Goal: Task Accomplishment & Management: Manage account settings

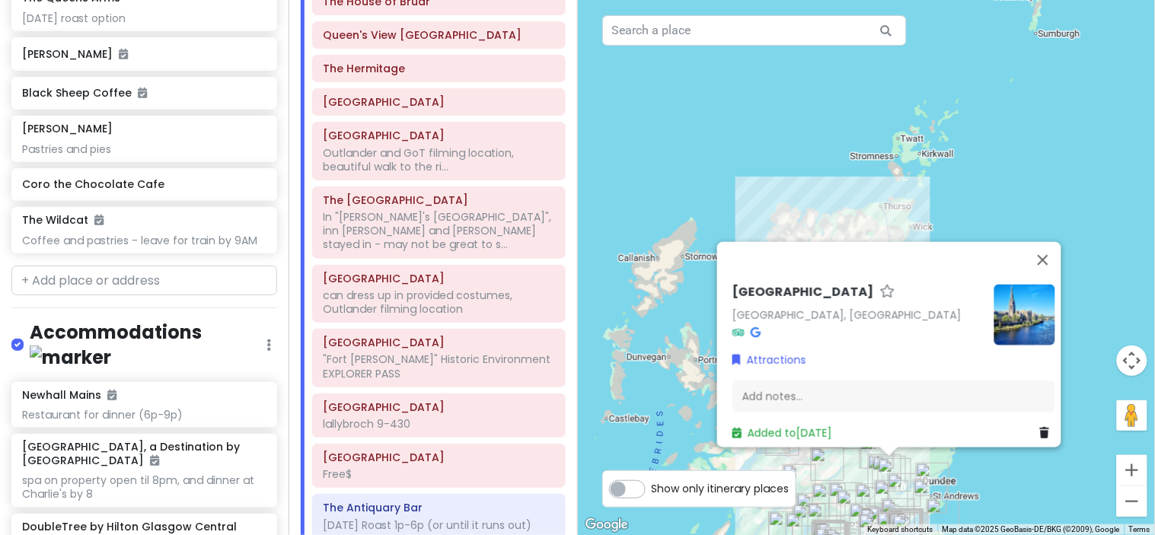
scroll to position [8701, 0]
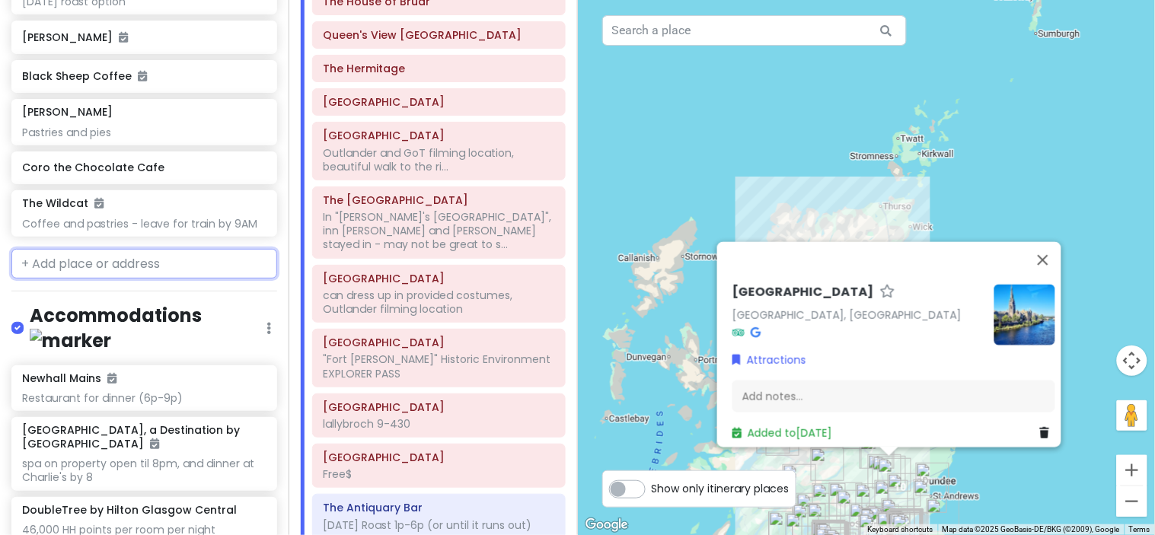
click at [104, 249] on input "text" at bounding box center [144, 264] width 266 height 30
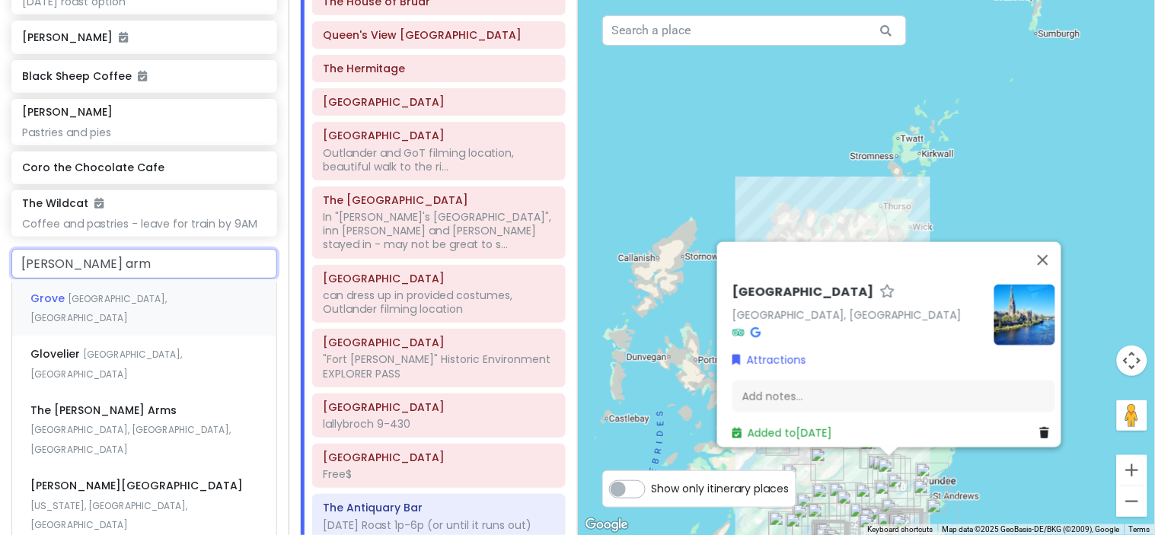
type input "[PERSON_NAME] arms"
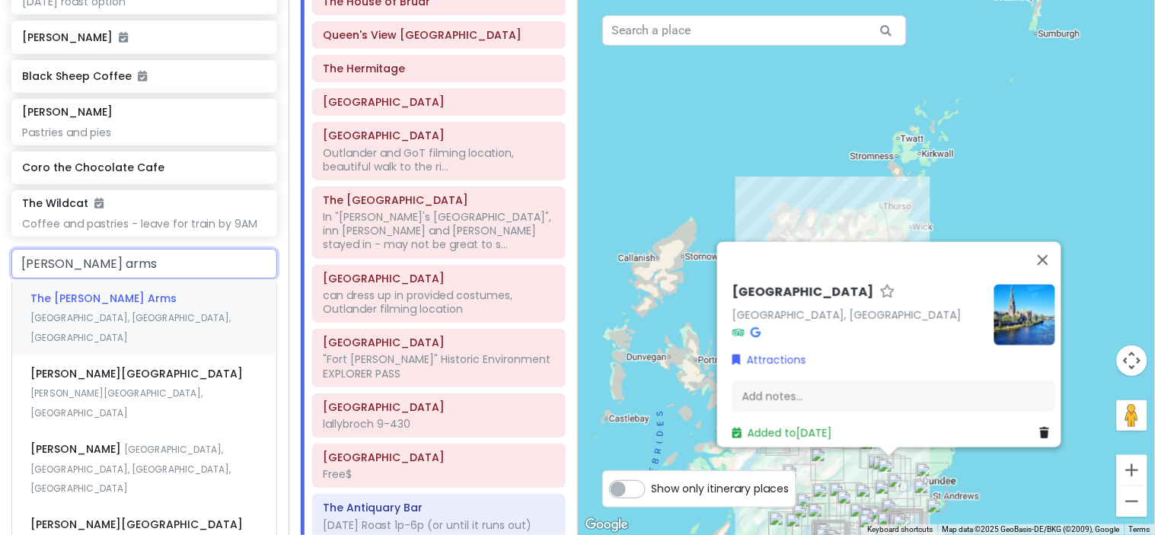
click at [150, 280] on div "The [PERSON_NAME][GEOGRAPHIC_DATA], [GEOGRAPHIC_DATA], [GEOGRAPHIC_DATA]" at bounding box center [144, 317] width 264 height 75
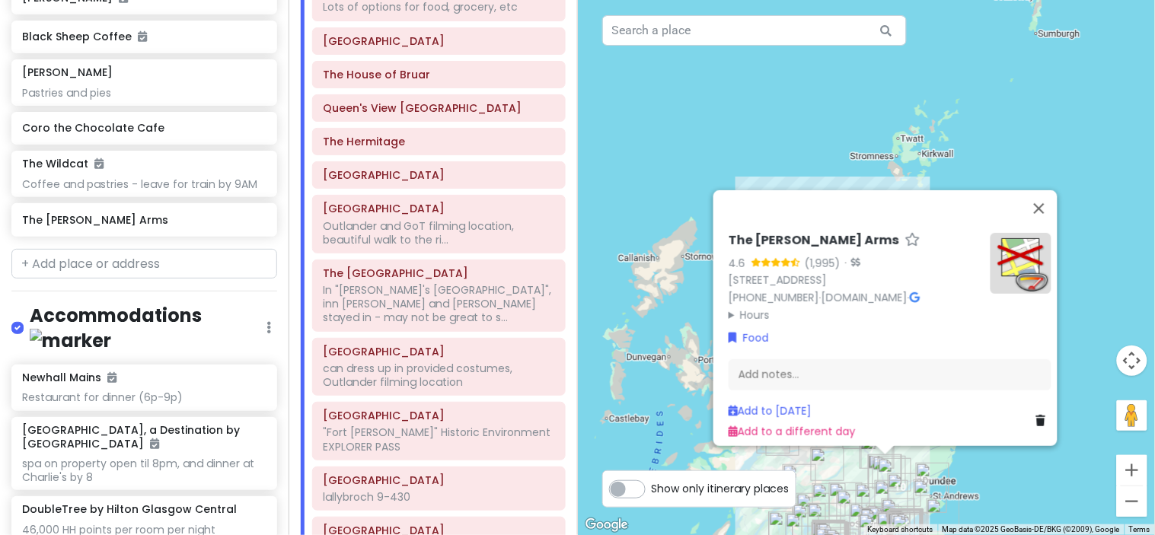
scroll to position [2434, 0]
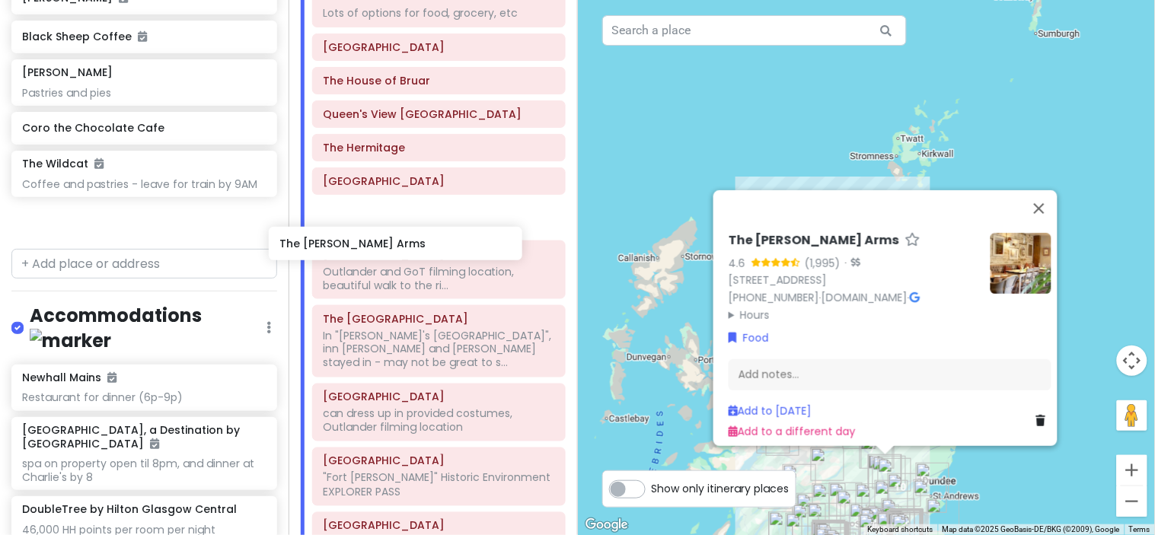
drag, startPoint x: 154, startPoint y: 157, endPoint x: 414, endPoint y: 244, distance: 274.8
click at [414, 244] on div "Scotland w/ Mom! Private Change Dates Make a Copy Delete Trip Give Feedback 💡 S…" at bounding box center [577, 267] width 1155 height 535
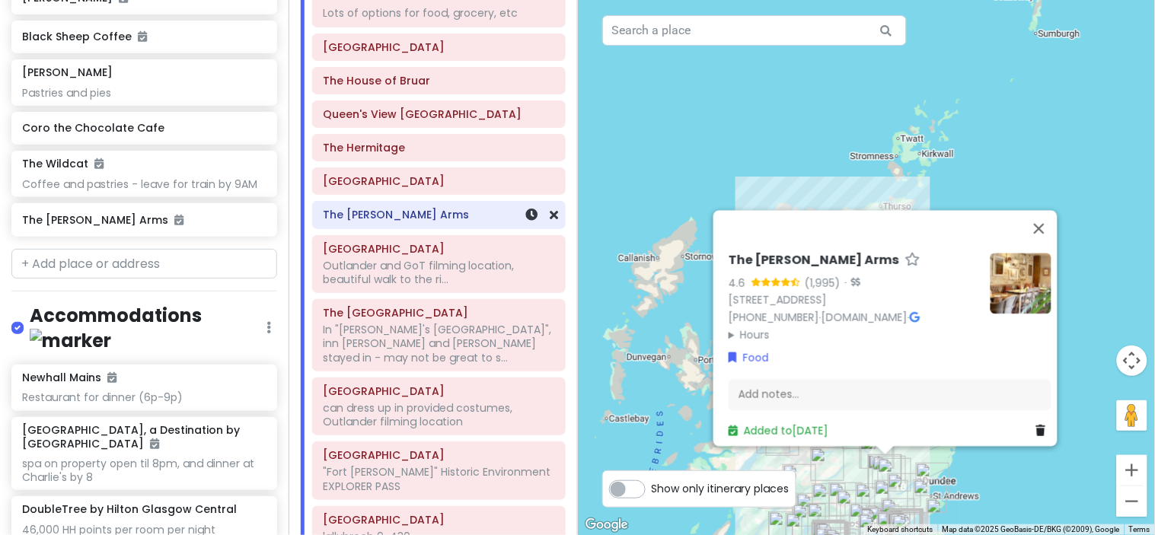
scroll to position [8702, 0]
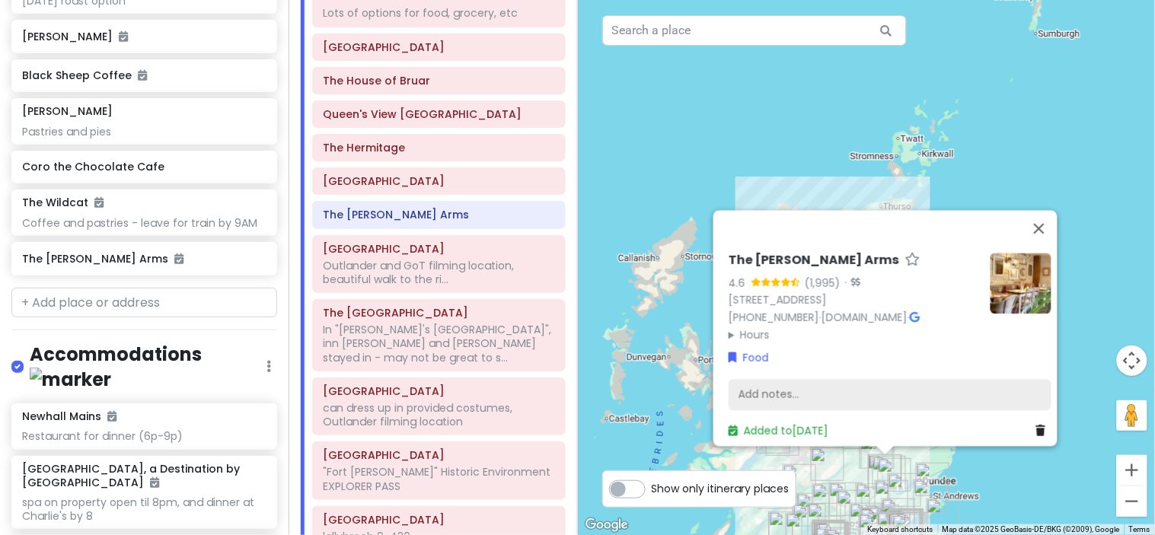
click at [759, 379] on div "Add notes..." at bounding box center [890, 395] width 323 height 32
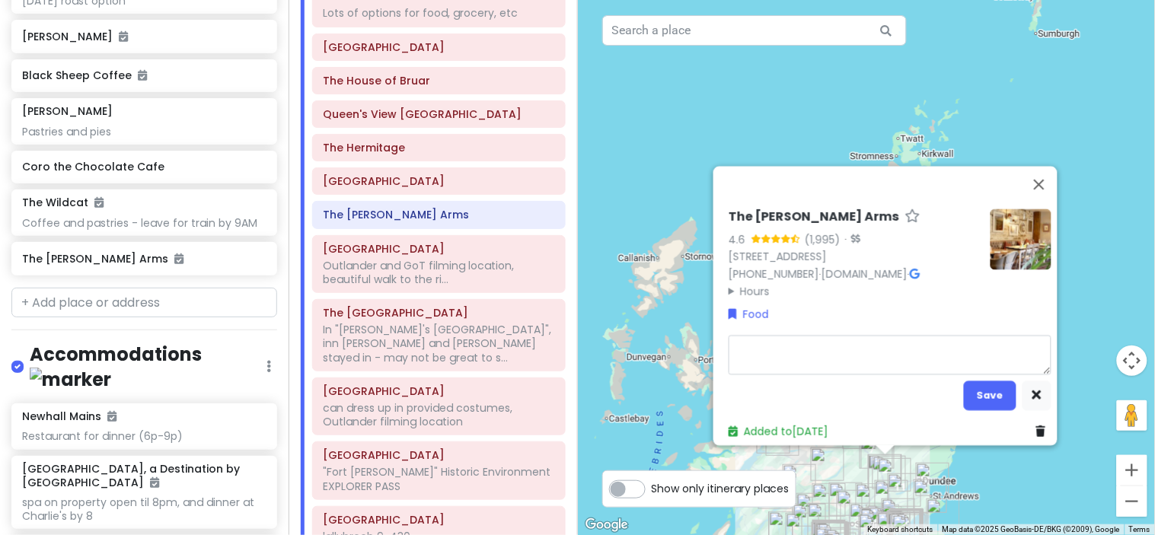
type textarea "x"
type textarea "SU"
type textarea "x"
type textarea "SUN"
type textarea "x"
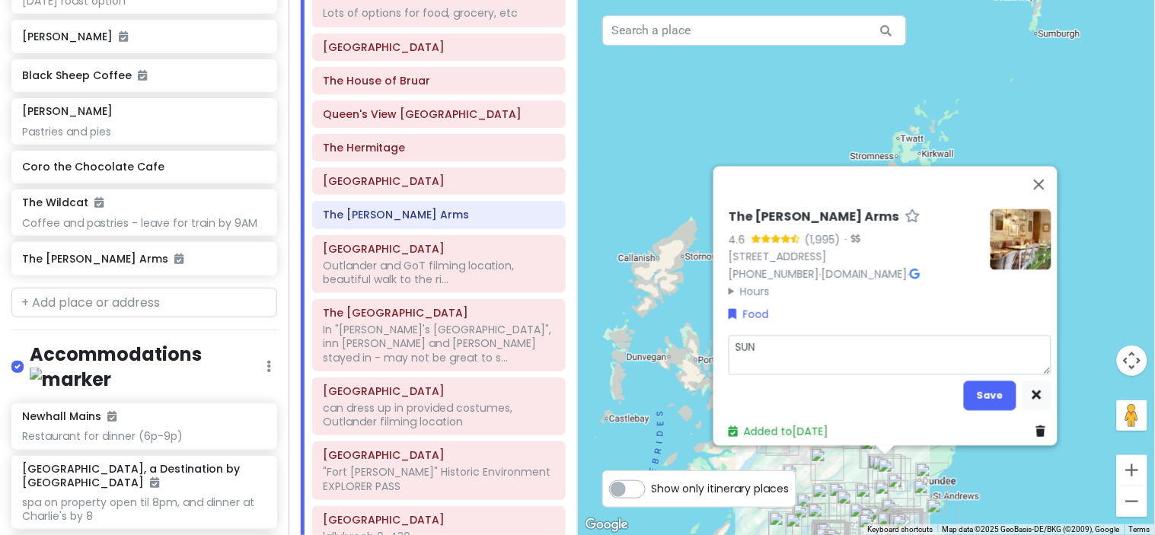
type textarea "[PERSON_NAME]"
type textarea "x"
type textarea "SUNDA"
type textarea "x"
type textarea "[DATE]"
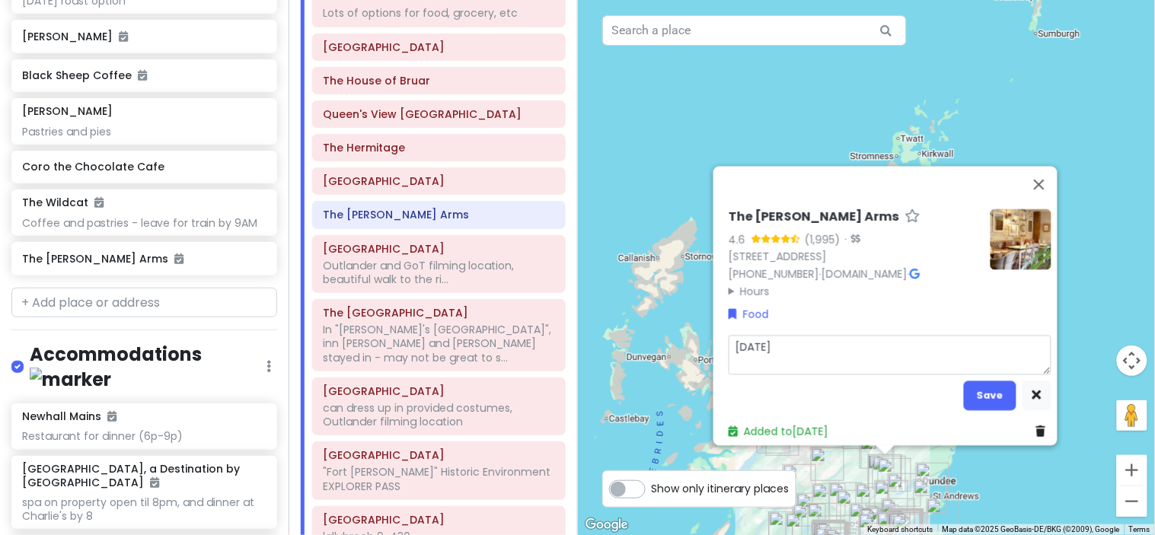
type textarea "x"
type textarea "[DATE] RO"
type textarea "x"
type textarea "[DATE] ROA"
type textarea "x"
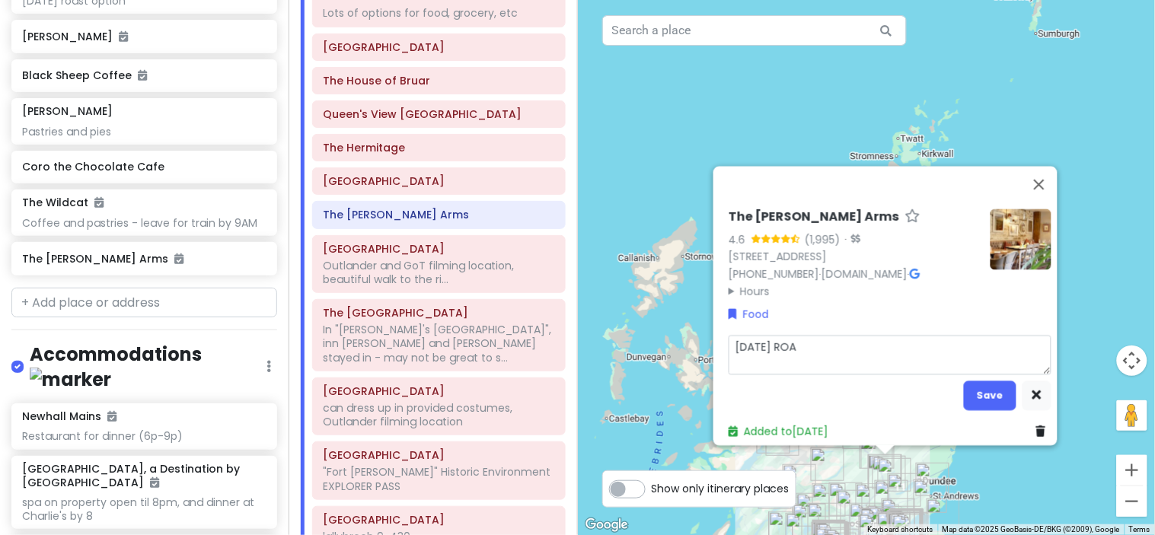
type textarea "[DATE] ROAS"
type textarea "x"
type textarea "[DATE] ROAST"
click at [998, 381] on button "Save" at bounding box center [990, 396] width 53 height 30
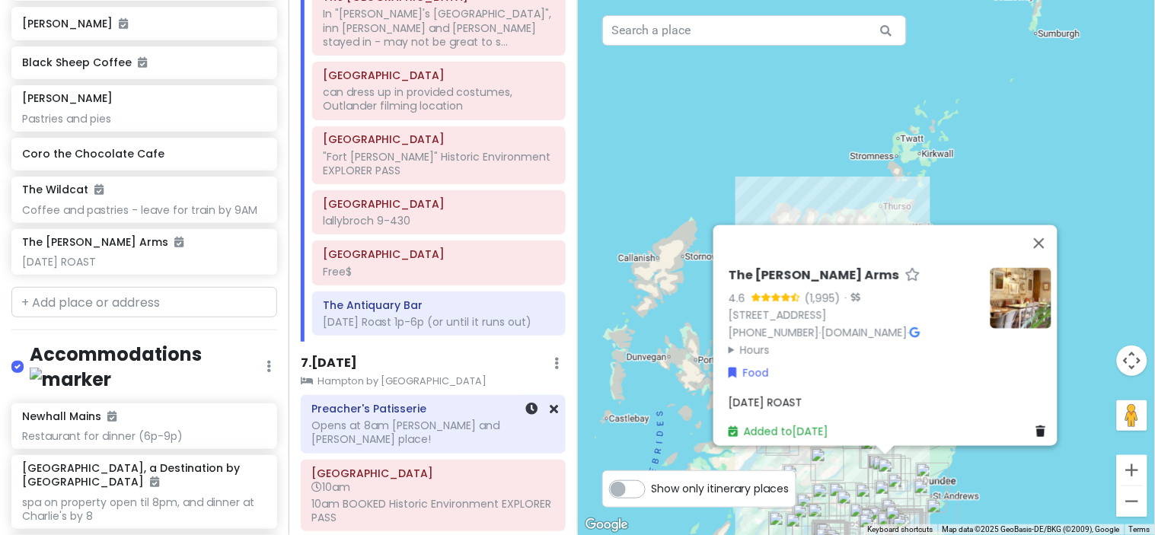
scroll to position [2773, 0]
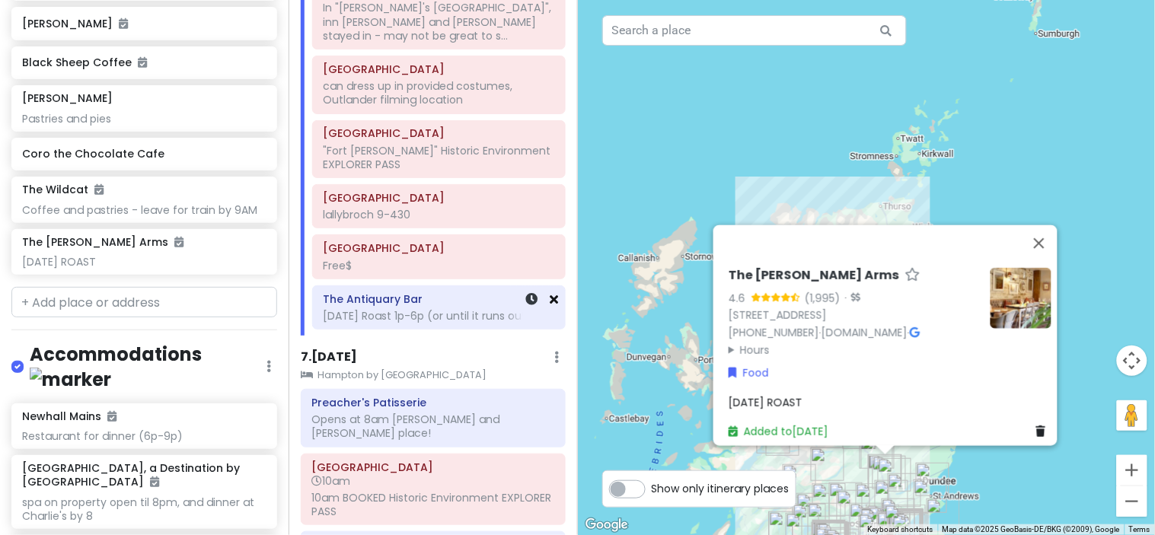
click at [551, 305] on icon at bounding box center [555, 299] width 8 height 12
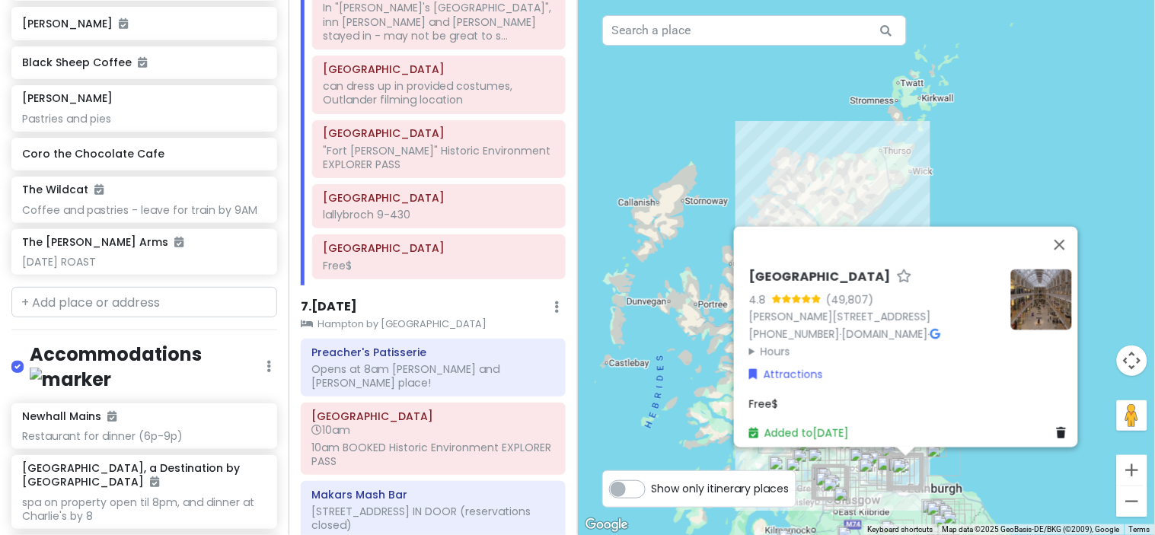
click at [775, 343] on summary "Hours" at bounding box center [874, 351] width 250 height 17
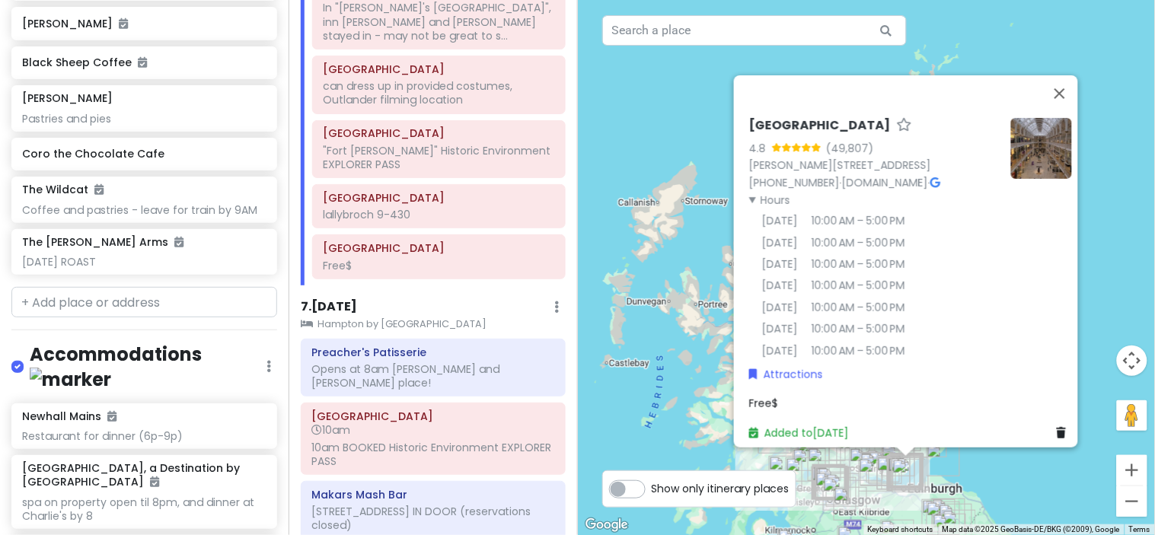
click at [835, 395] on div "Free$" at bounding box center [910, 403] width 323 height 17
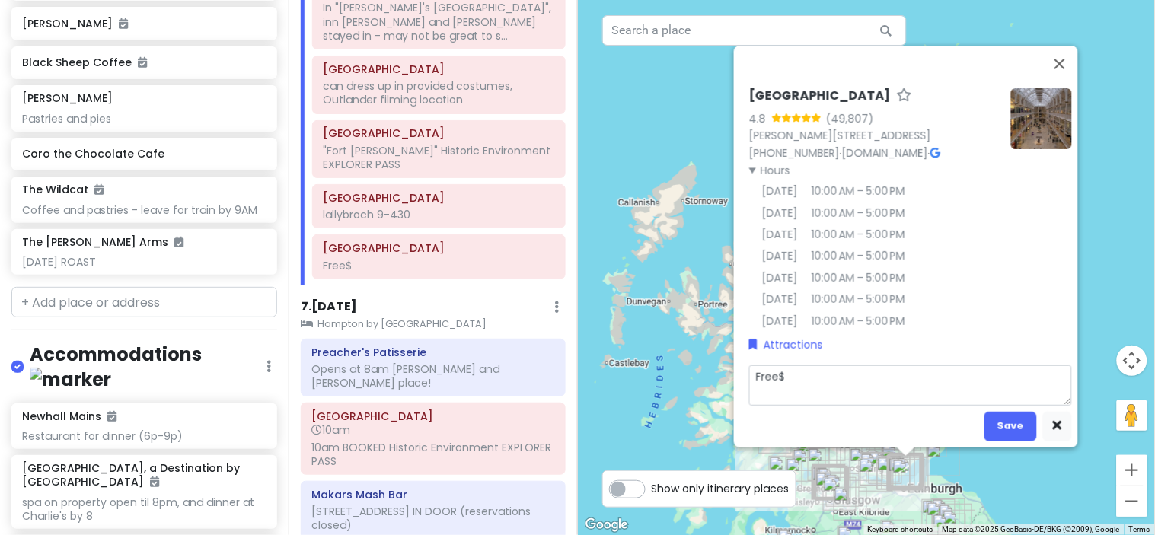
click at [832, 384] on textarea "Free$" at bounding box center [910, 386] width 323 height 40
type textarea "x"
type textarea "Free$"
type textarea "x"
type textarea "Free$ 1"
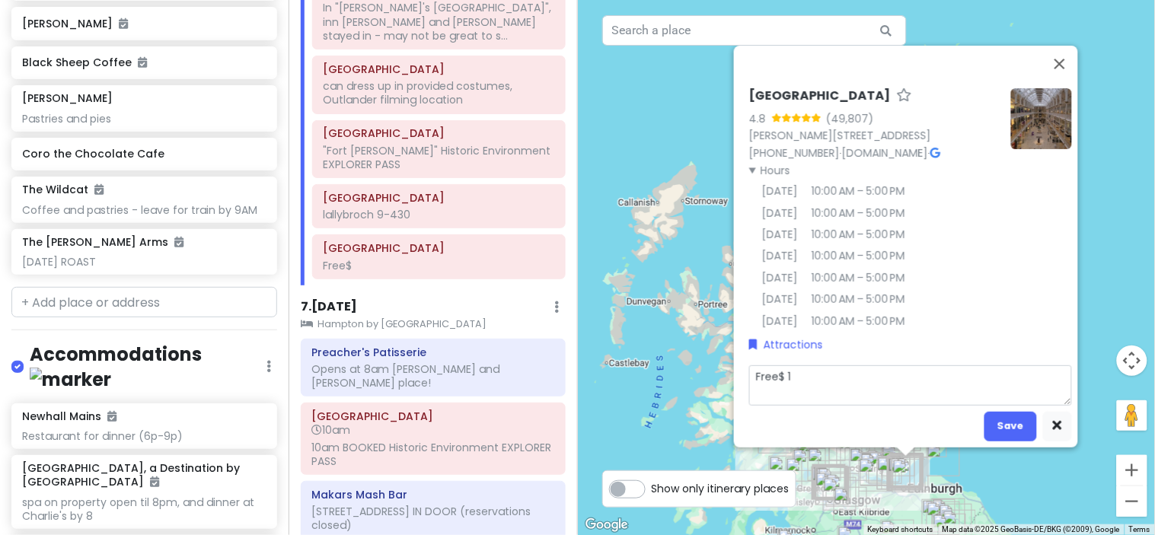
type textarea "x"
type textarea "Free$ 10"
type textarea "x"
type textarea "Free$ 10A"
type textarea "x"
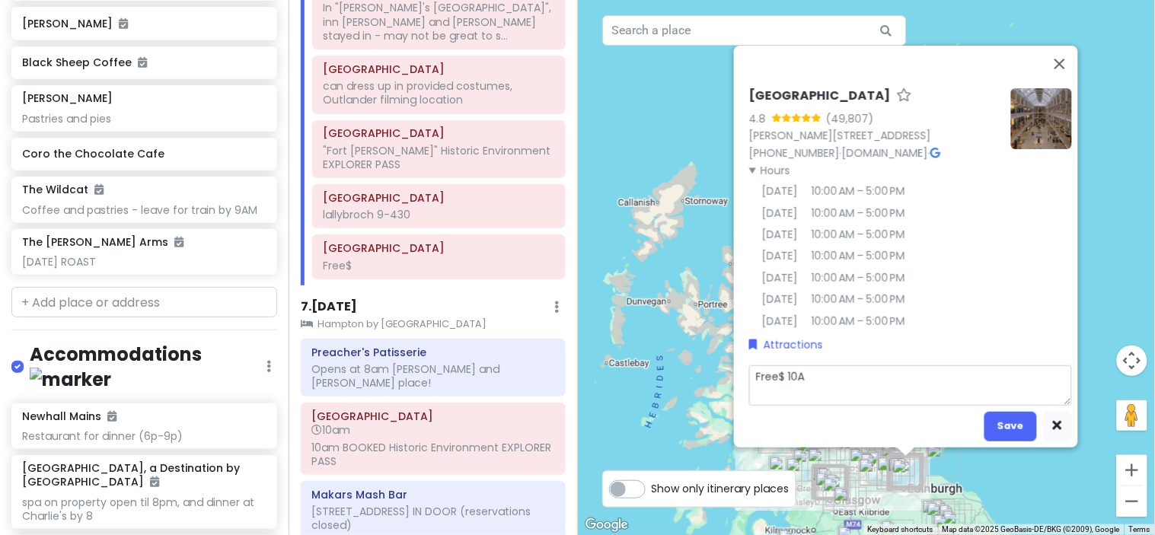
type textarea "Free$ 10"
type textarea "x"
type textarea "Free$ 10a"
type textarea "x"
type textarea "Free$ 10a-"
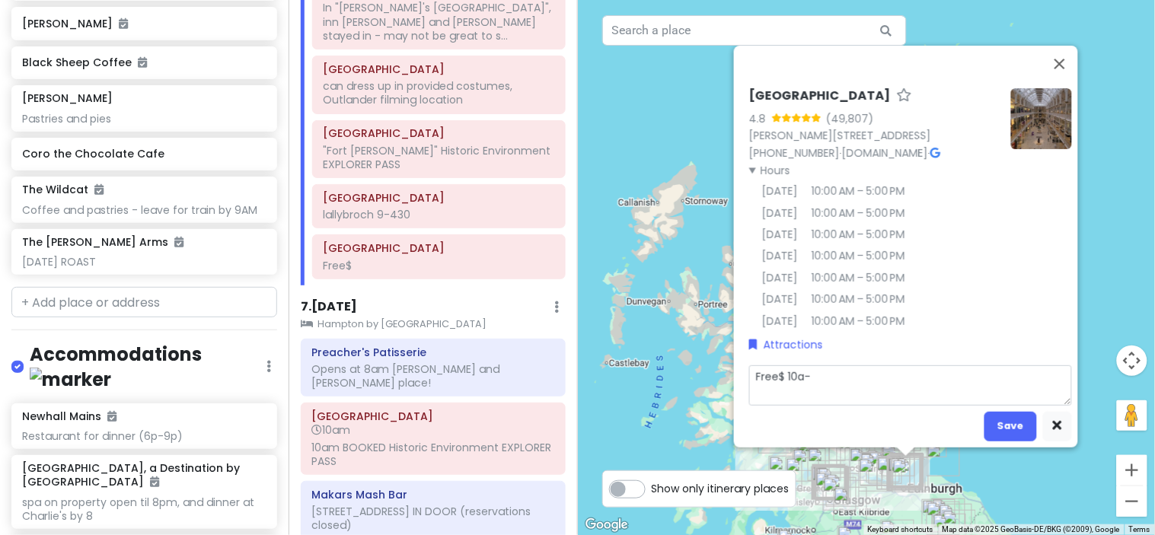
type textarea "x"
type textarea "Free$ 10a-5"
type textarea "x"
type textarea "Free$ 10a-5p"
click at [991, 430] on button "Save" at bounding box center [1011, 426] width 53 height 30
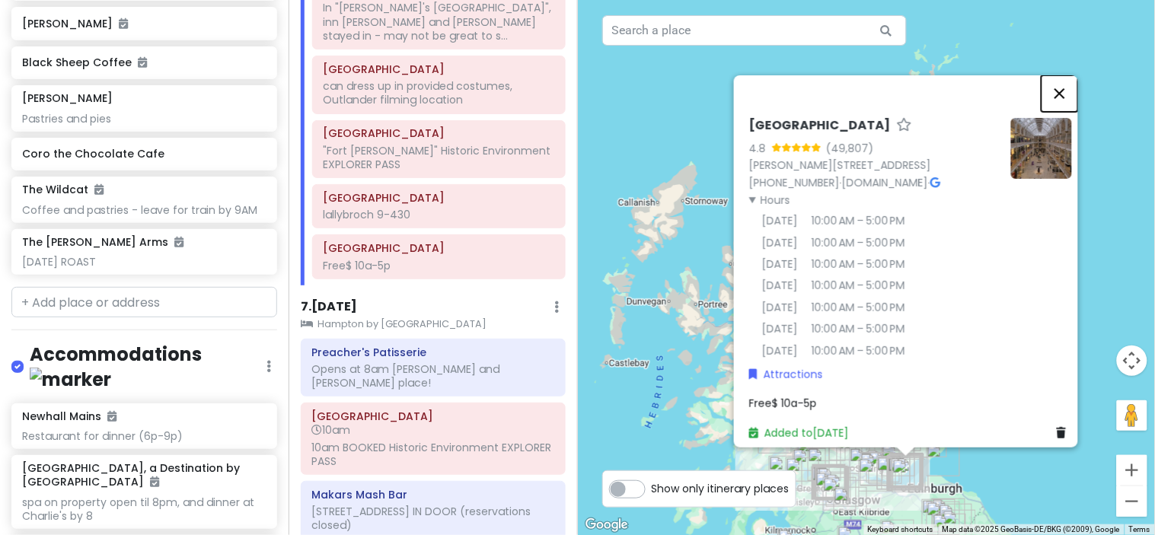
click at [1064, 88] on button "Close" at bounding box center [1060, 93] width 37 height 37
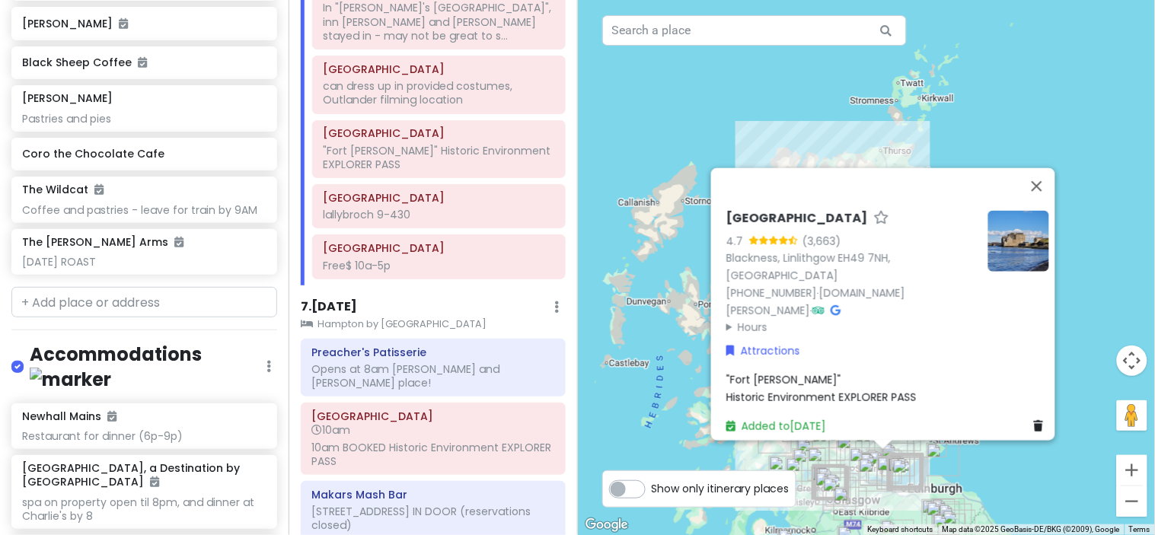
click at [737, 319] on summary "Hours" at bounding box center [852, 327] width 250 height 17
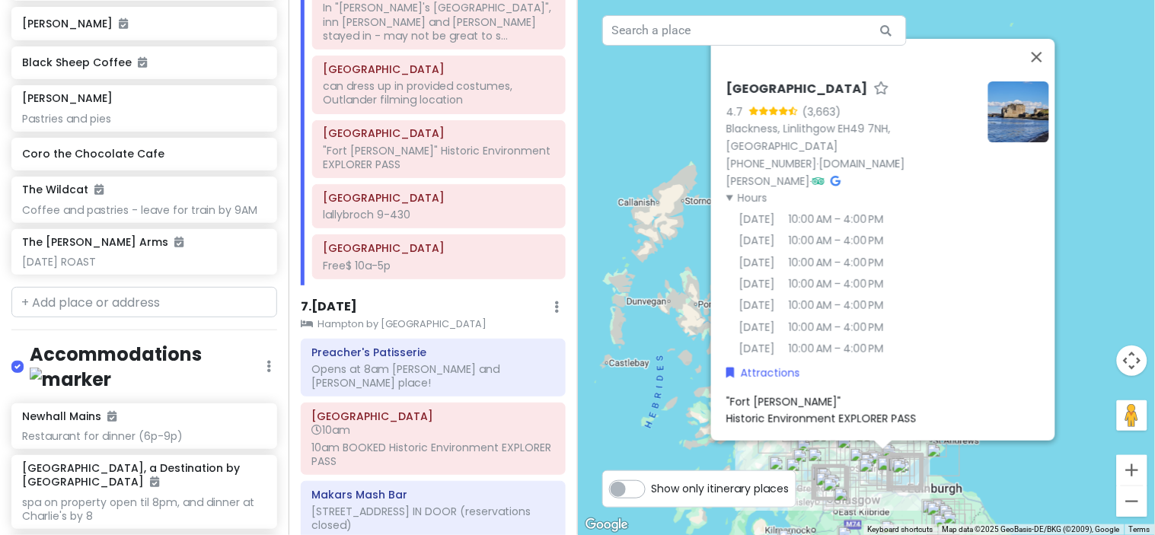
click at [906, 398] on span ""Fort [PERSON_NAME]" Historic Environment EXPLORER PASS" at bounding box center [822, 410] width 190 height 32
click at [927, 408] on textarea ""Fort [PERSON_NAME]" Historic Environment EXPLORER PASS" at bounding box center [888, 413] width 323 height 40
type textarea "x"
type textarea ""Fort [PERSON_NAME]" Historic Environment EXPLORER PASS"
type textarea "x"
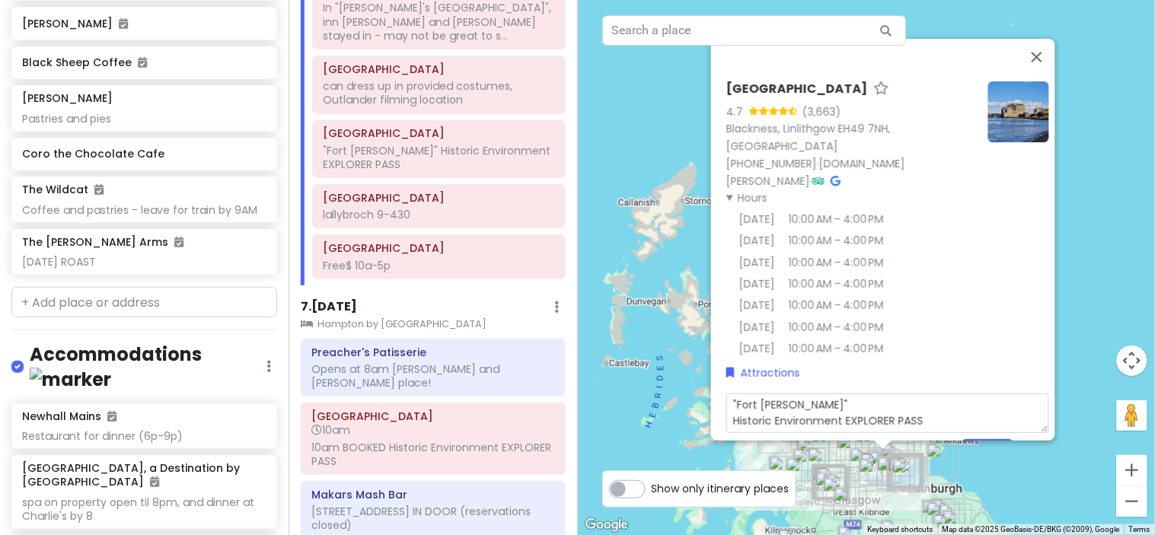
type textarea ""Fort [PERSON_NAME]" Historic Environment EXPLORER PASS 1"
type textarea "x"
type textarea ""Fort [PERSON_NAME]" Historic Environment EXPLORER PASS 10"
type textarea "x"
type textarea ""Fort [PERSON_NAME]" Historic Environment EXPLORER PASS 10"
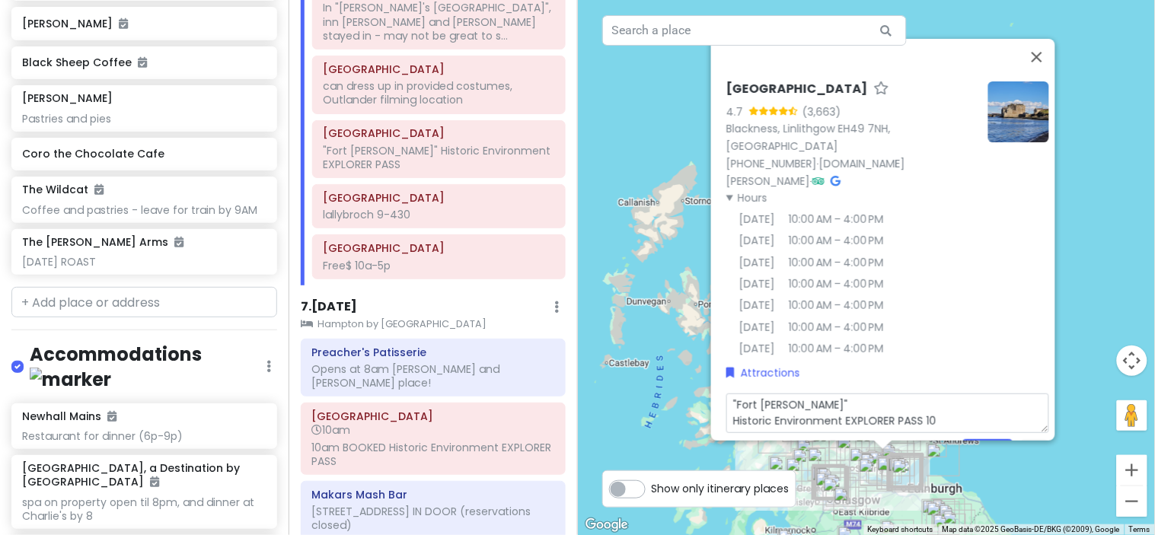
type textarea "x"
type textarea ""Fort [PERSON_NAME]" Historic Environment EXPLORER PASS 10 a"
type textarea "x"
type textarea ""Fort [PERSON_NAME]" Historic Environment EXPLORER PASS 10 a-"
type textarea "x"
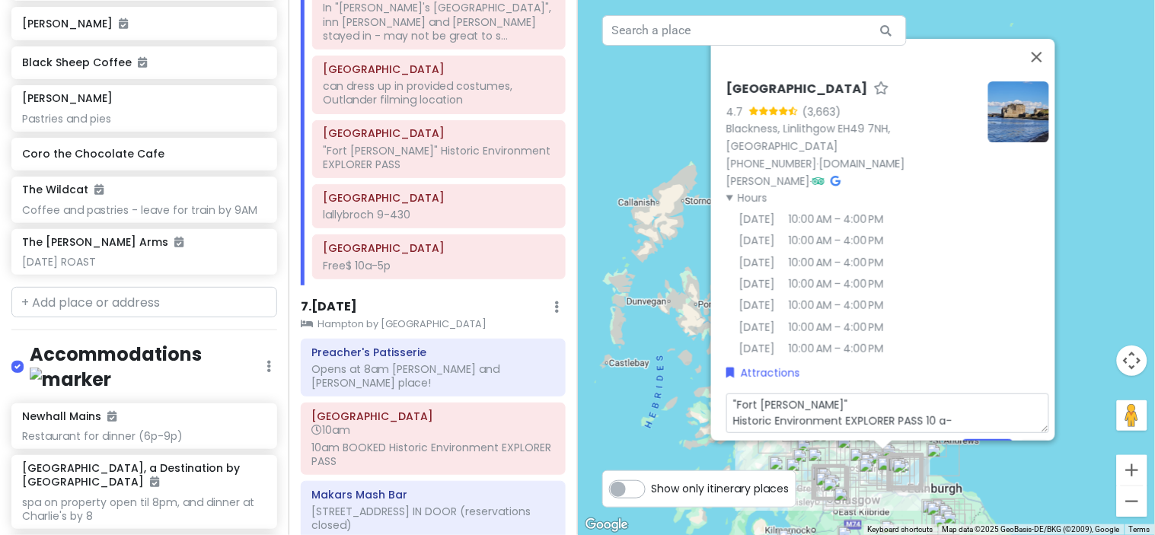
type textarea ""Fort [PERSON_NAME]" Historic Environment EXPLORER PASS 10 a-4"
type textarea "x"
type textarea ""Fort [PERSON_NAME]" Historic Environment EXPLORER PASS 10 a-4p"
click at [929, 399] on textarea ""Fort [PERSON_NAME]" Historic Environment EXPLORER PASS 10 a-4p" at bounding box center [888, 413] width 323 height 40
type textarea "x"
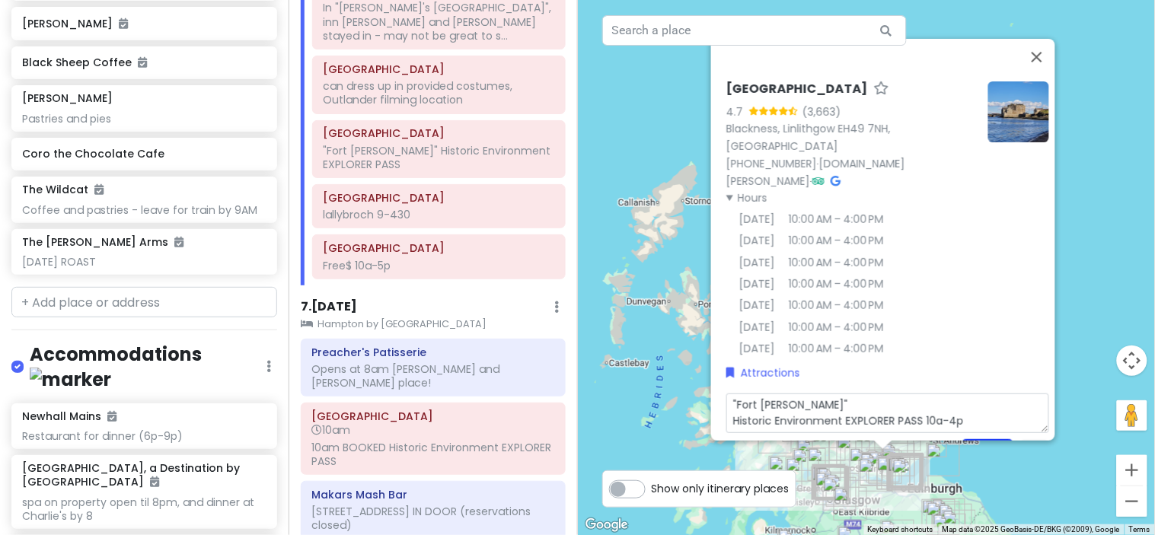
type textarea ""Fort [PERSON_NAME]" Historic Environment EXPLORER PASS 10a-4p"
click at [978, 439] on button "Save" at bounding box center [988, 454] width 53 height 30
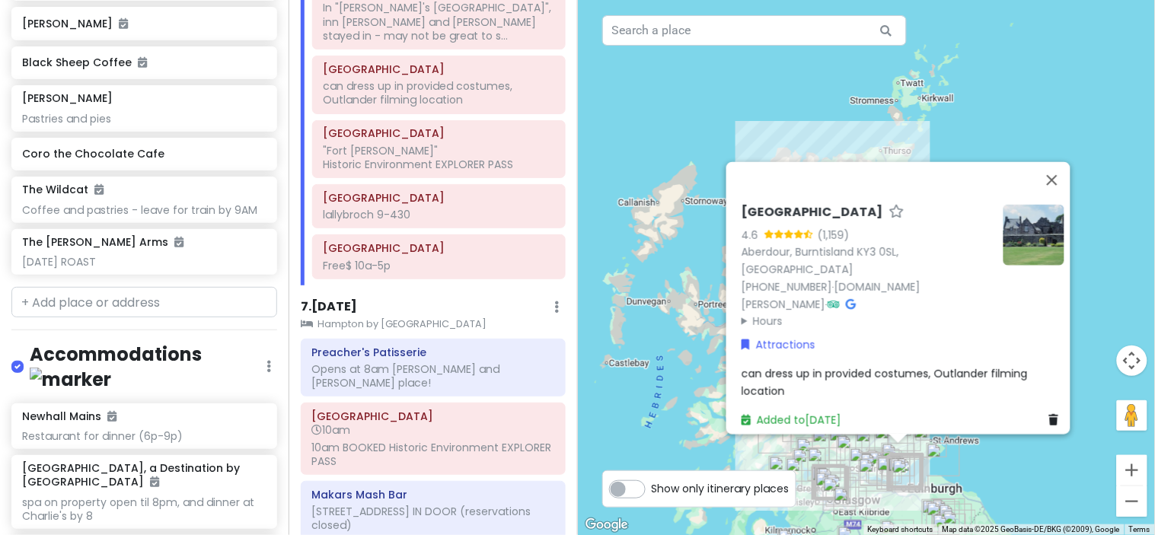
click at [756, 313] on summary "Hours" at bounding box center [867, 321] width 250 height 17
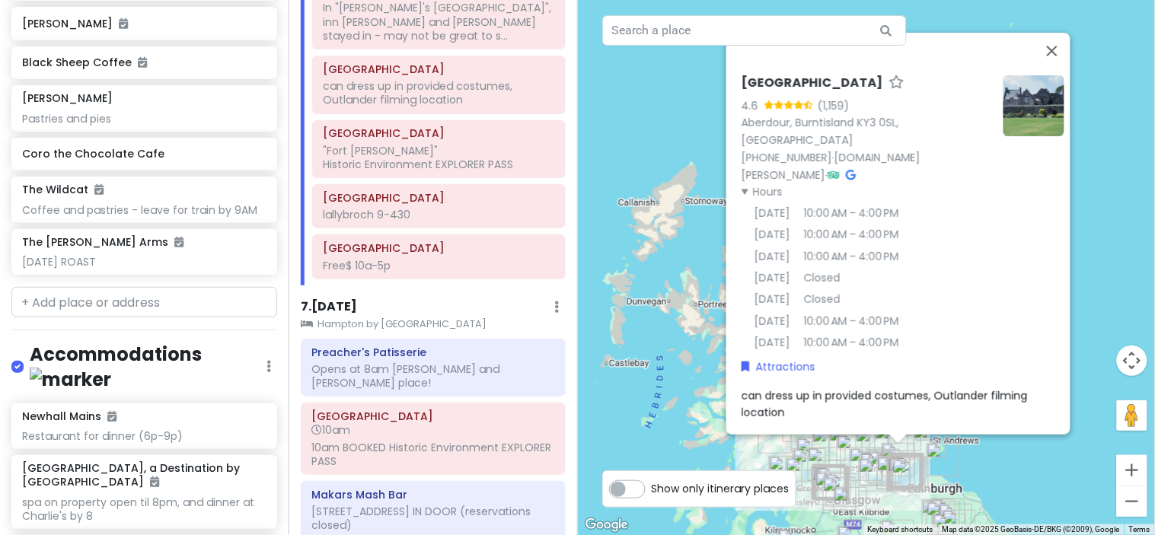
click at [858, 392] on div "can dress up in provided costumes, Outlander filming location" at bounding box center [903, 404] width 323 height 34
click at [845, 394] on textarea "can dress up in provided costumes, Outlander filming location" at bounding box center [903, 407] width 323 height 40
type textarea "x"
type textarea "can dress up in provided costumes, Outlander filming location"
type textarea "x"
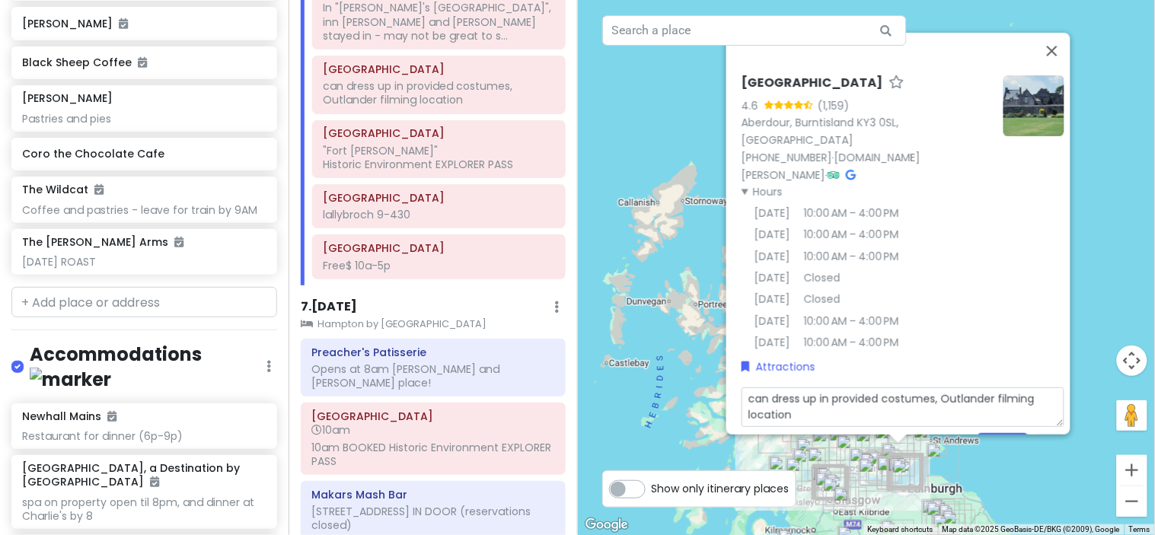
type textarea "can dress up in provided costumes, Outlander filming location 1"
type textarea "x"
type textarea "can dress up in provided costumes, Outlander filming location 10"
type textarea "x"
type textarea "can dress up in provided costumes, Outlander filming location 10a"
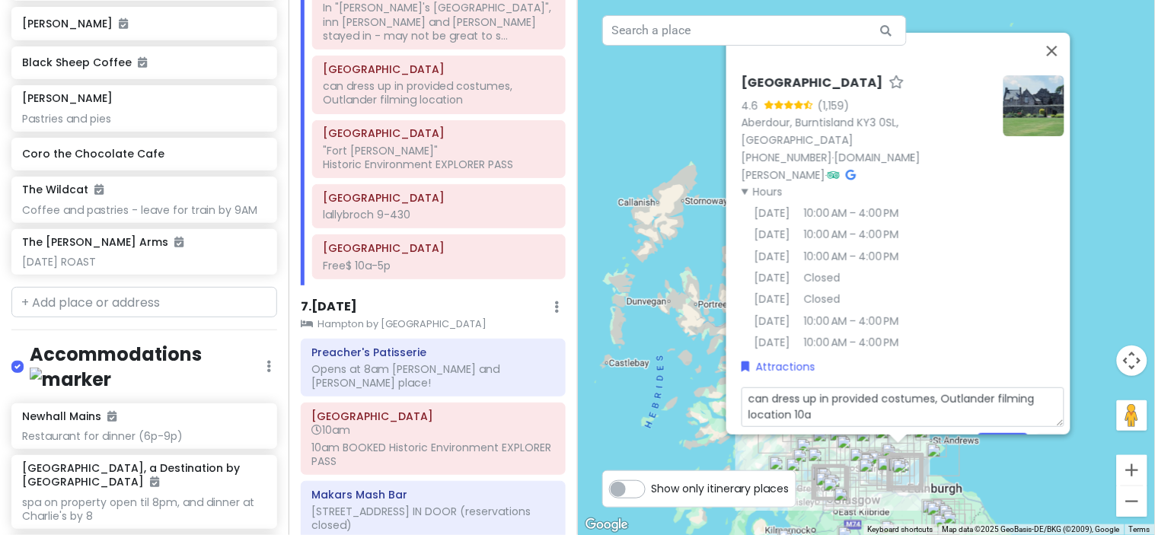
type textarea "x"
type textarea "can dress up in provided costumes, Outlander filming location 10a-"
type textarea "x"
type textarea "can dress up in provided costumes, Outlander filming location 10a-4"
type textarea "x"
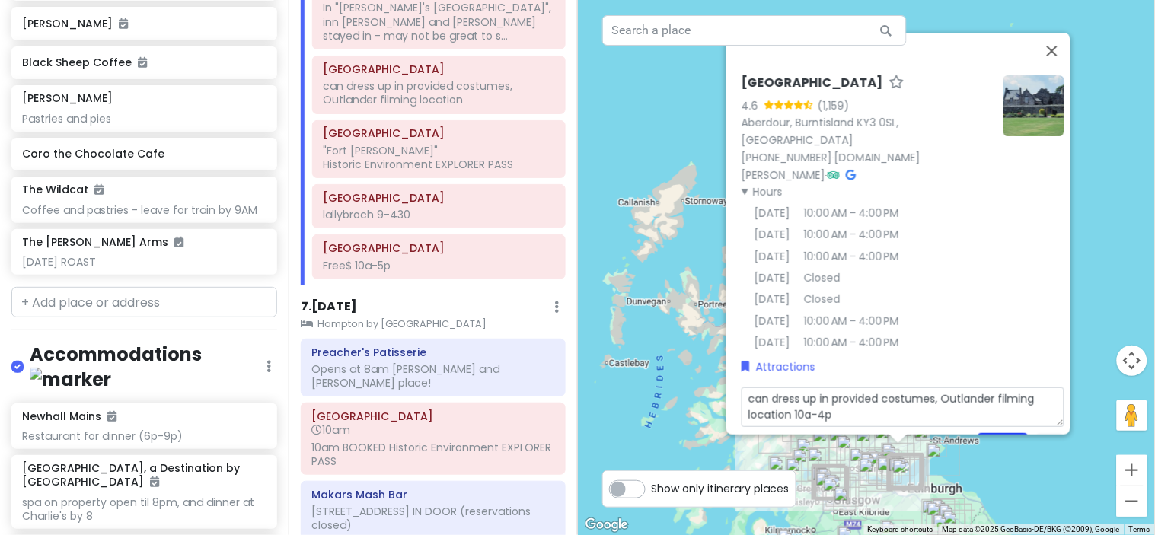
type textarea "can dress up in provided costumes, Outlander filming location 10a-4p"
click at [995, 433] on button "Save" at bounding box center [1003, 448] width 53 height 30
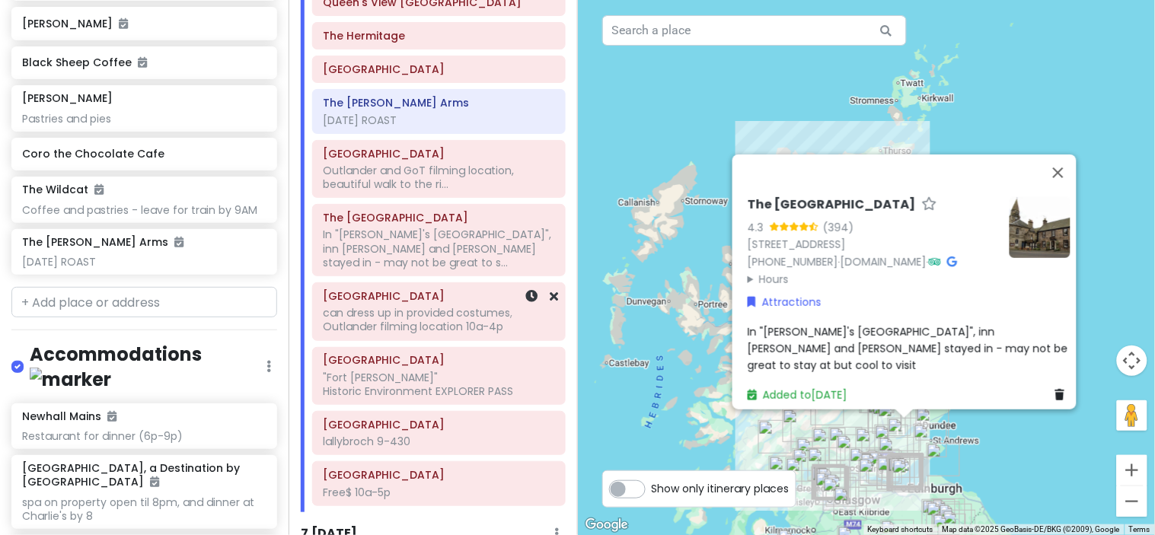
scroll to position [2545, 0]
click at [449, 161] on h6 "[GEOGRAPHIC_DATA]" at bounding box center [439, 155] width 232 height 14
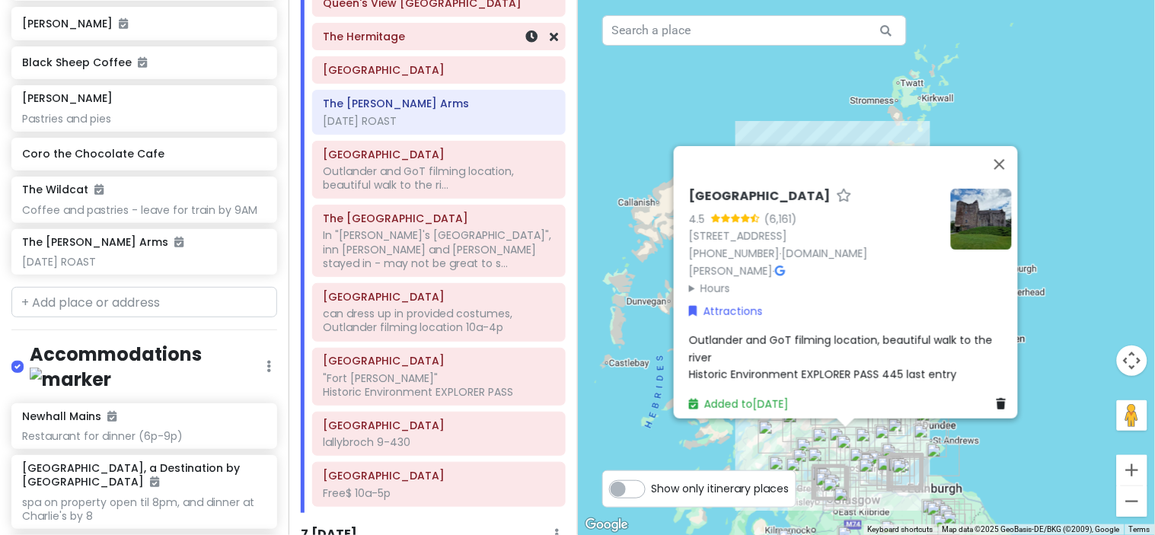
click at [463, 47] on div "The Hermitage" at bounding box center [439, 36] width 232 height 21
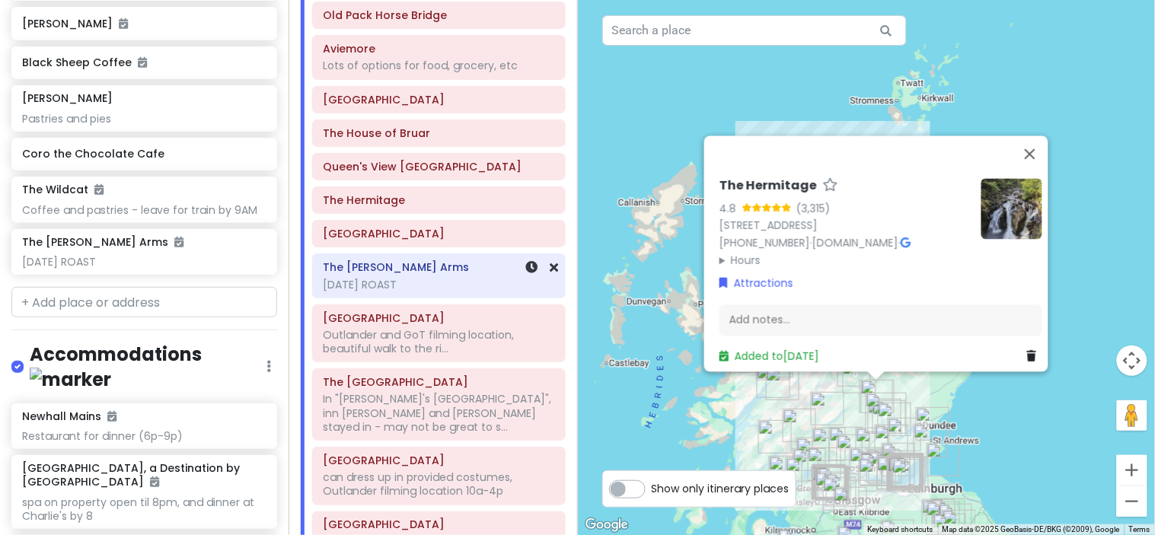
scroll to position [2376, 0]
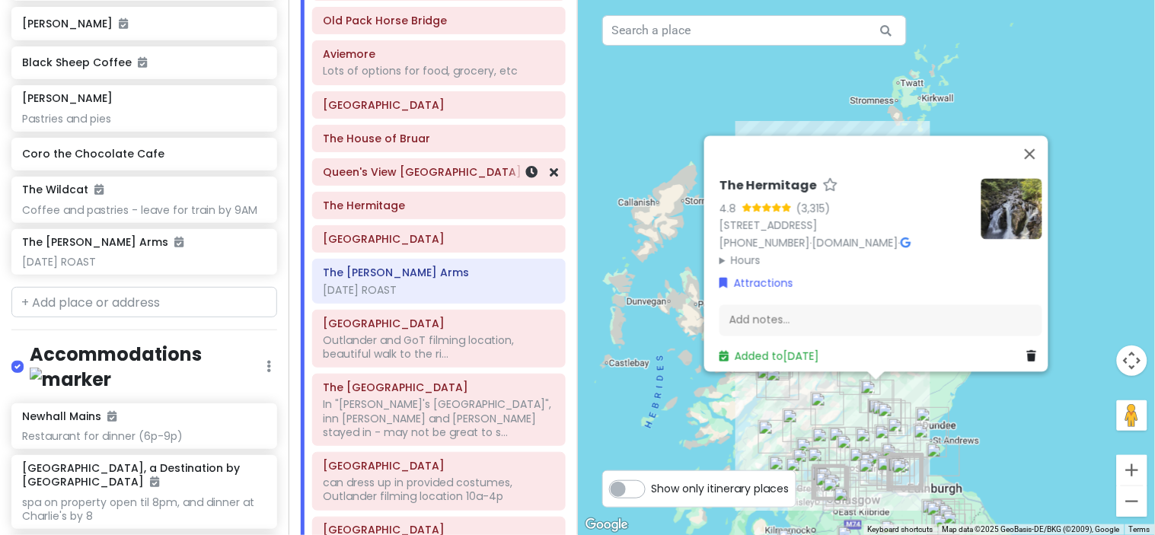
click at [469, 179] on h6 "Queen's View [GEOGRAPHIC_DATA]" at bounding box center [439, 172] width 232 height 14
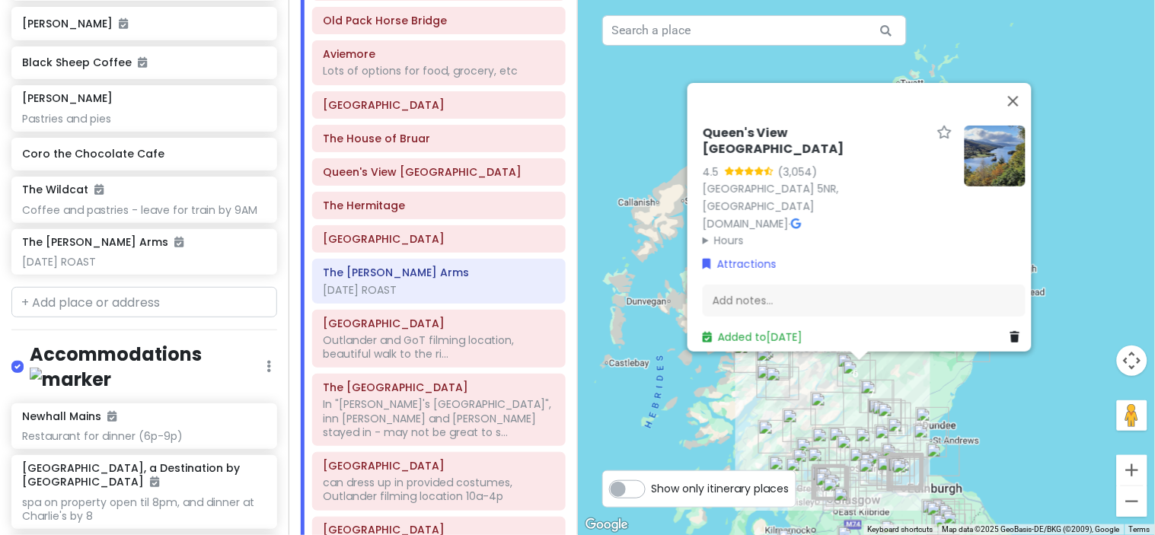
click at [725, 236] on summary "Hours" at bounding box center [828, 240] width 250 height 17
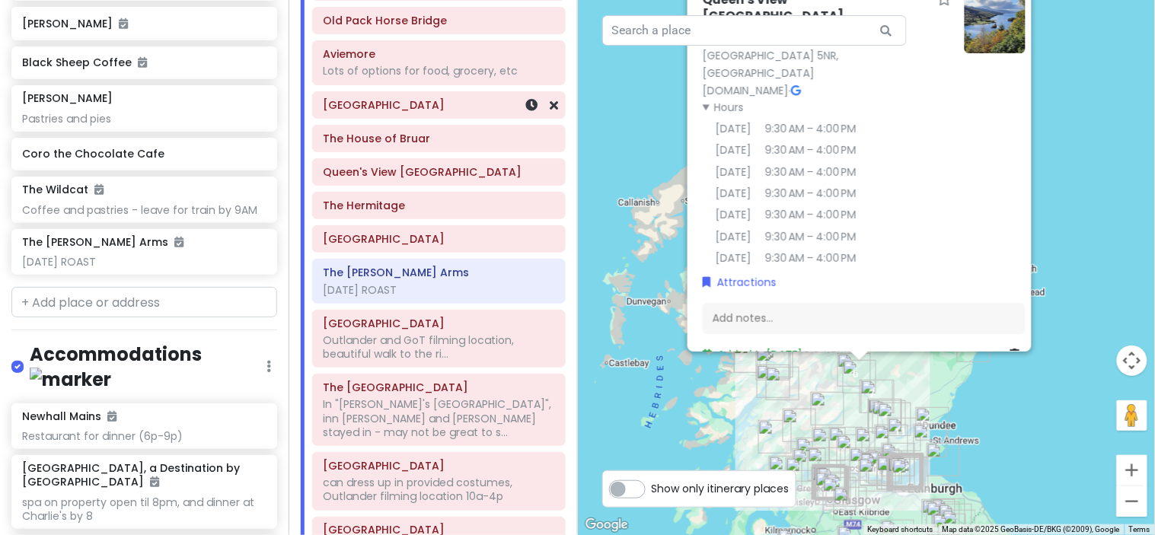
click at [442, 112] on h6 "[GEOGRAPHIC_DATA]" at bounding box center [439, 105] width 232 height 14
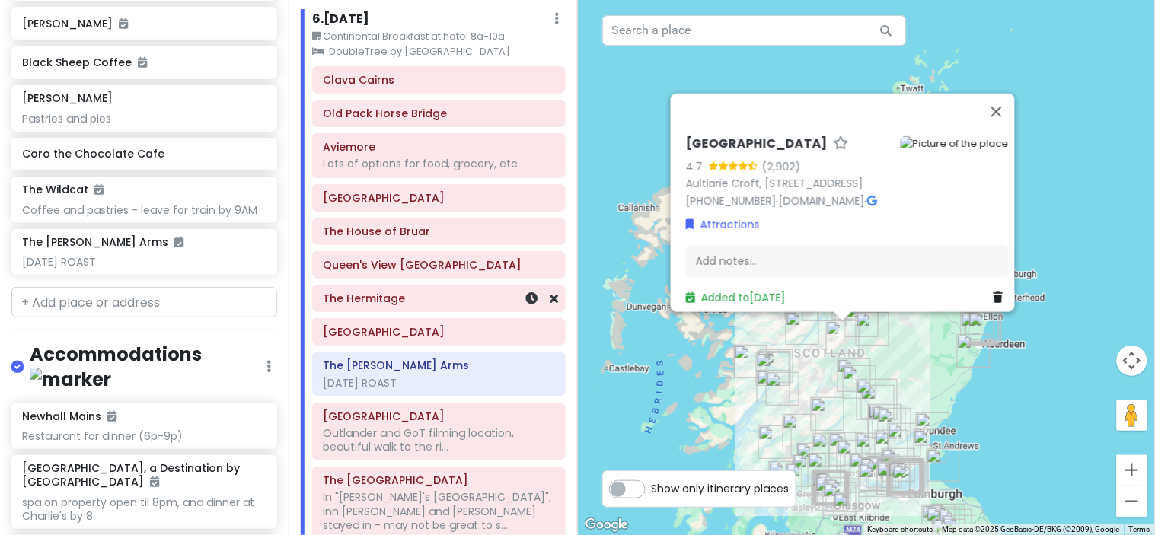
scroll to position [2279, 0]
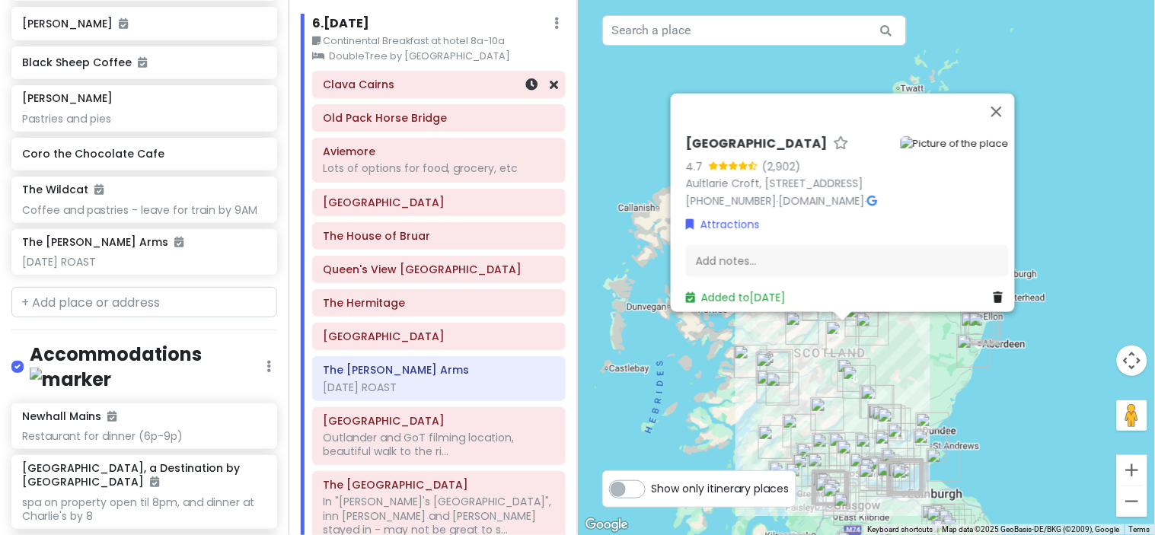
click at [450, 91] on h6 "Clava Cairns" at bounding box center [439, 85] width 232 height 14
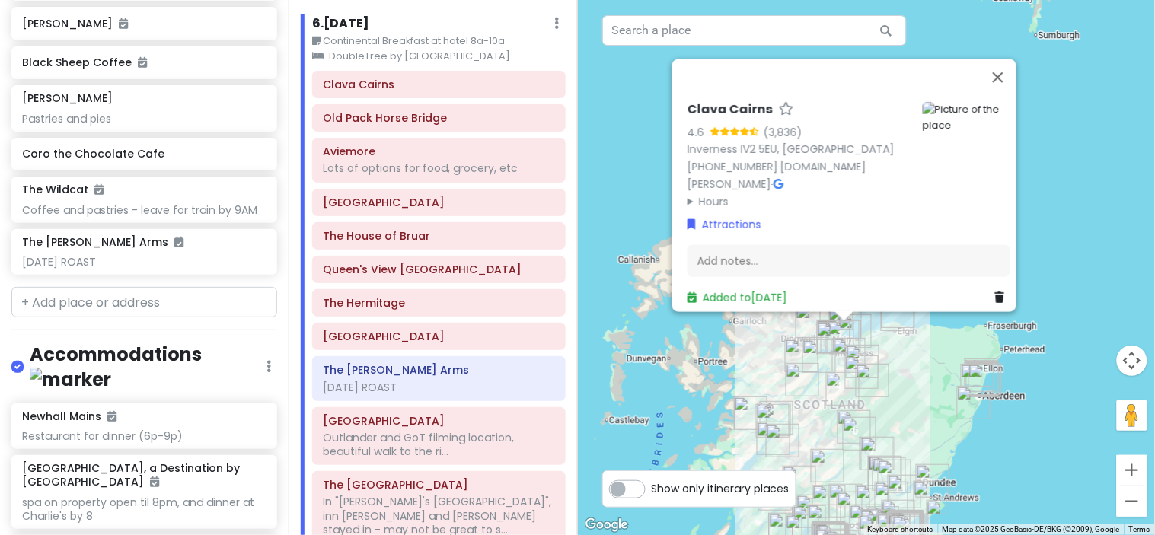
click at [714, 193] on summary "Hours" at bounding box center [799, 201] width 223 height 17
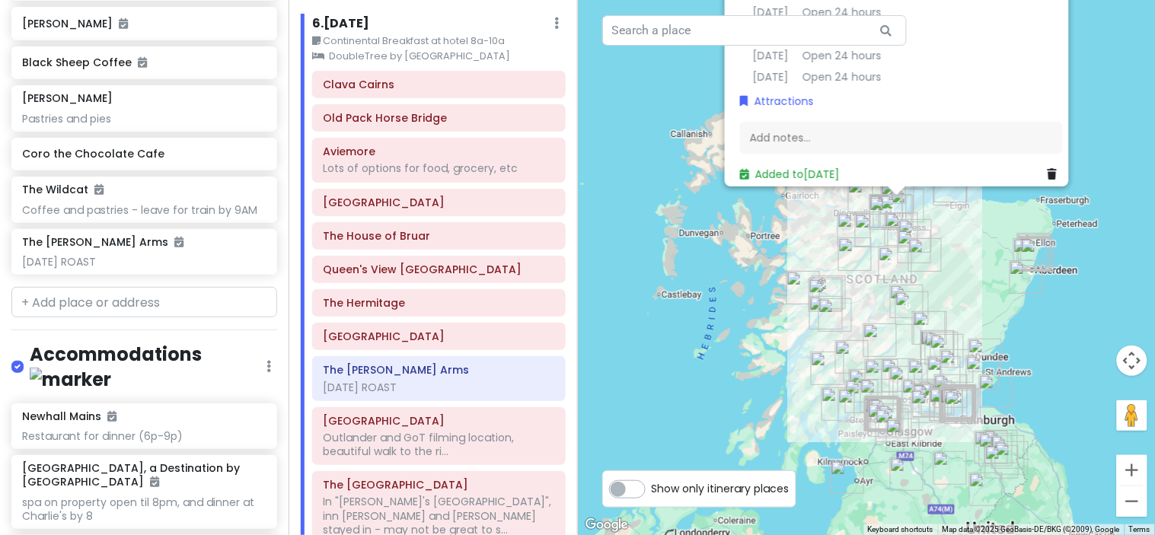
drag, startPoint x: 929, startPoint y: 391, endPoint x: 954, endPoint y: 217, distance: 175.5
click at [954, 217] on div "Clava Cairns 4.6 (3,836) [GEOGRAPHIC_DATA] [PHONE_NUMBER] · [DOMAIN_NAME][PERSO…" at bounding box center [867, 267] width 578 height 535
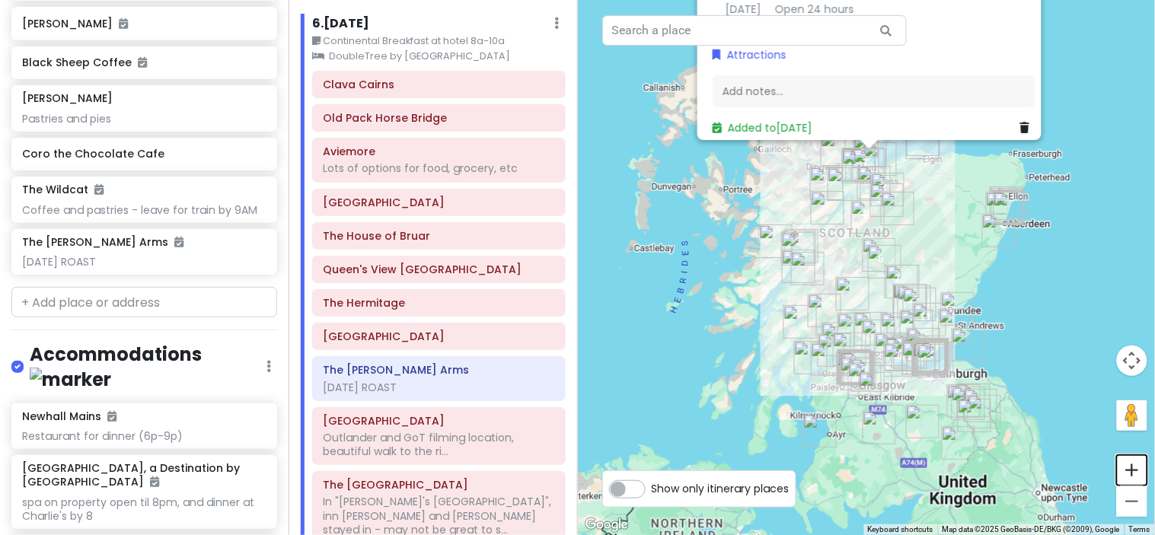
click at [1131, 474] on button "Zoom in" at bounding box center [1132, 470] width 30 height 30
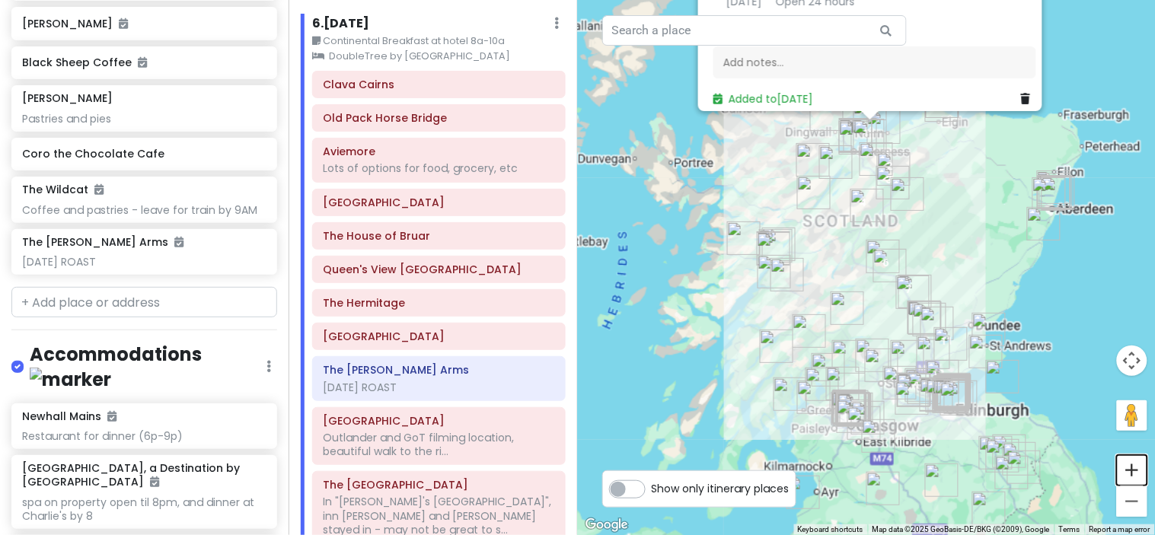
click at [1131, 474] on button "Zoom in" at bounding box center [1132, 470] width 30 height 30
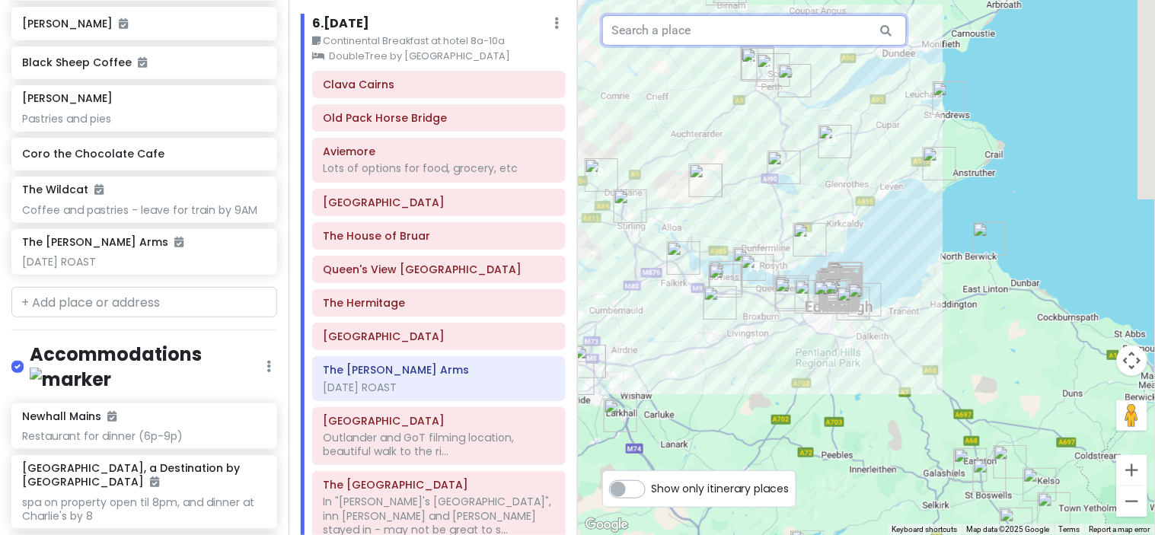
drag, startPoint x: 1084, startPoint y: 316, endPoint x: 803, endPoint y: -74, distance: 480.7
click at [803, 0] on html "Scotland w/ Mom! Private Change Dates Make a Copy Delete Trip Give Feedback 💡 S…" at bounding box center [577, 267] width 1155 height 535
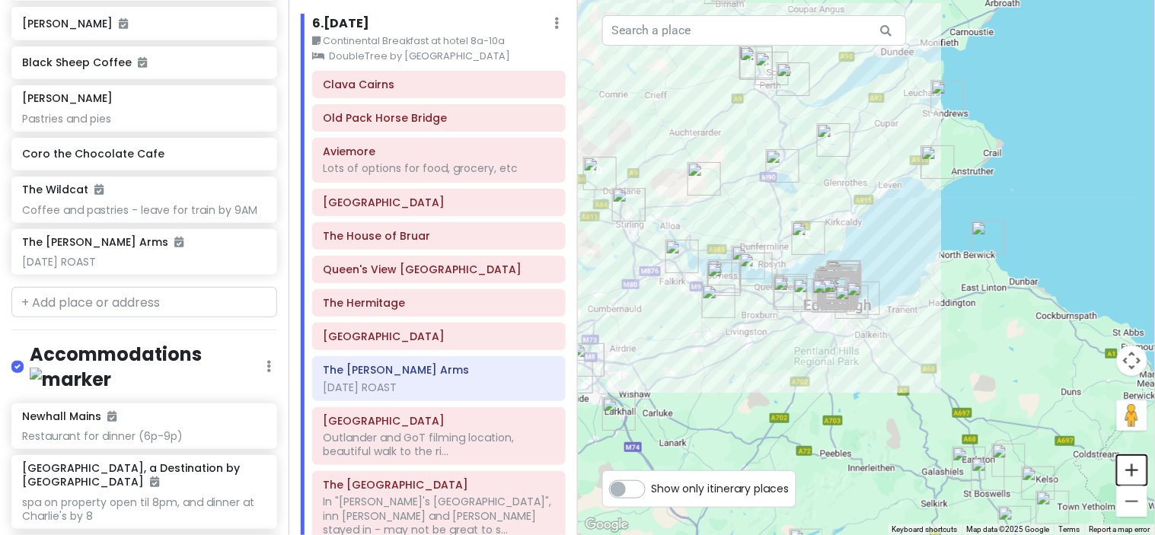
click at [1137, 476] on button "Zoom in" at bounding box center [1132, 470] width 30 height 30
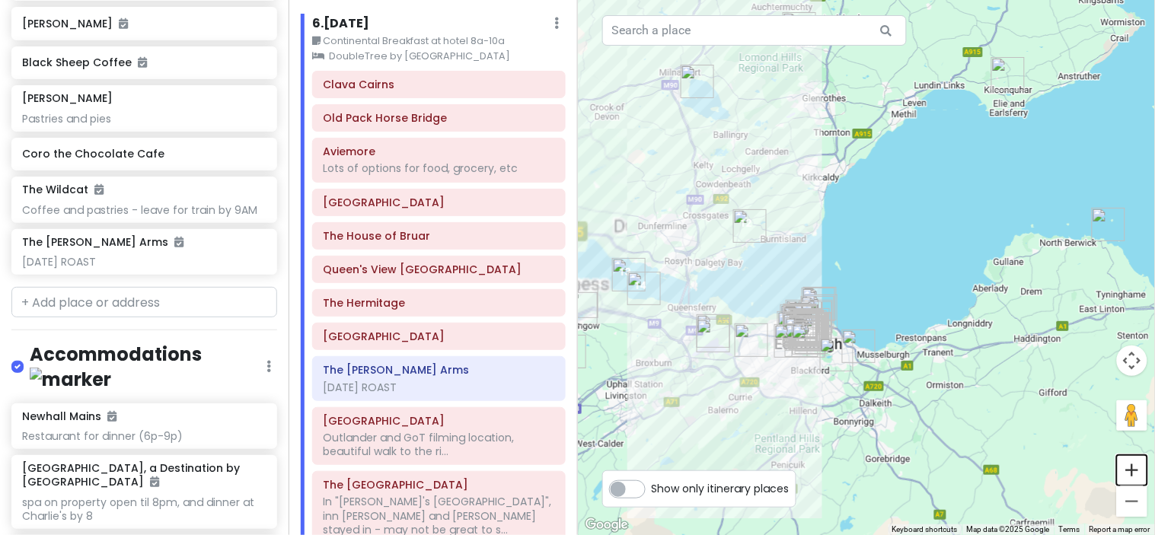
click at [1137, 476] on button "Zoom in" at bounding box center [1132, 470] width 30 height 30
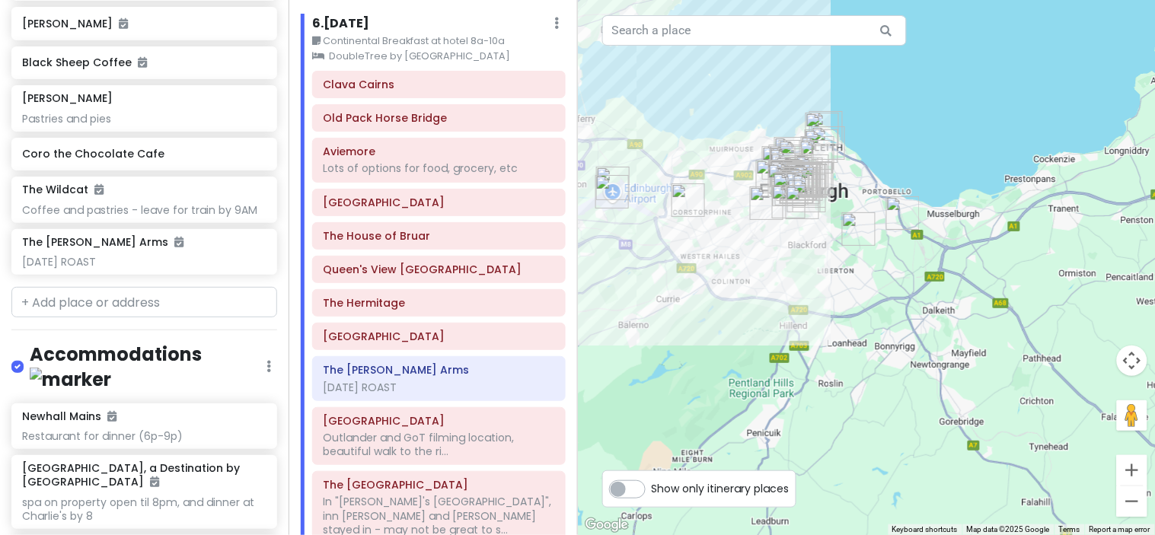
drag, startPoint x: 786, startPoint y: 337, endPoint x: 842, endPoint y: 99, distance: 244.2
click at [842, 99] on div "Clava Cairns 4.6 (3,836) [GEOGRAPHIC_DATA] [PHONE_NUMBER] · [DOMAIN_NAME][PERSO…" at bounding box center [867, 267] width 578 height 535
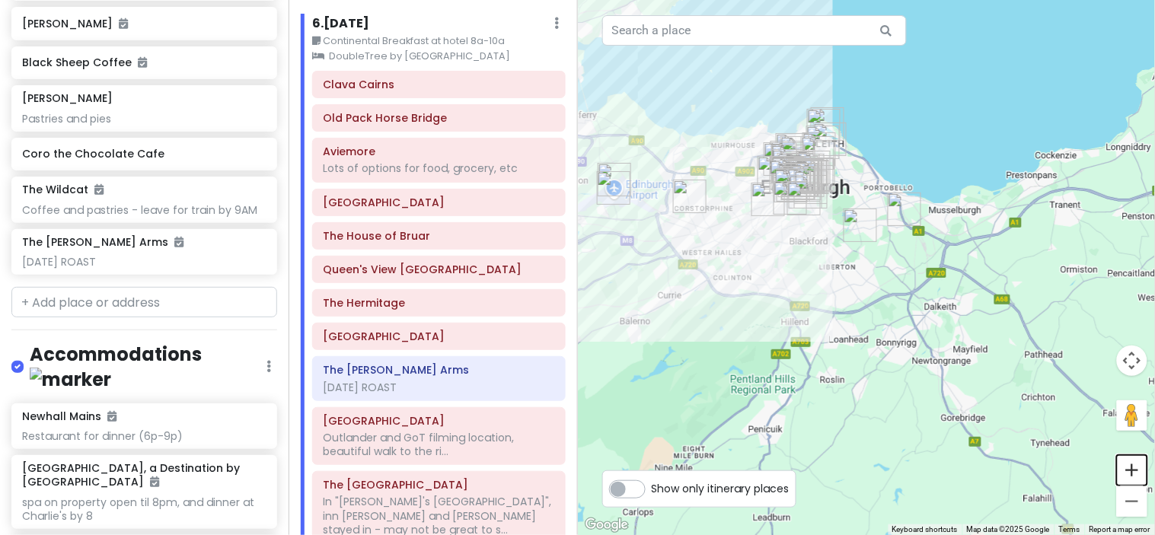
click at [1129, 473] on button "Zoom in" at bounding box center [1132, 470] width 30 height 30
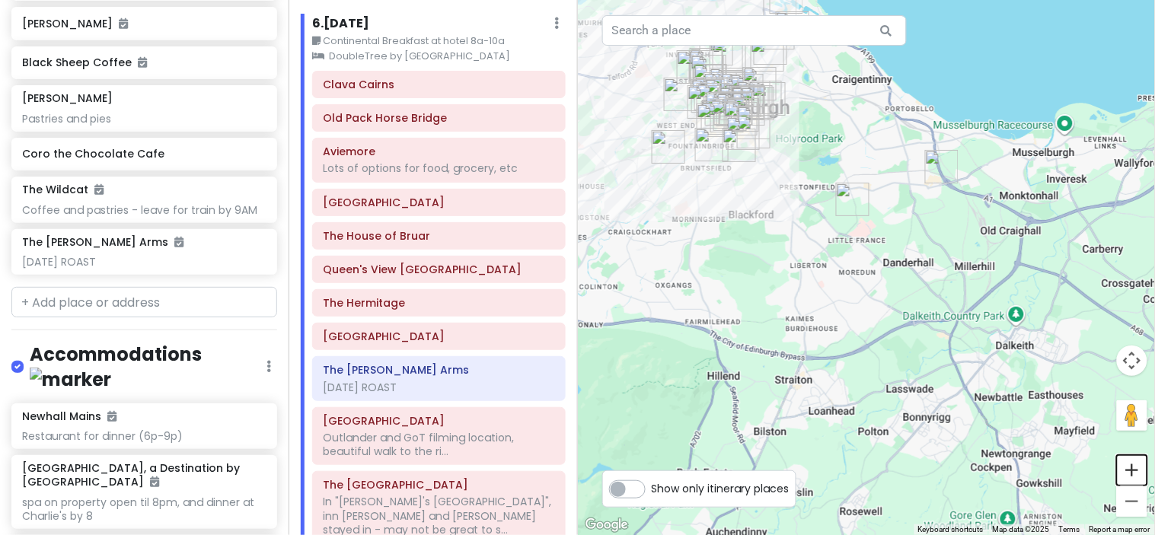
click at [1129, 473] on button "Zoom in" at bounding box center [1132, 470] width 30 height 30
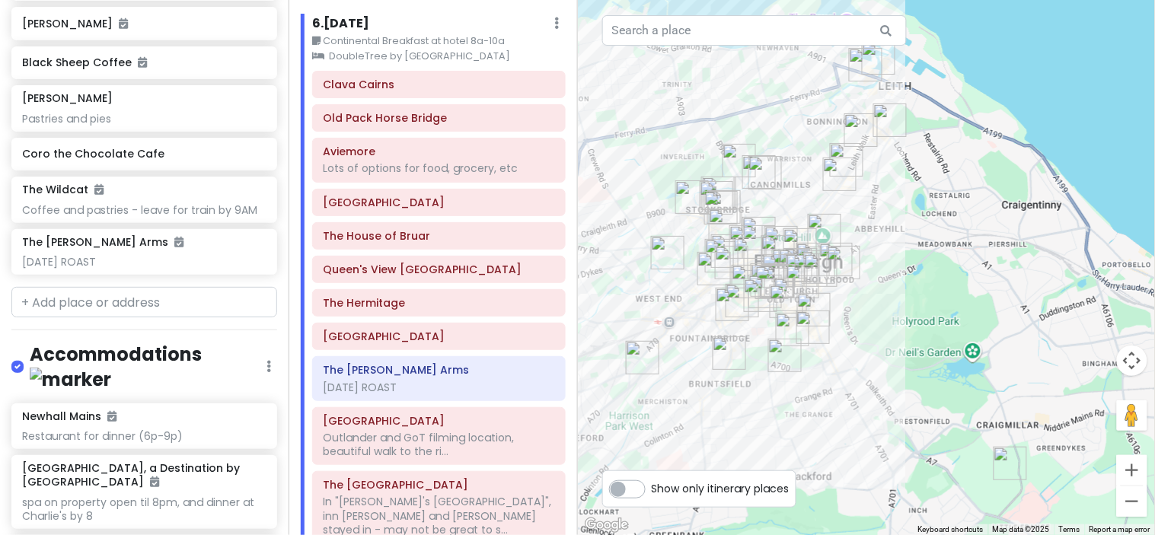
drag, startPoint x: 701, startPoint y: 160, endPoint x: 877, endPoint y: 477, distance: 362.0
click at [877, 477] on div "Clava Cairns 4.6 (3,836) [GEOGRAPHIC_DATA] [PHONE_NUMBER] · [DOMAIN_NAME][PERSO…" at bounding box center [867, 267] width 578 height 535
click at [811, 321] on img "University of Edinburgh" at bounding box center [814, 328] width 34 height 34
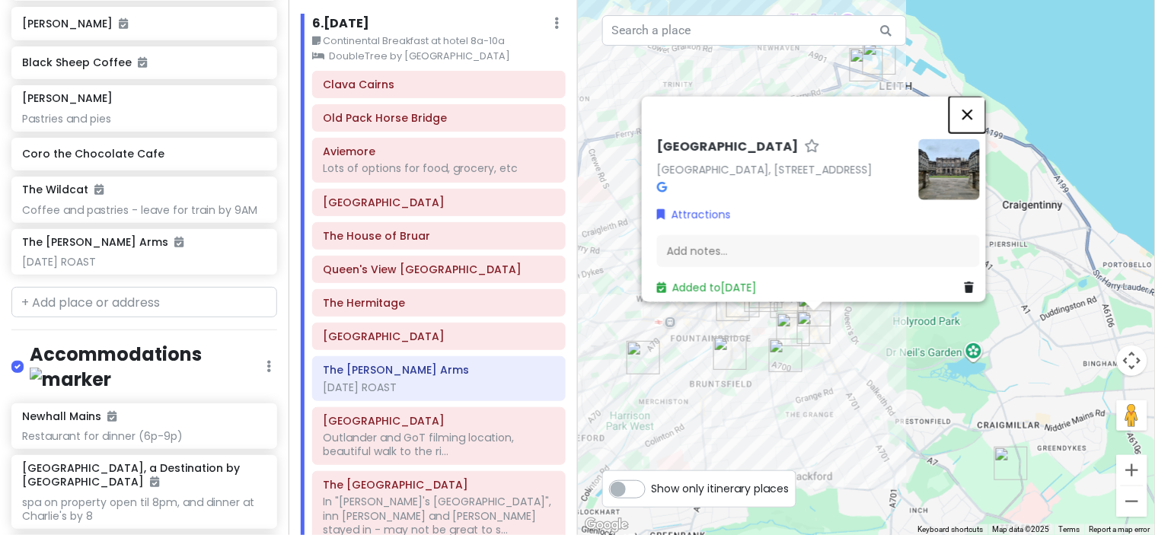
click at [973, 96] on button "Close" at bounding box center [968, 114] width 37 height 37
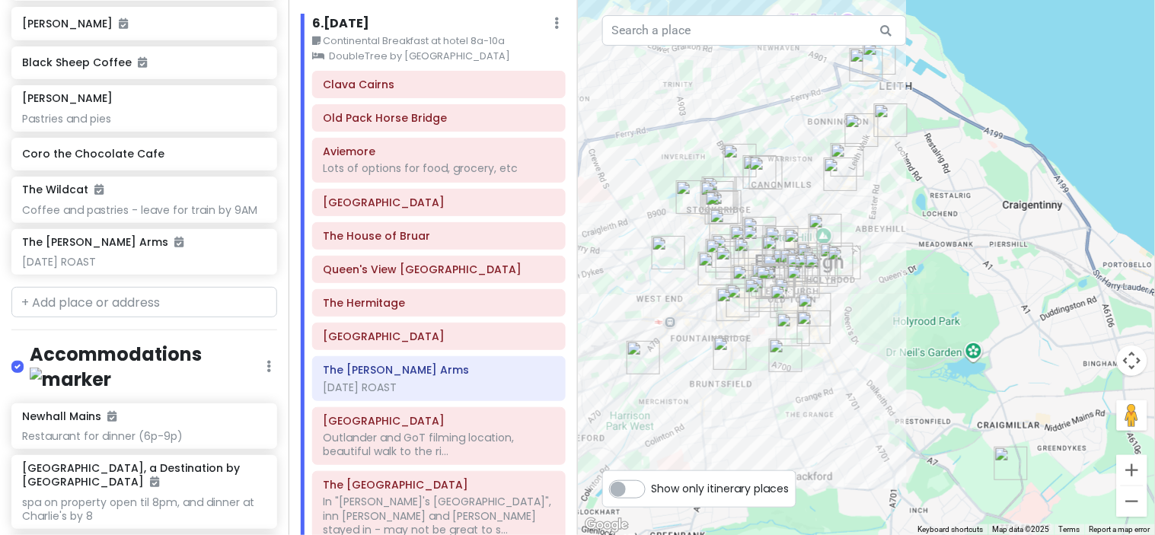
click at [780, 299] on img "Sandy Bell's" at bounding box center [788, 302] width 34 height 34
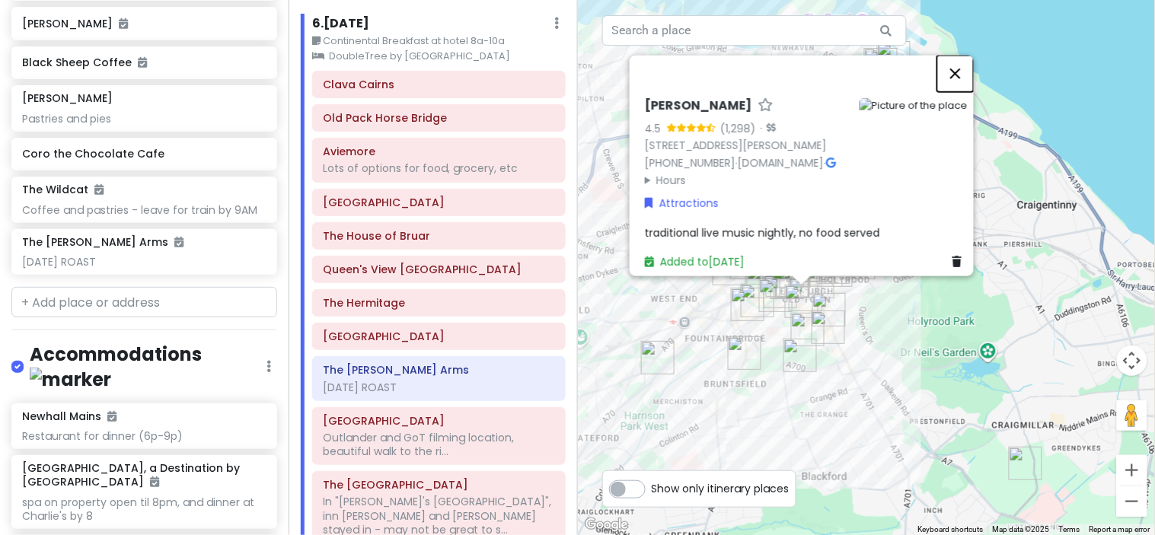
click at [962, 55] on button "Close" at bounding box center [956, 73] width 37 height 37
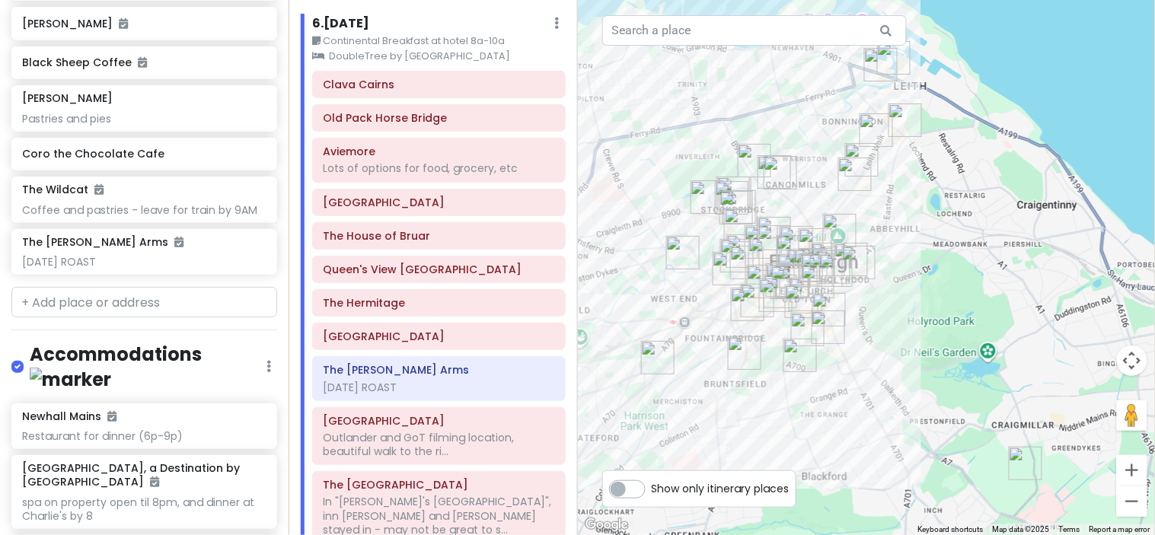
click at [826, 302] on img "The Original Mosque Kitchen & Cafe" at bounding box center [830, 310] width 34 height 34
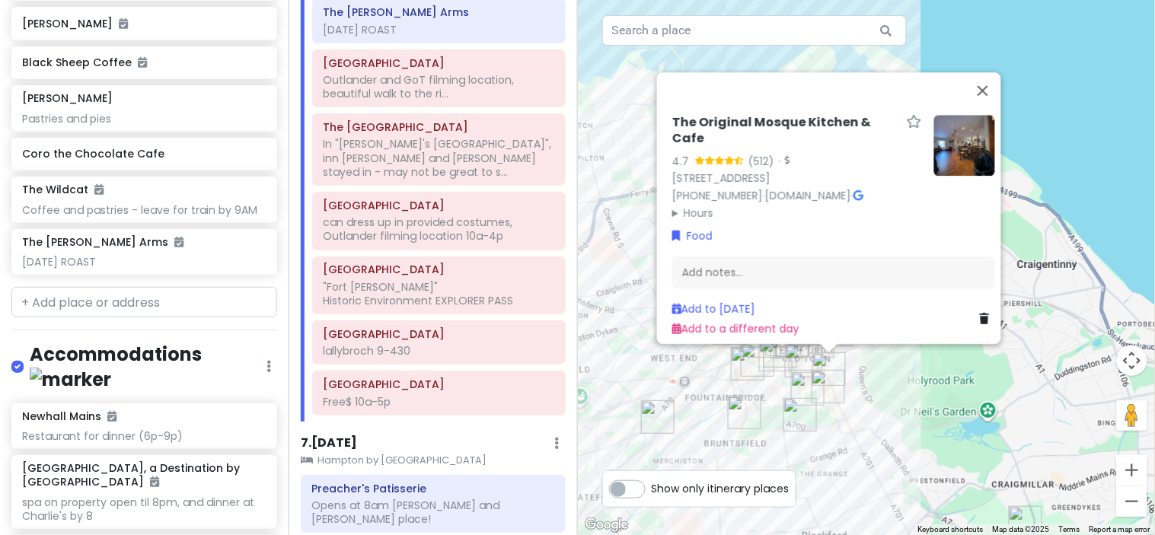
scroll to position [2641, 0]
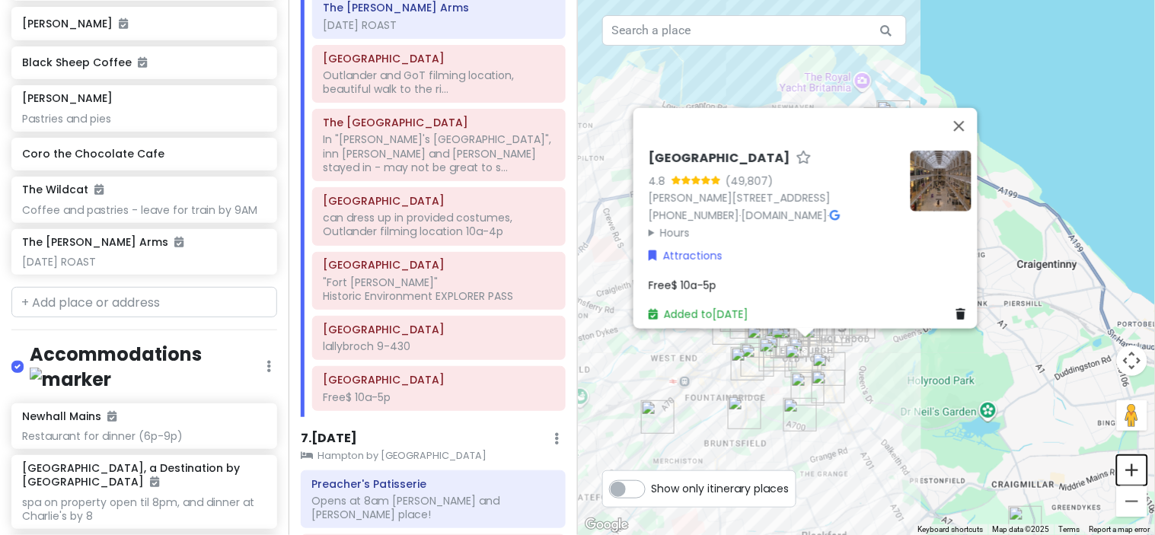
click at [1139, 468] on button "Zoom in" at bounding box center [1132, 470] width 30 height 30
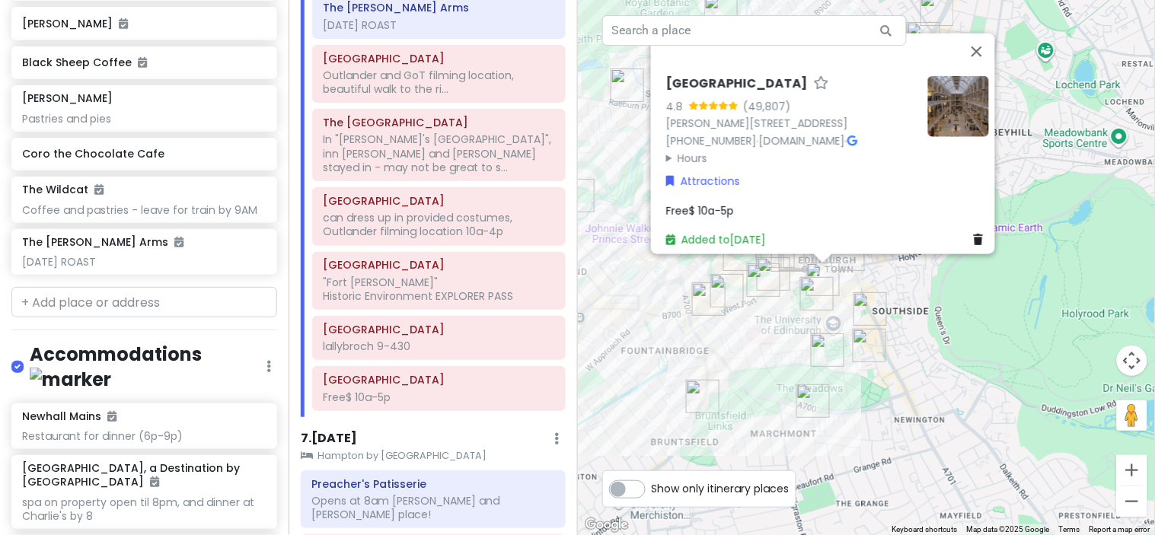
drag, startPoint x: 771, startPoint y: 446, endPoint x: 852, endPoint y: 267, distance: 196.3
click at [852, 267] on img "Stramash" at bounding box center [849, 255] width 34 height 34
click at [773, 278] on img "Kilted Donut" at bounding box center [764, 281] width 34 height 34
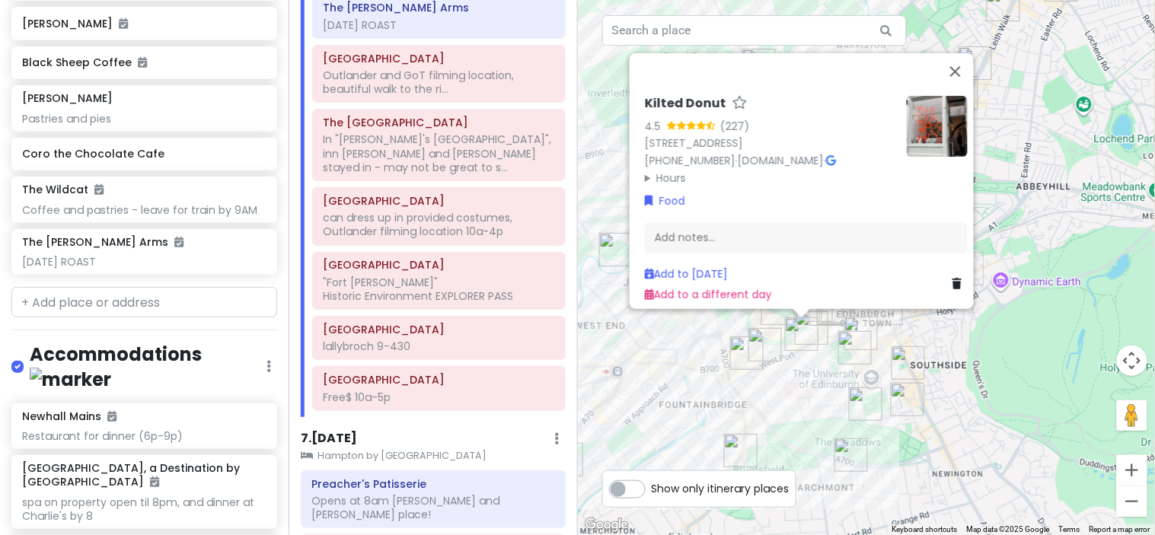
click at [813, 324] on img "Kilted Donut" at bounding box center [802, 335] width 34 height 34
click at [804, 329] on img "Kilted Donut" at bounding box center [802, 335] width 34 height 34
click at [766, 337] on img "Preacher's Patisserie" at bounding box center [766, 345] width 34 height 34
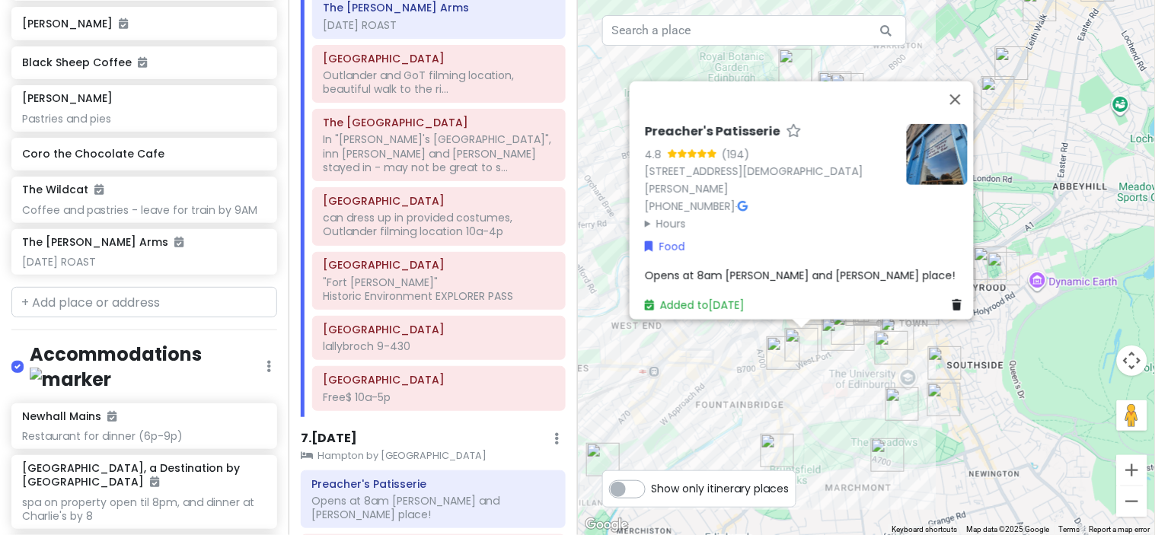
click at [842, 325] on img "Kilted Donut" at bounding box center [839, 335] width 34 height 34
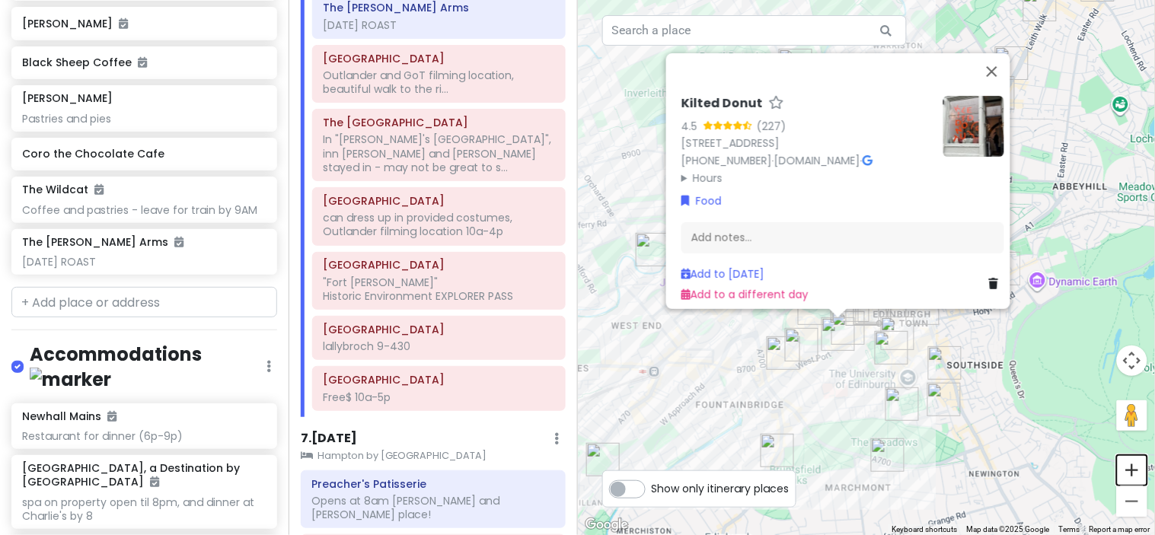
click at [1132, 476] on button "Zoom in" at bounding box center [1132, 470] width 30 height 30
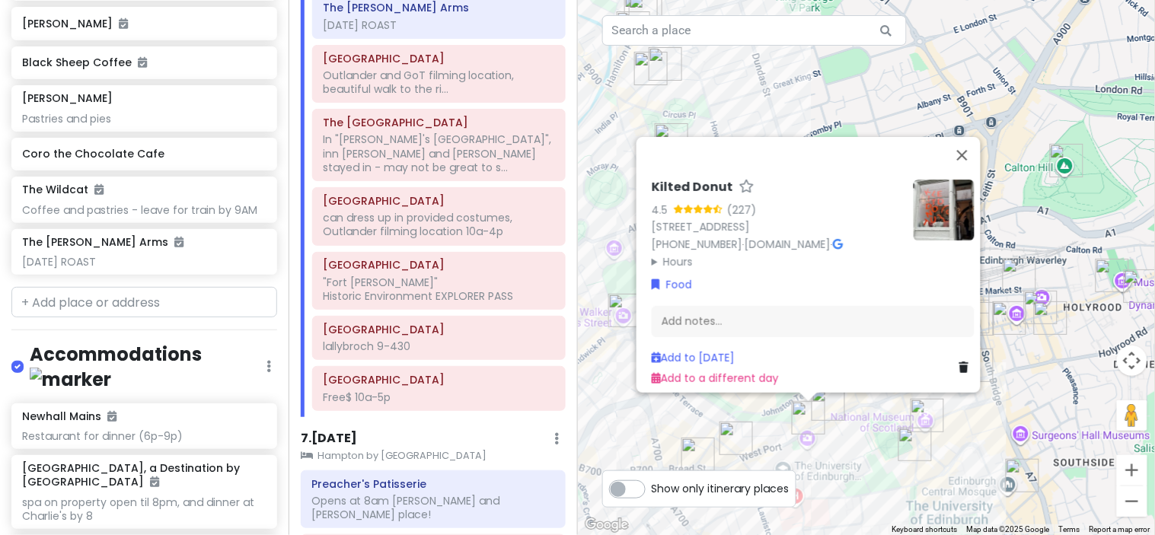
click at [834, 399] on img "Grassmarket" at bounding box center [829, 405] width 34 height 34
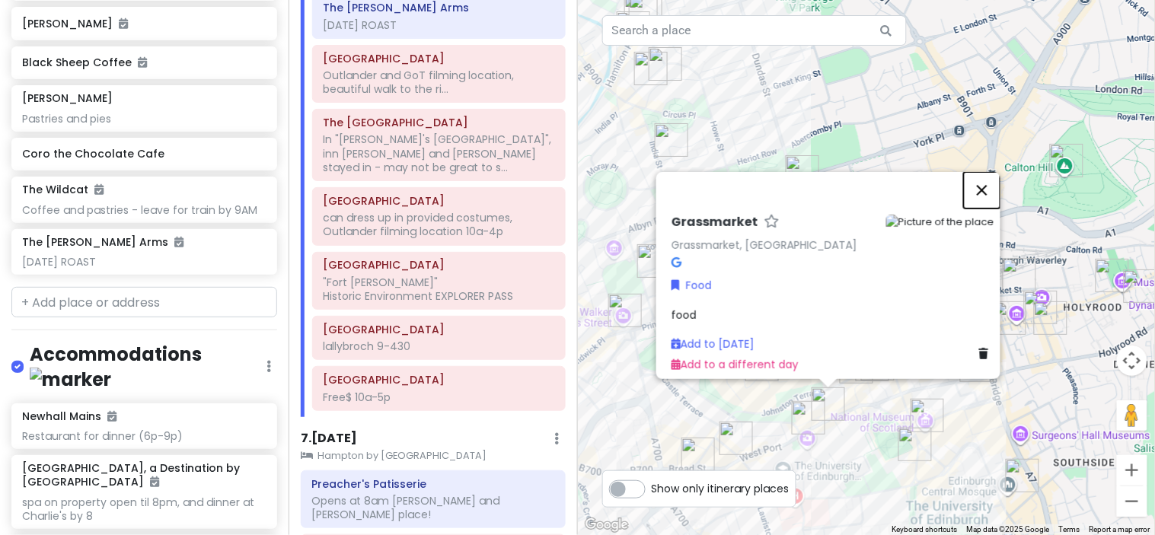
click at [992, 183] on button "Close" at bounding box center [982, 190] width 37 height 37
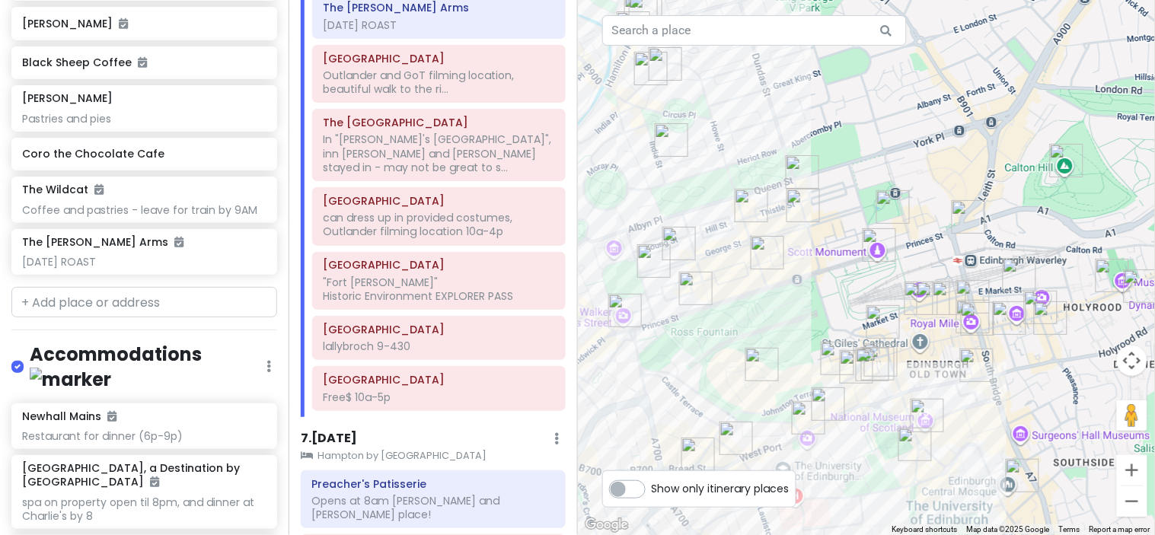
click at [1025, 471] on img "The Original Mosque Kitchen & Cafe" at bounding box center [1023, 476] width 34 height 34
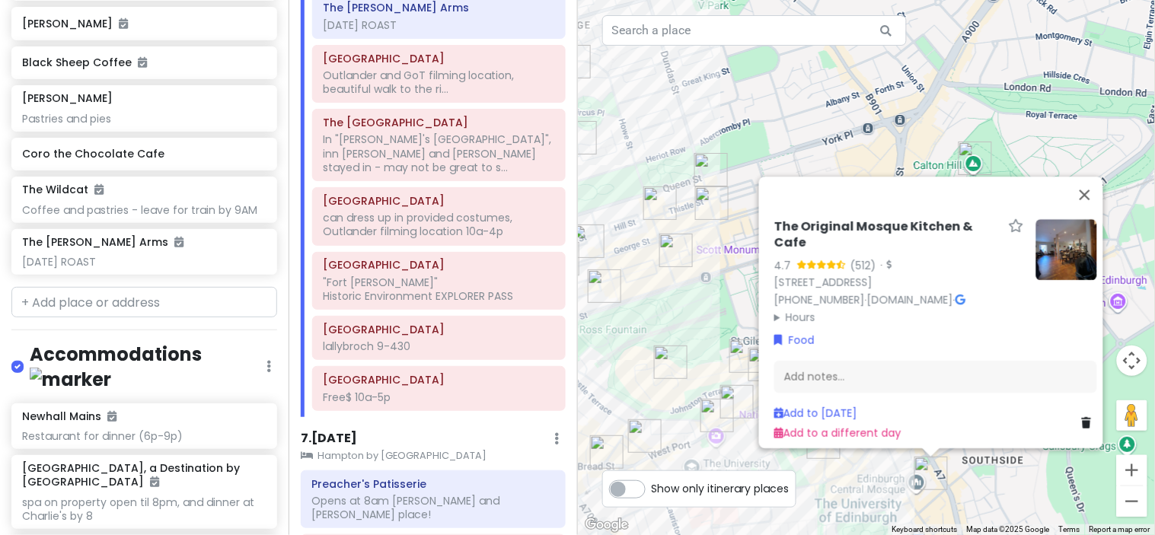
click at [797, 308] on summary "Hours" at bounding box center [900, 316] width 250 height 17
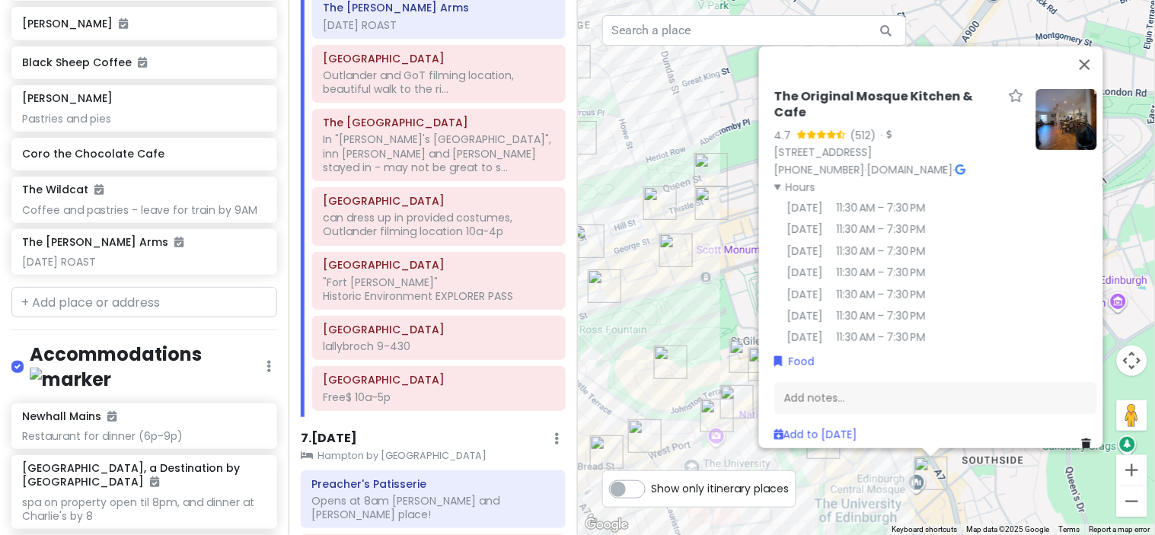
click at [1052, 120] on img at bounding box center [1067, 119] width 61 height 61
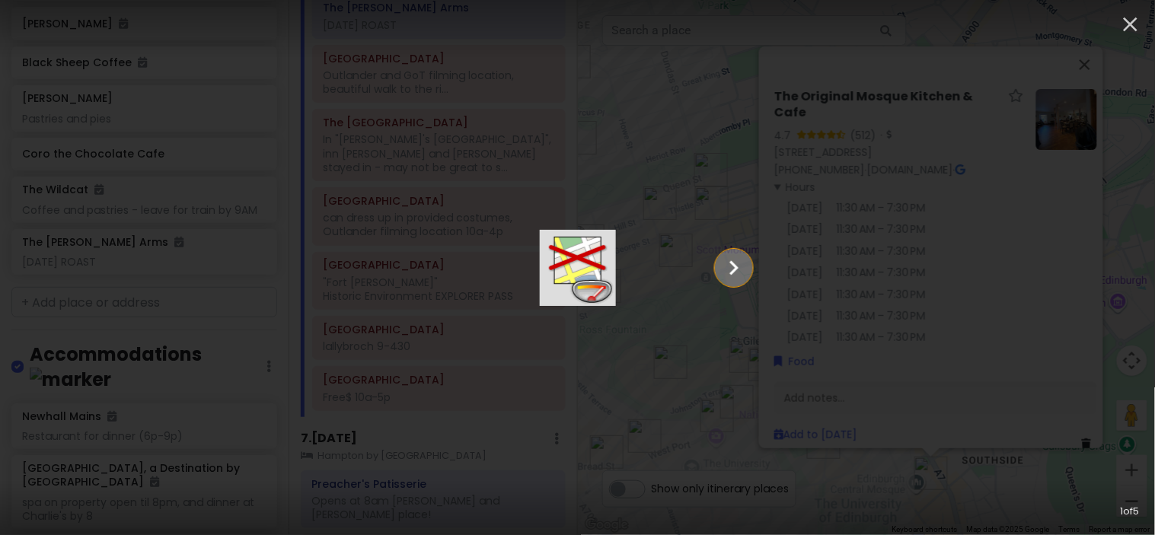
click at [749, 276] on icon "Show slide 2 of 5" at bounding box center [734, 268] width 29 height 37
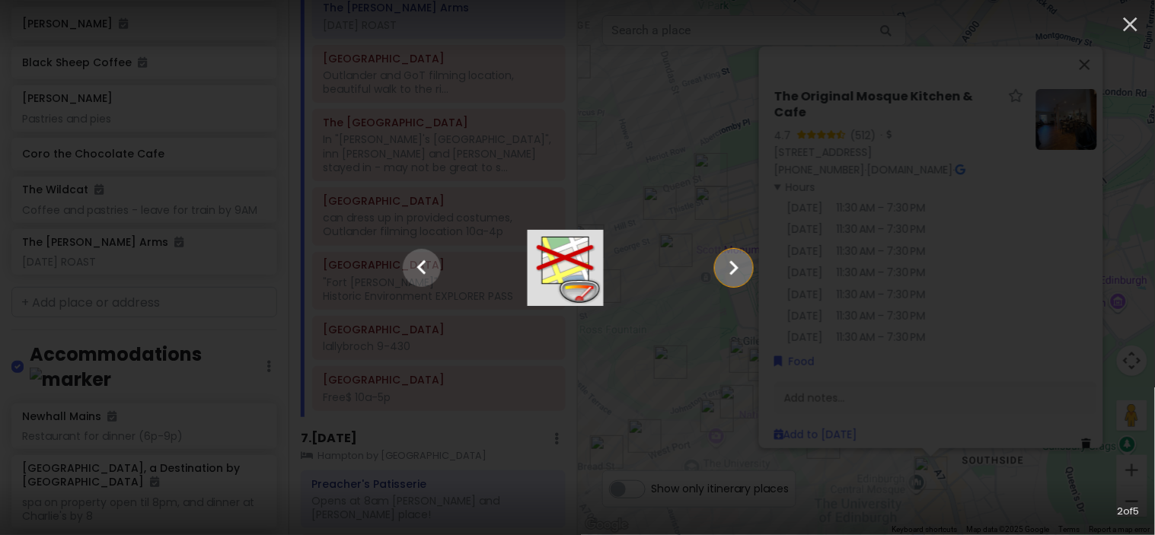
click at [749, 276] on icon "Show slide 3 of 5" at bounding box center [734, 268] width 29 height 37
click at [749, 276] on icon "Show slide 4 of 5" at bounding box center [734, 268] width 29 height 37
click at [749, 276] on icon "Show slide 5 of 5" at bounding box center [734, 268] width 29 height 37
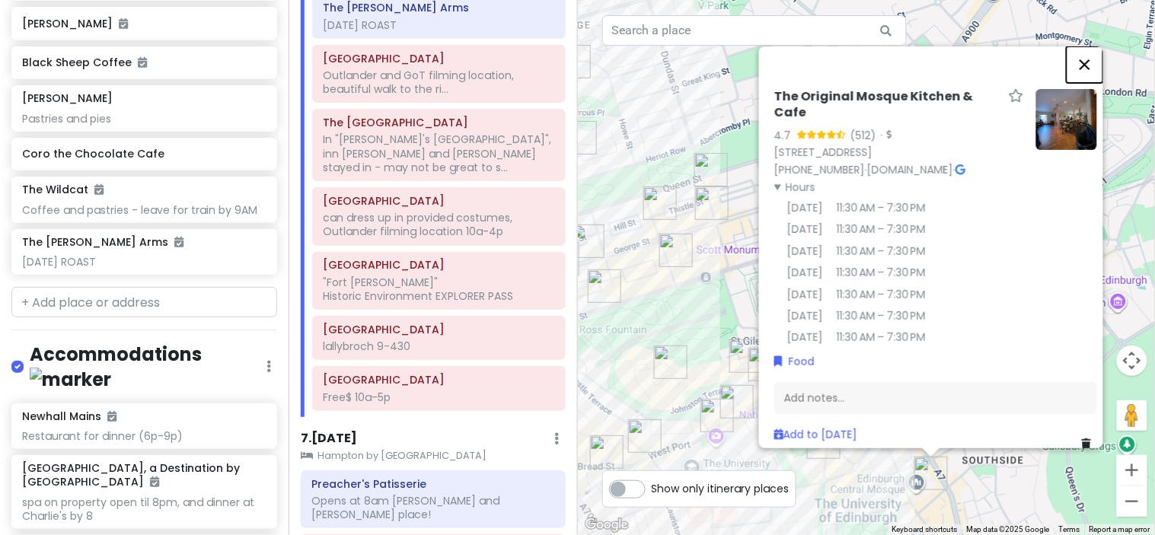
click at [1091, 65] on button "Close" at bounding box center [1085, 64] width 37 height 37
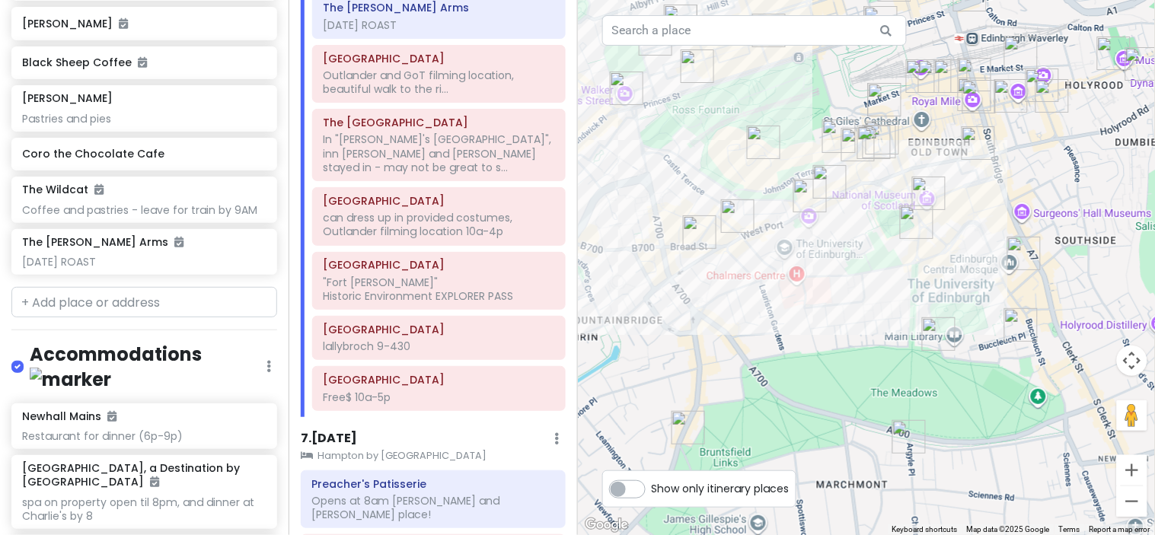
drag, startPoint x: 862, startPoint y: 350, endPoint x: 955, endPoint y: 128, distance: 241.0
click at [955, 128] on div at bounding box center [867, 267] width 578 height 535
click at [689, 424] on img "Margot" at bounding box center [689, 428] width 34 height 34
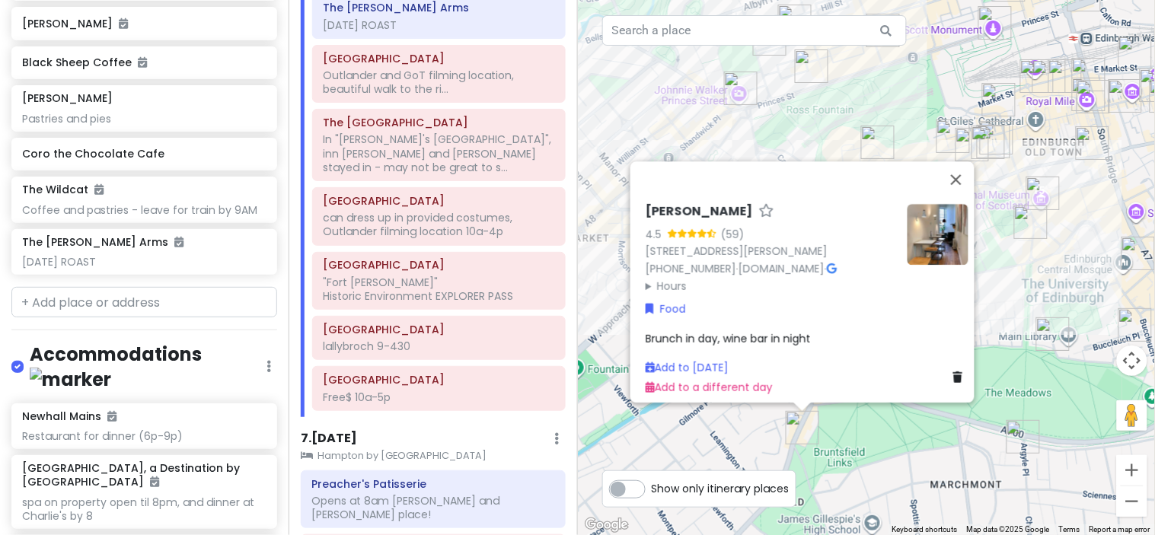
click at [660, 280] on summary "Hours" at bounding box center [771, 286] width 250 height 17
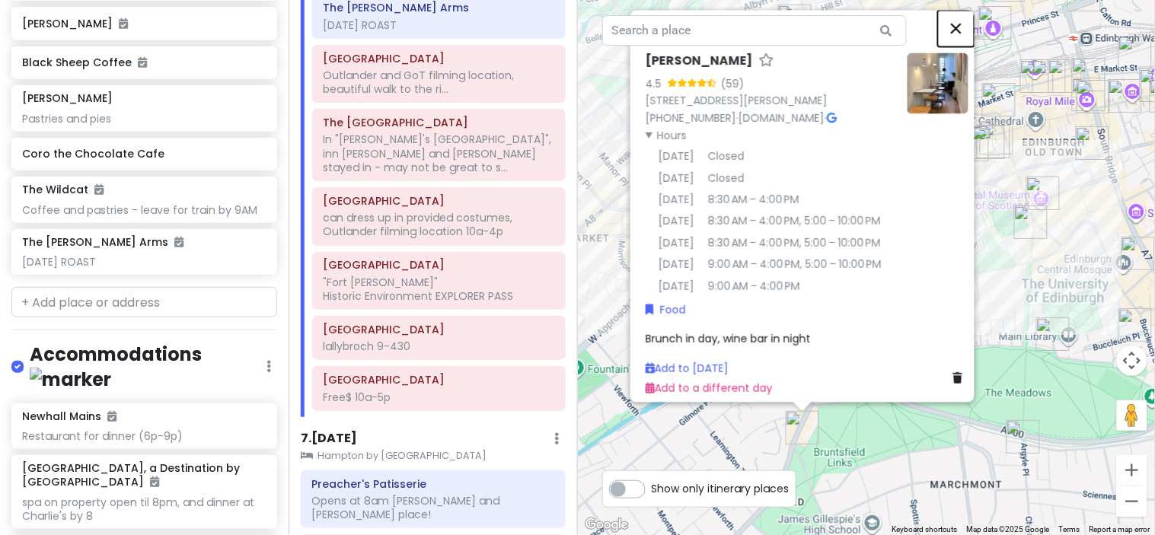
click at [962, 17] on button "Close" at bounding box center [956, 28] width 37 height 37
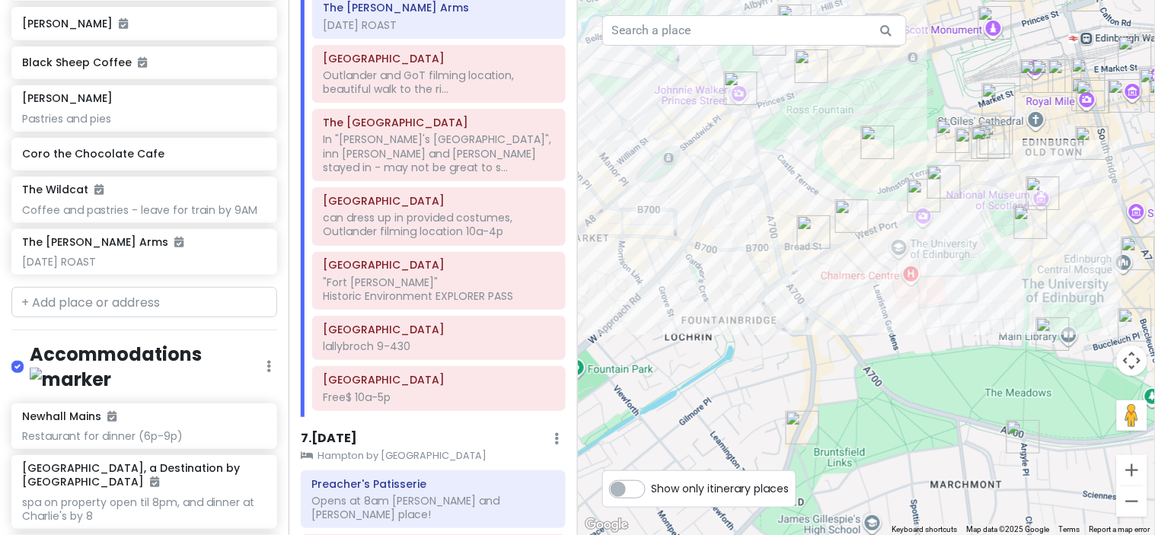
click at [1021, 432] on img "Detour Espresso" at bounding box center [1024, 437] width 34 height 34
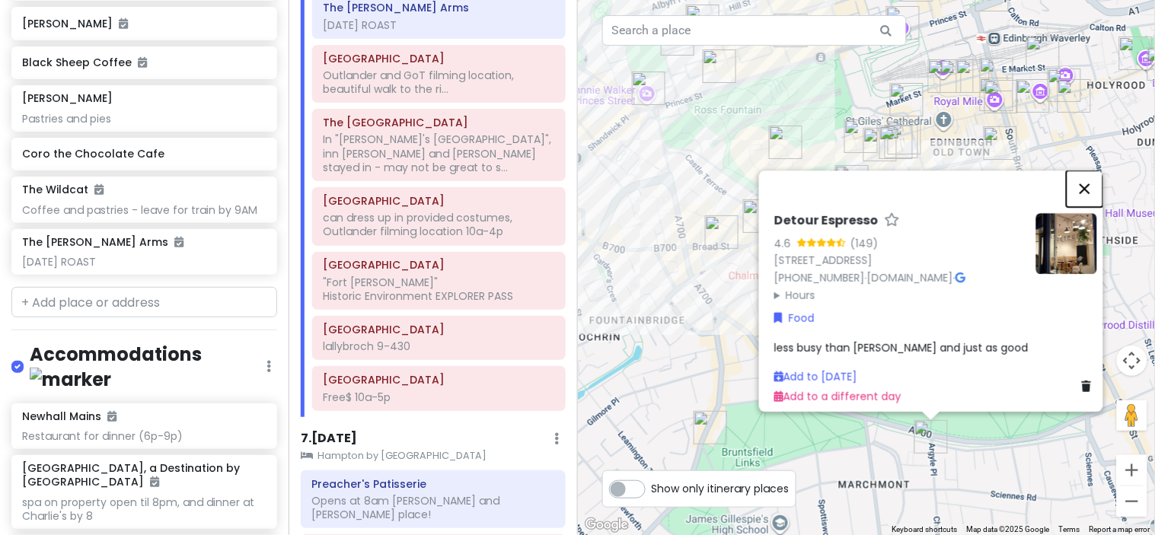
click at [1088, 176] on button "Close" at bounding box center [1085, 189] width 37 height 37
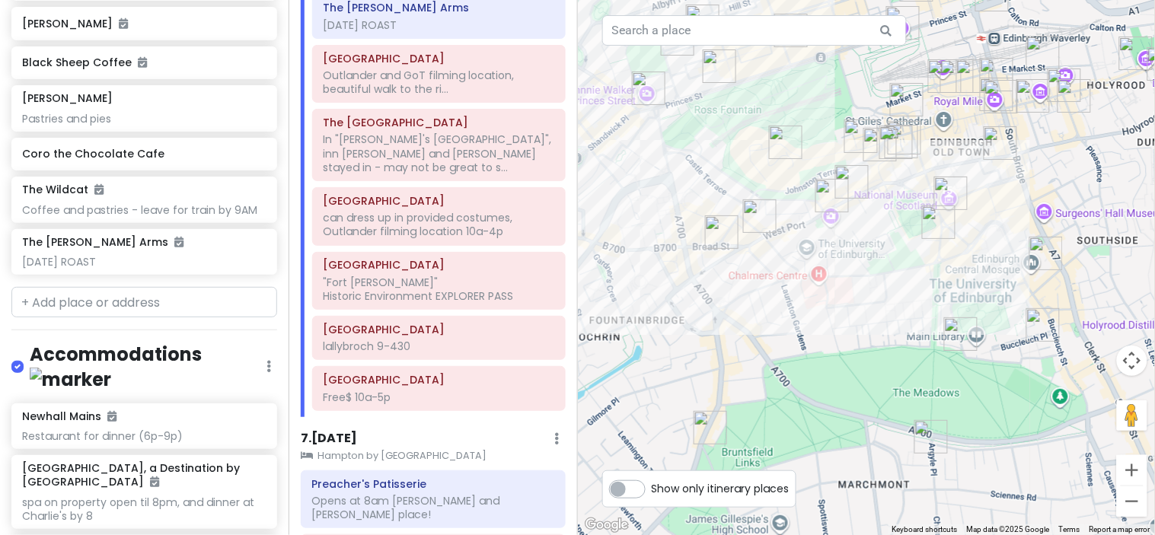
click at [956, 331] on img "Uplands Roast" at bounding box center [961, 335] width 34 height 34
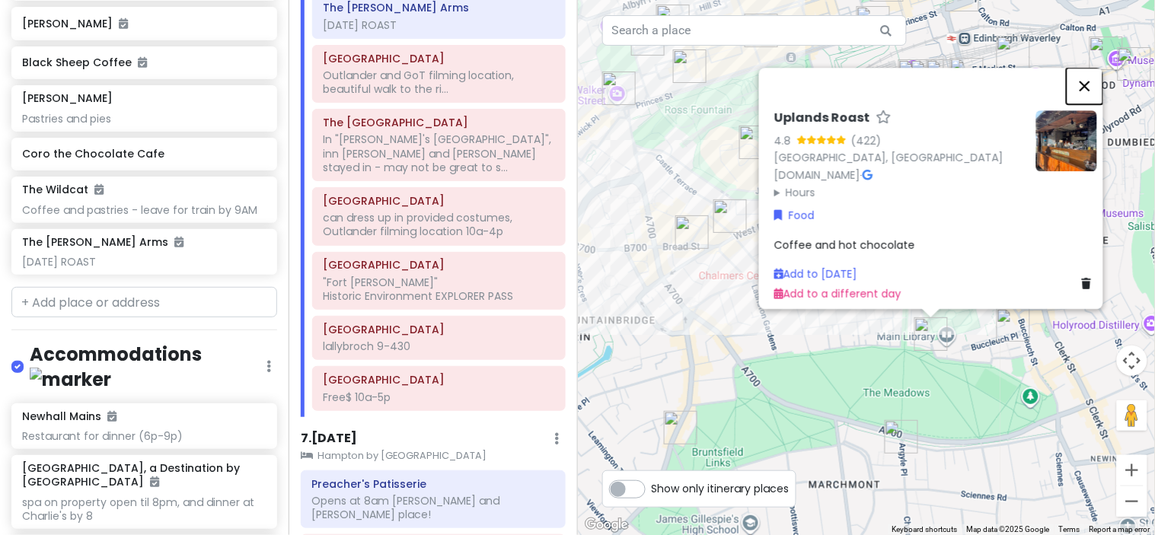
click at [1093, 73] on button "Close" at bounding box center [1085, 86] width 37 height 37
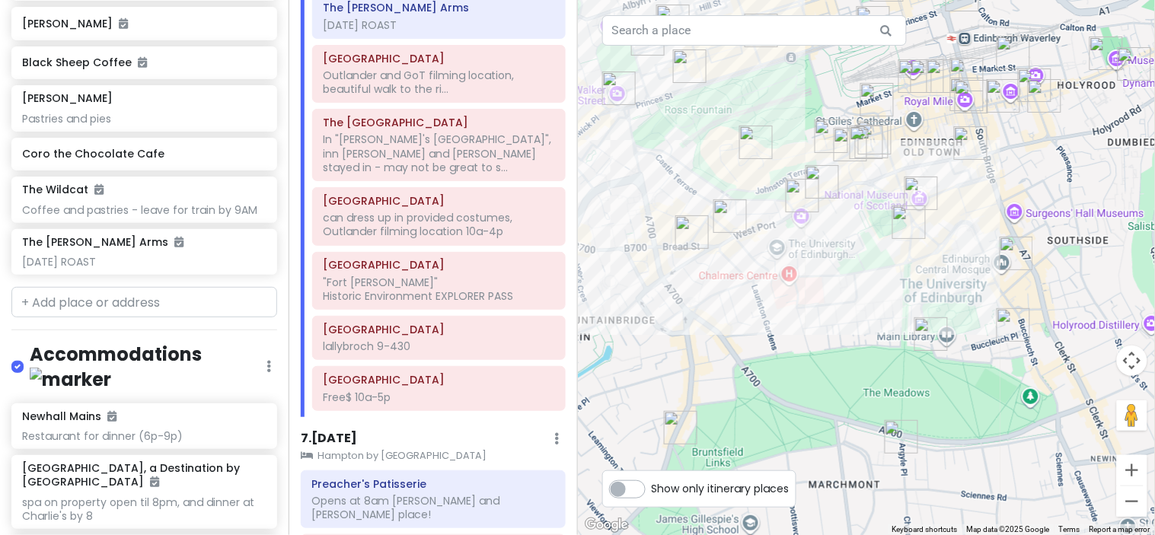
click at [1023, 245] on img "The Original Mosque Kitchen & Cafe" at bounding box center [1017, 254] width 34 height 34
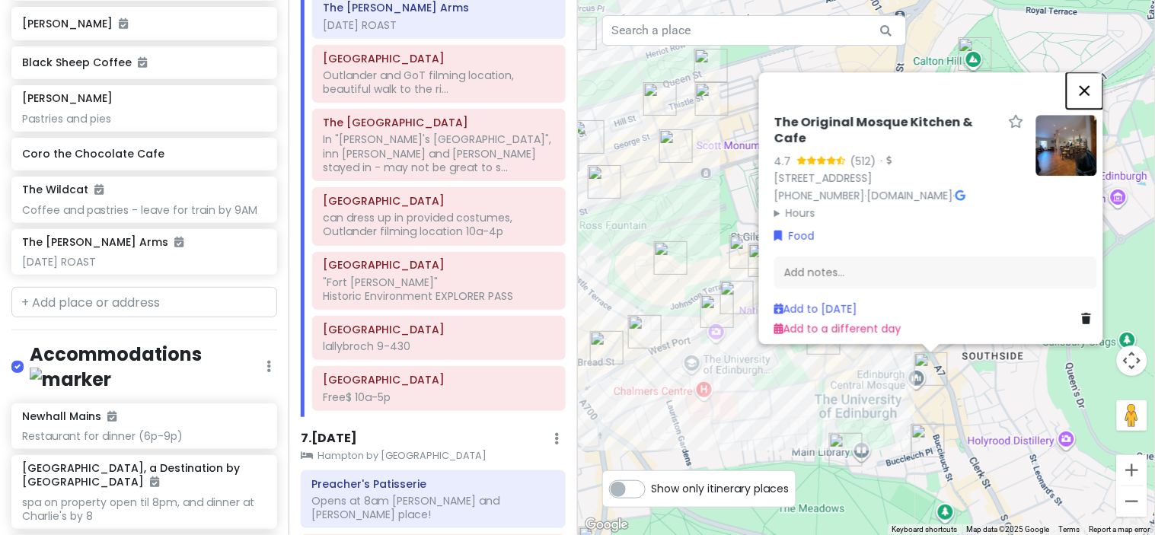
click at [1084, 72] on button "Close" at bounding box center [1085, 90] width 37 height 37
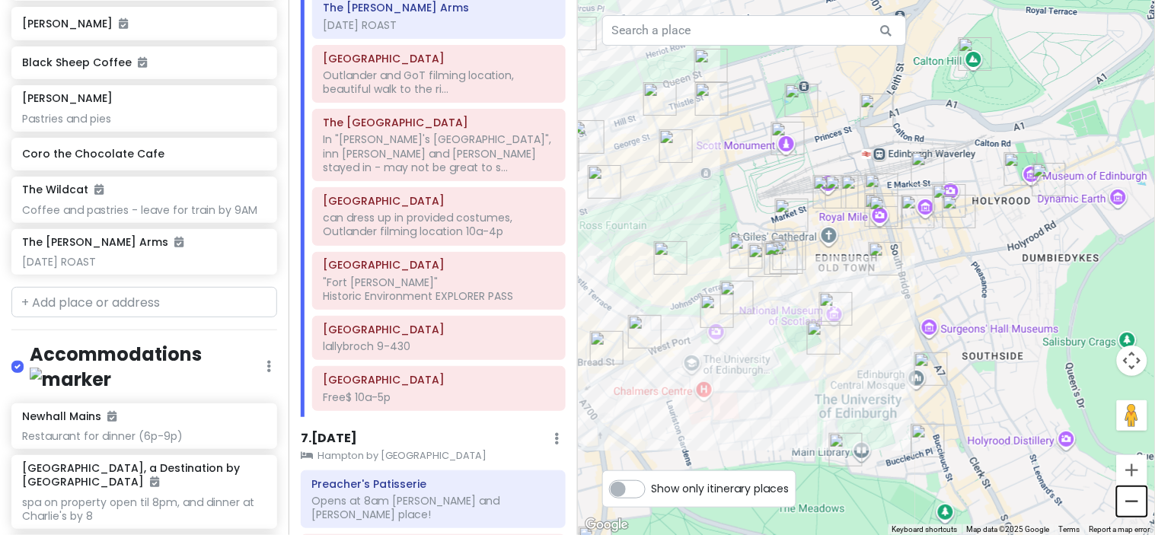
click at [1136, 509] on button "Zoom out" at bounding box center [1132, 502] width 30 height 30
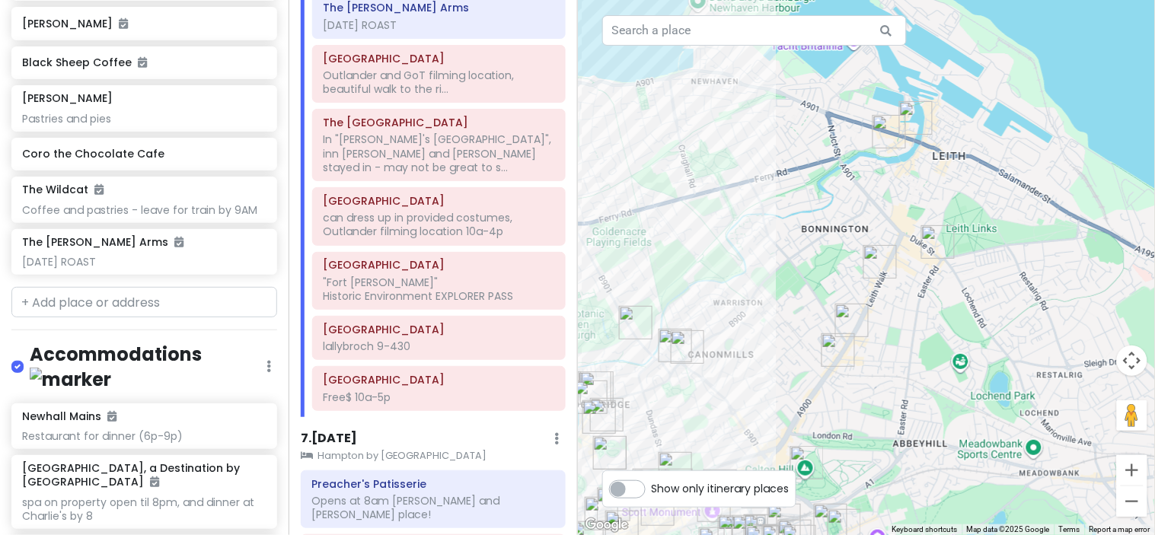
drag, startPoint x: 1003, startPoint y: 232, endPoint x: 885, endPoint y: 550, distance: 339.5
click at [885, 535] on html "Scotland w/ Mom! Private Change Dates Make a Copy Delete Trip Give Feedback 💡 S…" at bounding box center [577, 267] width 1155 height 535
click at [906, 110] on img "Williams & Johnson Coffee Co." at bounding box center [916, 118] width 34 height 34
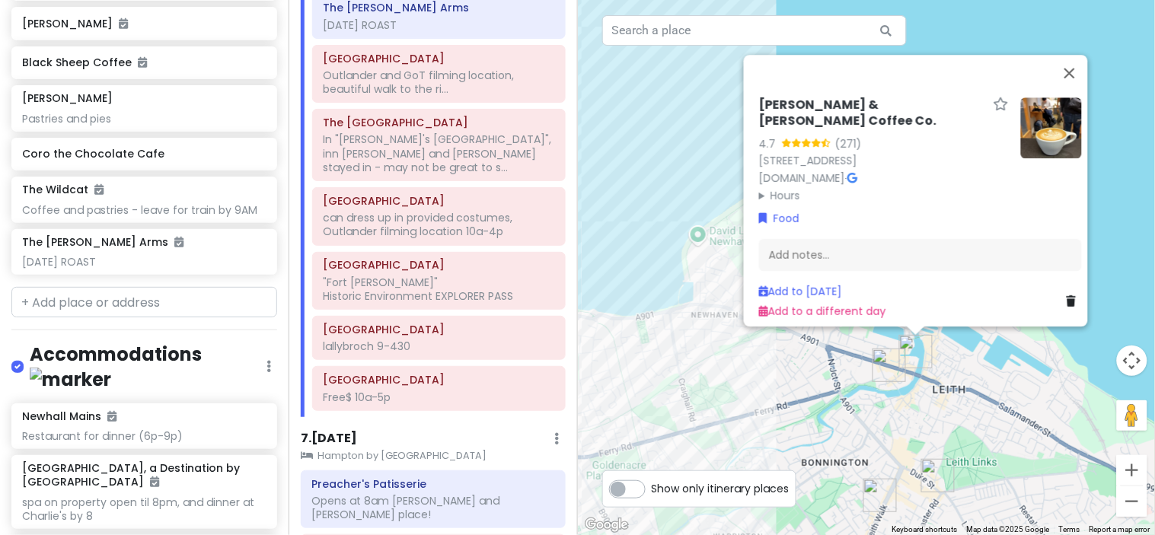
click at [885, 356] on img "Roseleaf Bar Cafe" at bounding box center [890, 366] width 34 height 34
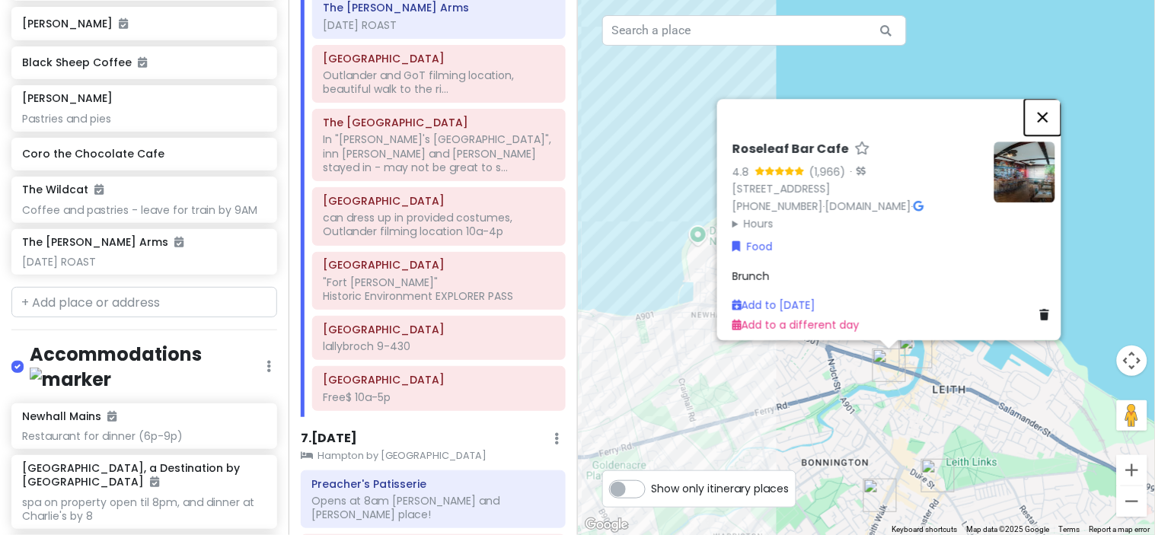
click at [1056, 109] on button "Close" at bounding box center [1043, 117] width 37 height 37
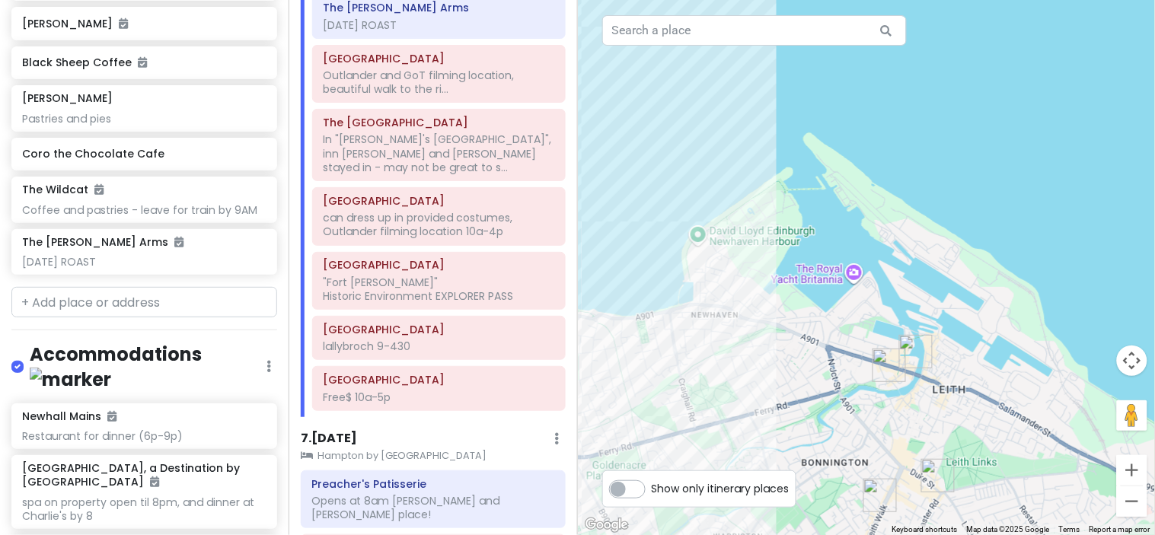
click at [932, 473] on img "Nauticus" at bounding box center [939, 476] width 34 height 34
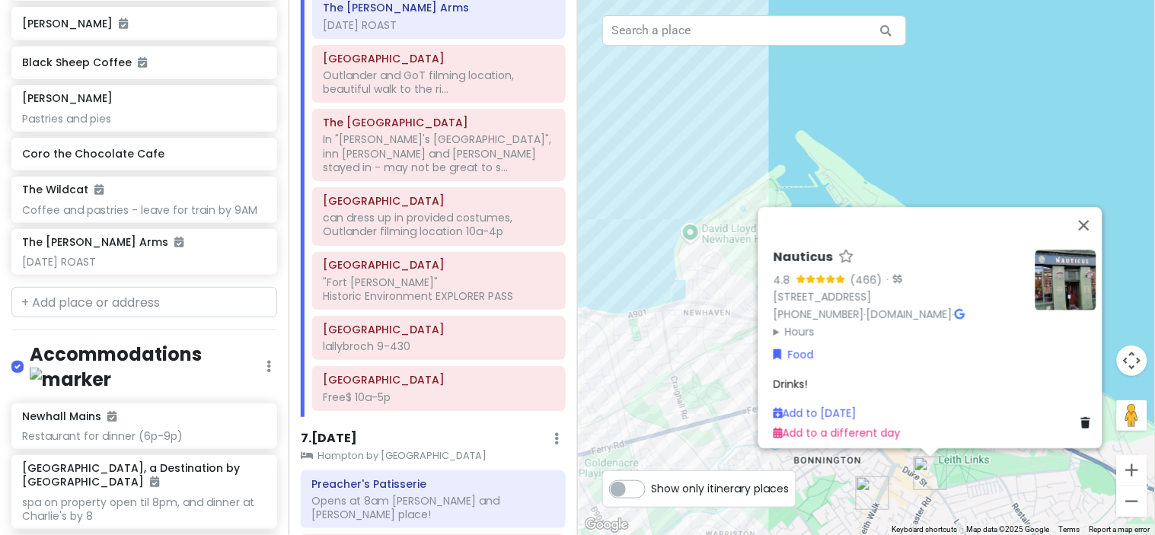
click at [871, 491] on img "Kilted Donut" at bounding box center [873, 494] width 34 height 34
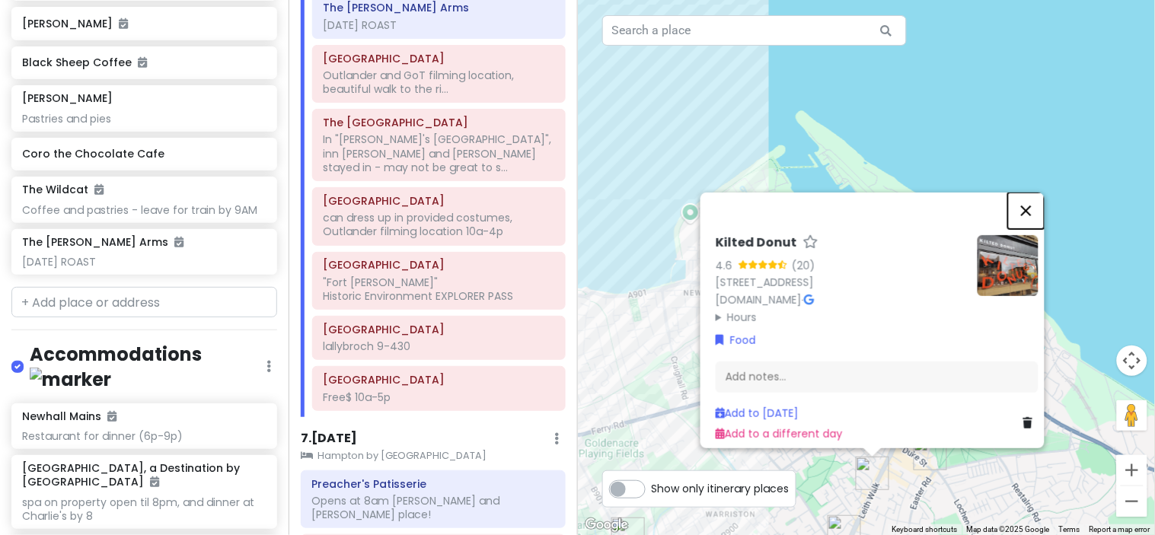
click at [1038, 199] on button "Close" at bounding box center [1026, 211] width 37 height 37
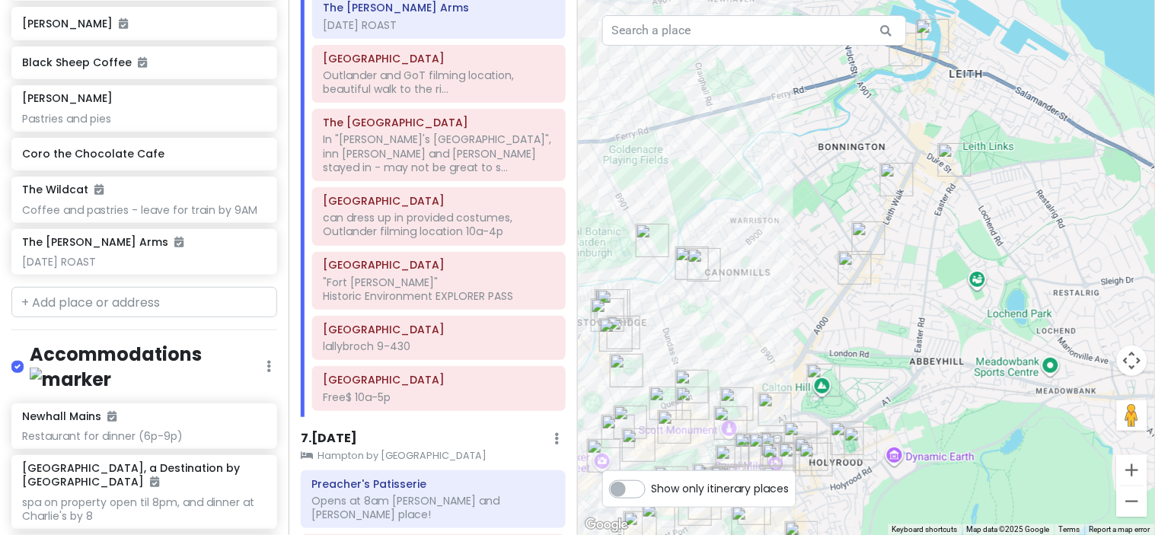
drag, startPoint x: 1006, startPoint y: 481, endPoint x: 1030, endPoint y: 184, distance: 298.8
click at [1030, 184] on div at bounding box center [867, 267] width 578 height 535
click at [864, 234] on img "Brass Monkey Leith" at bounding box center [869, 239] width 34 height 34
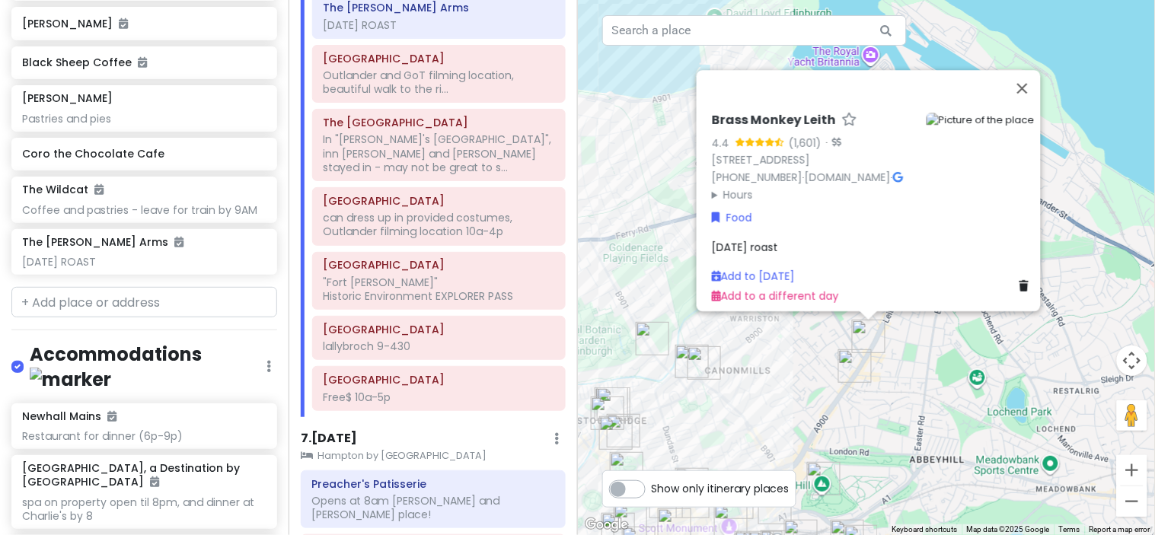
click at [858, 366] on img "MIRIN" at bounding box center [856, 367] width 34 height 34
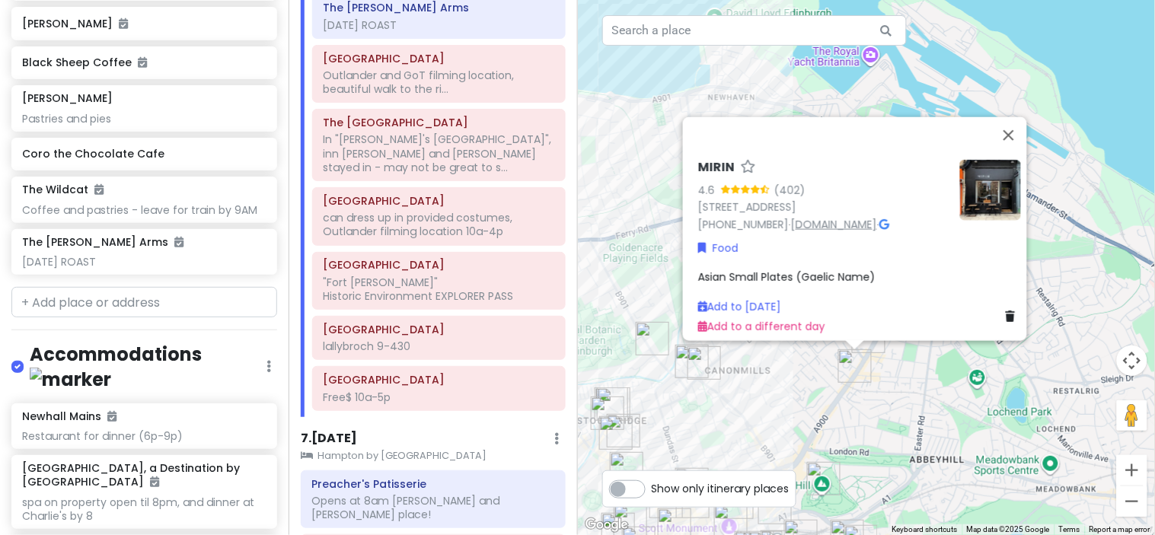
click at [825, 218] on link "[DOMAIN_NAME]" at bounding box center [834, 223] width 86 height 15
click at [1018, 127] on button "Close" at bounding box center [1009, 135] width 37 height 37
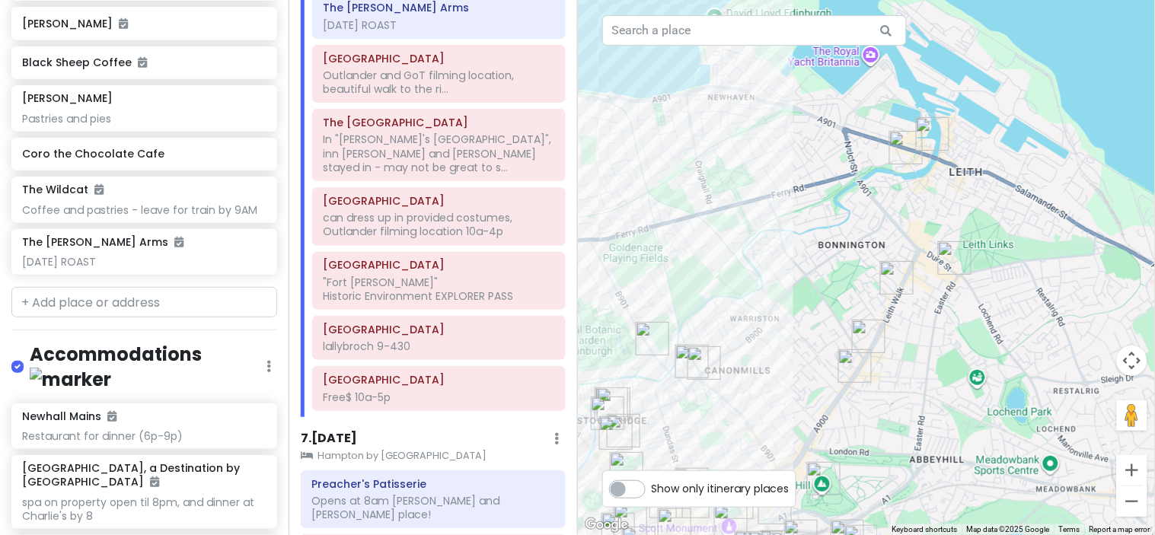
click at [708, 362] on img "The Marshmallow Lady" at bounding box center [705, 364] width 34 height 34
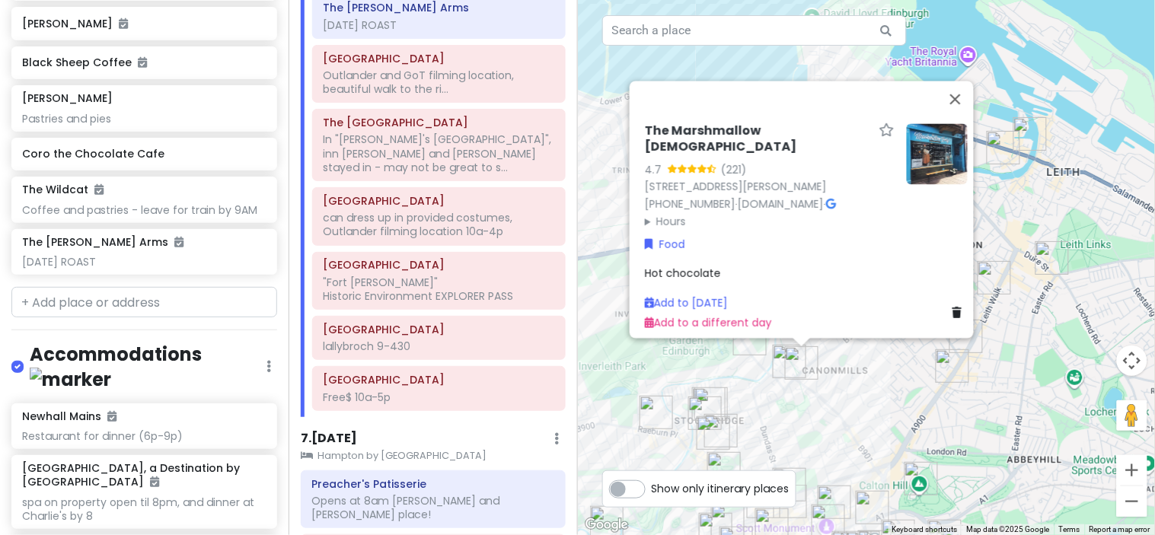
click at [784, 364] on img "Singapore Coffee House" at bounding box center [790, 362] width 34 height 34
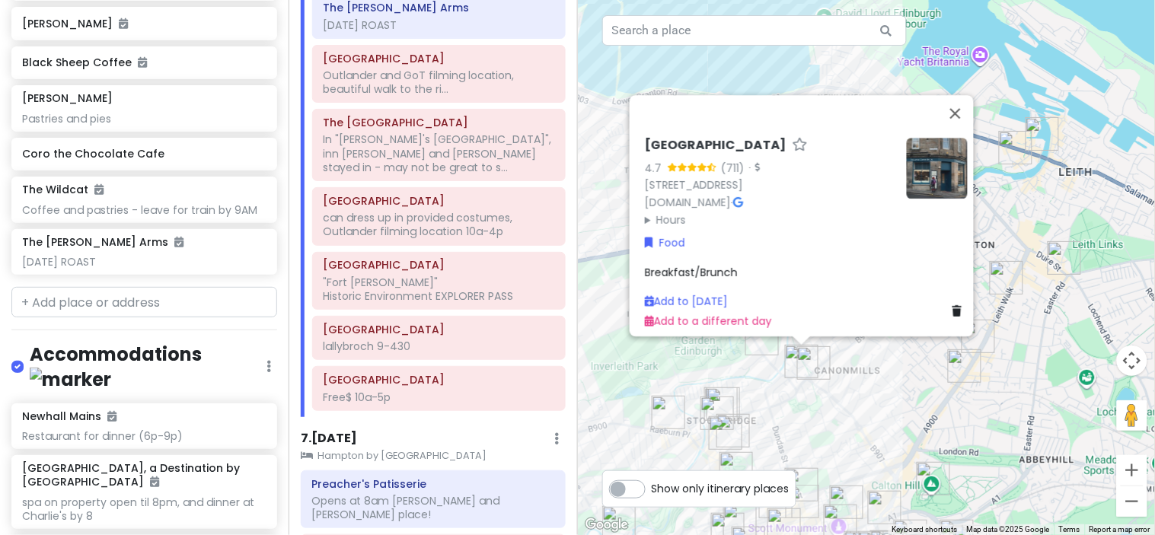
click at [667, 414] on img "Mootz General Store" at bounding box center [669, 413] width 34 height 34
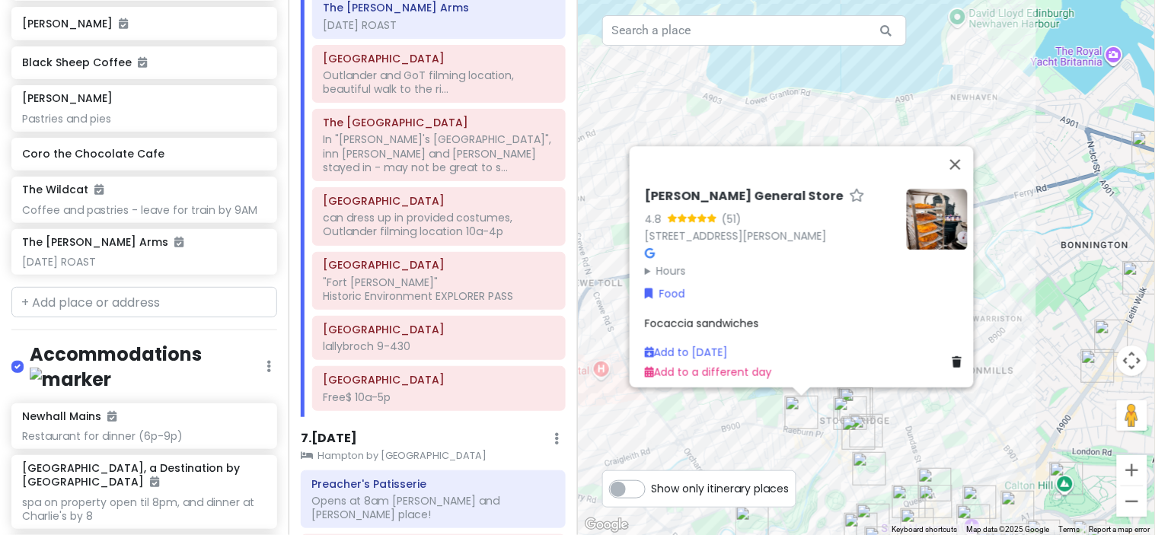
click at [845, 411] on img "Fortitude Coffee Stockbridge" at bounding box center [851, 414] width 34 height 34
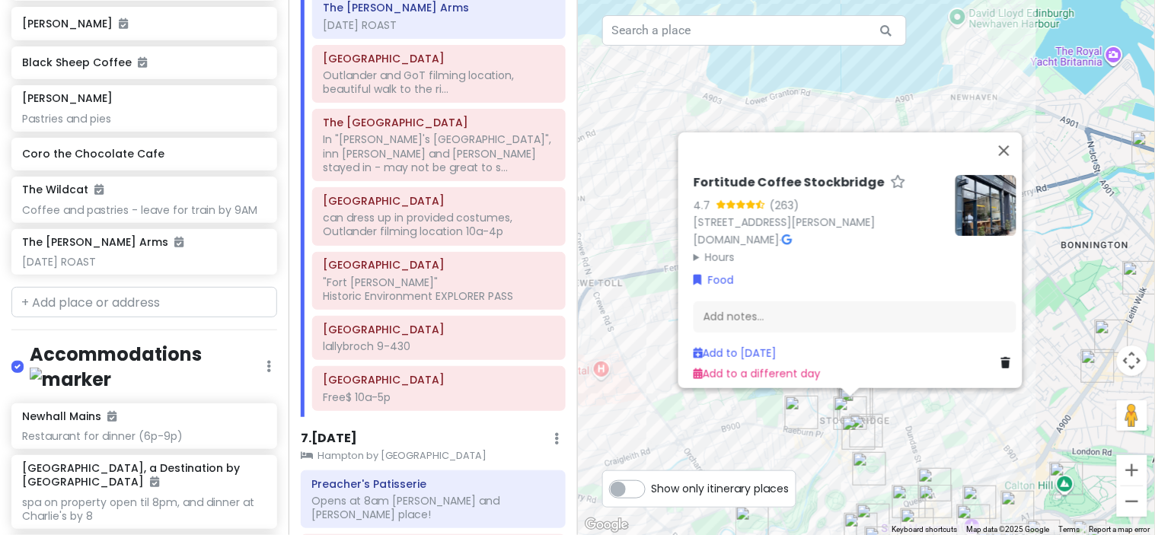
click at [855, 431] on img "The Antiquary Bar" at bounding box center [859, 434] width 34 height 34
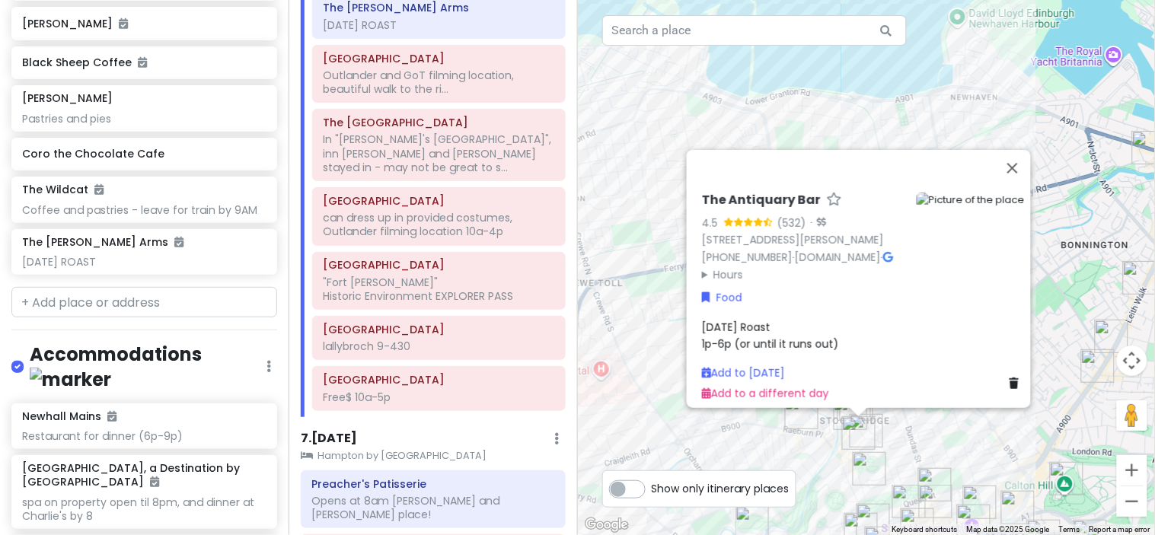
click at [870, 469] on img "Kay’s Bar" at bounding box center [870, 469] width 34 height 34
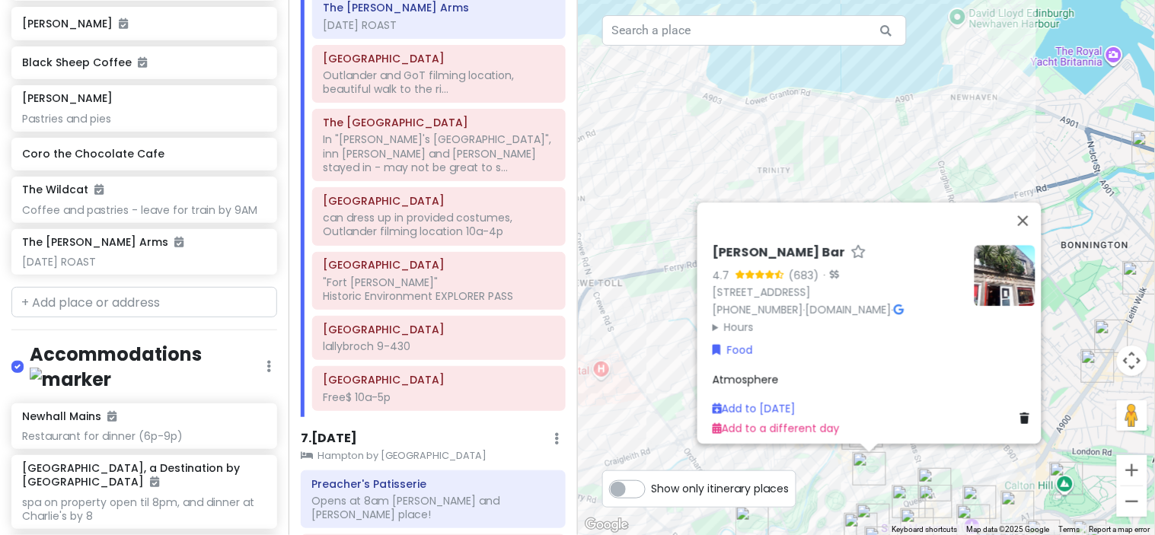
click at [999, 251] on img at bounding box center [1005, 275] width 61 height 61
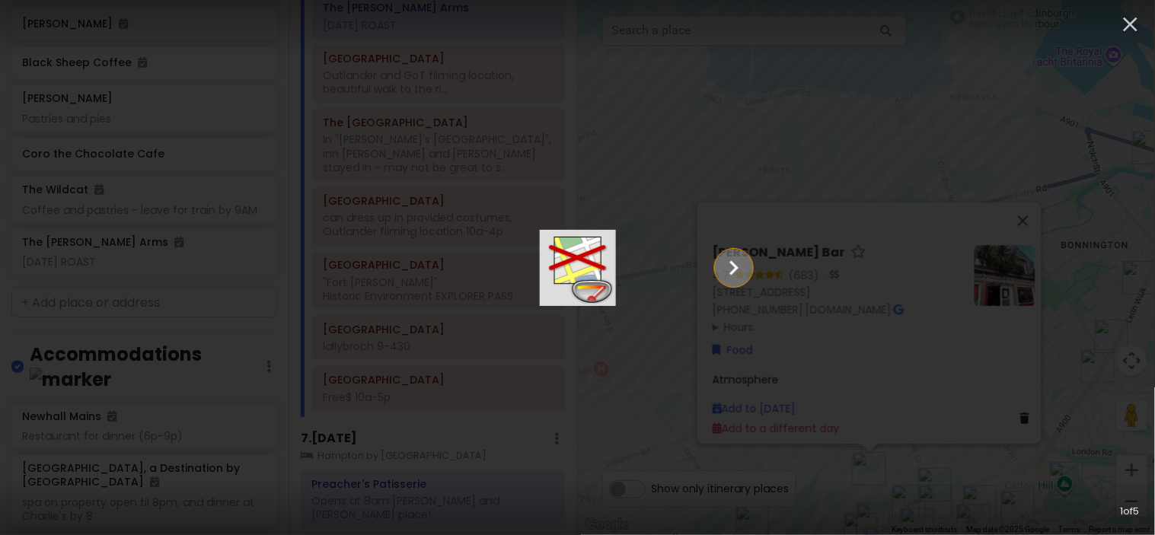
click at [749, 257] on icon "Show slide 2 of 5" at bounding box center [734, 268] width 29 height 37
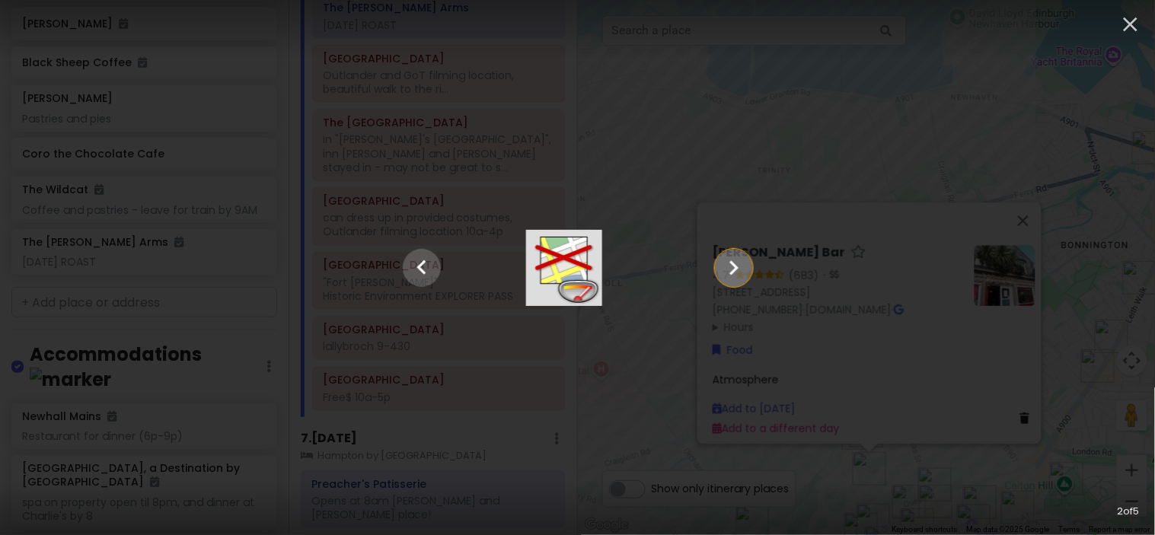
click at [749, 257] on icon "Show slide 3 of 5" at bounding box center [734, 268] width 29 height 37
click at [749, 257] on icon "Show slide 4 of 5" at bounding box center [734, 268] width 29 height 37
click at [749, 257] on icon "Show slide 5 of 5" at bounding box center [734, 268] width 29 height 37
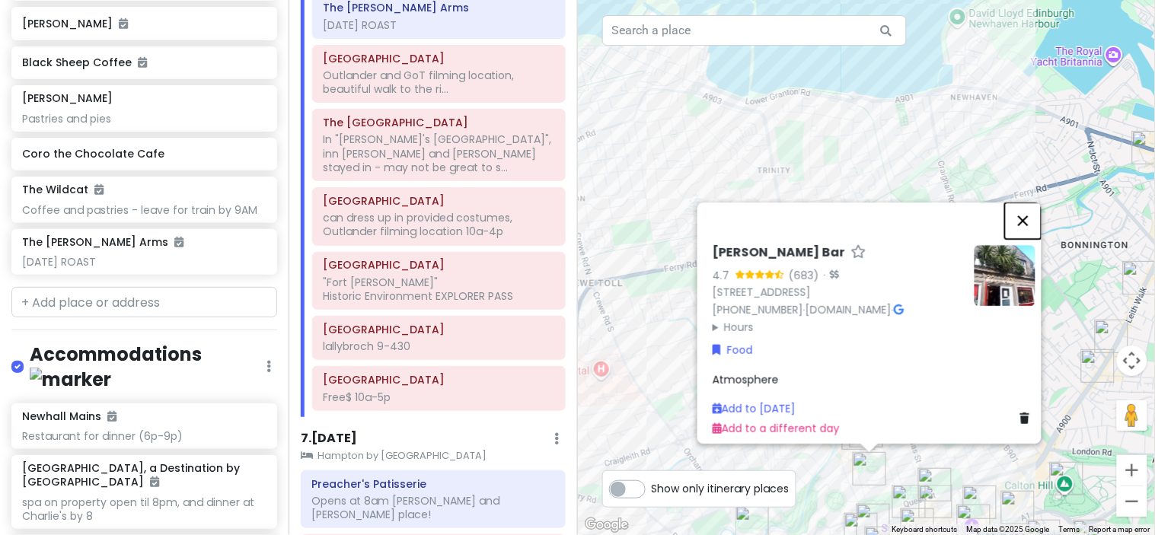
click at [1024, 212] on button "Close" at bounding box center [1023, 221] width 37 height 37
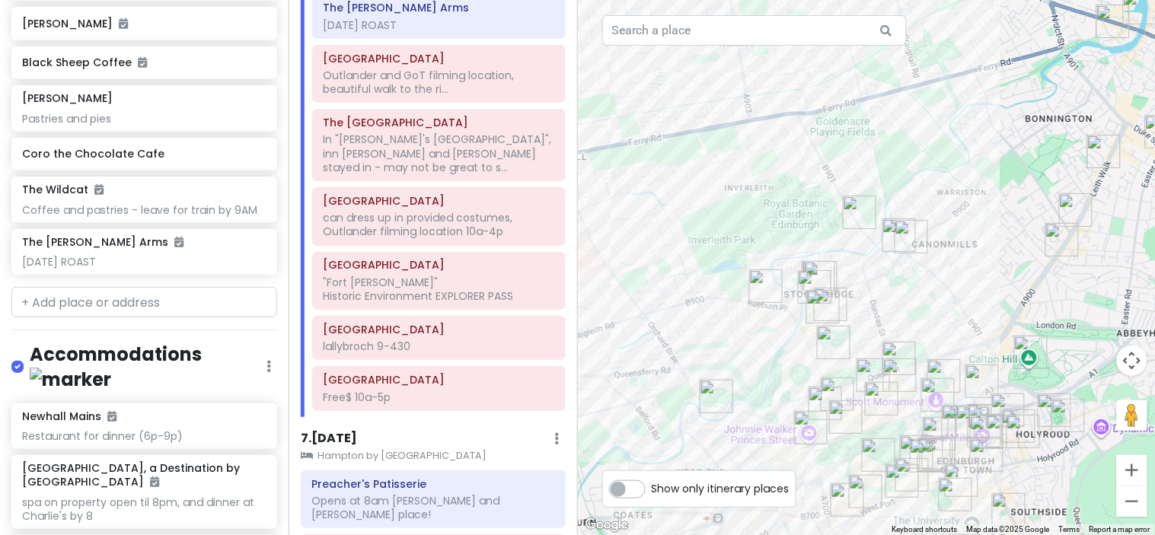
drag, startPoint x: 945, startPoint y: 427, endPoint x: 906, endPoint y: 283, distance: 148.4
click at [906, 283] on div at bounding box center [867, 267] width 578 height 535
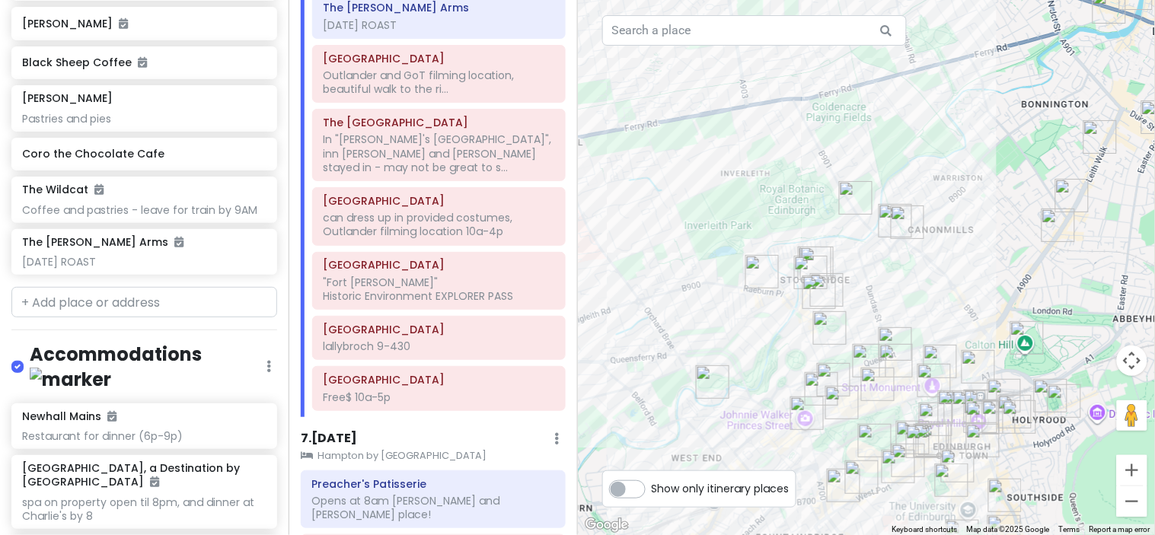
click at [889, 340] on img "Chez Jules" at bounding box center [896, 345] width 34 height 34
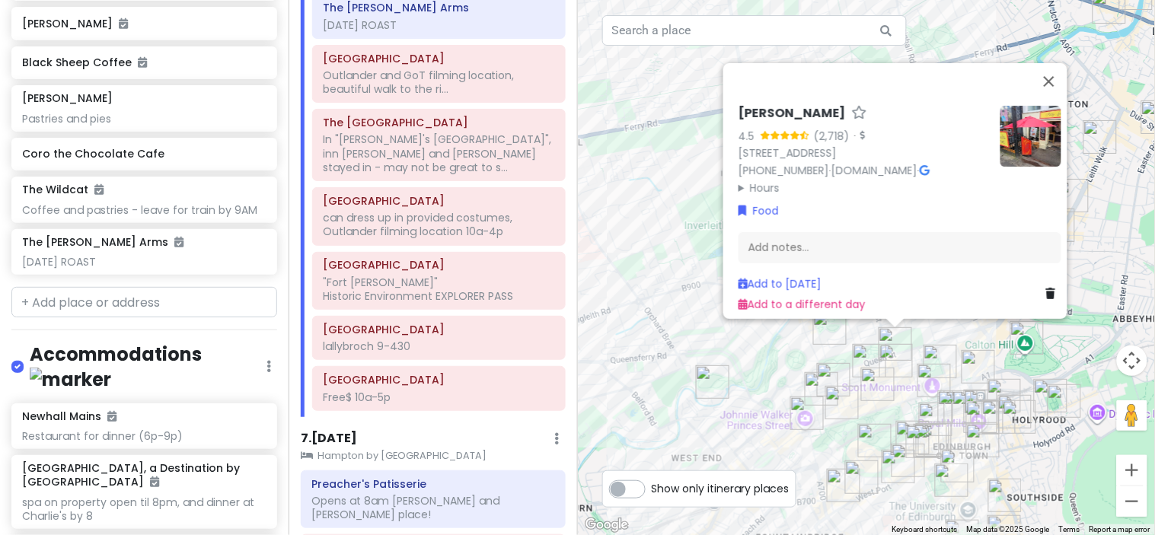
click at [887, 352] on img "Wellington Coffee" at bounding box center [897, 361] width 34 height 34
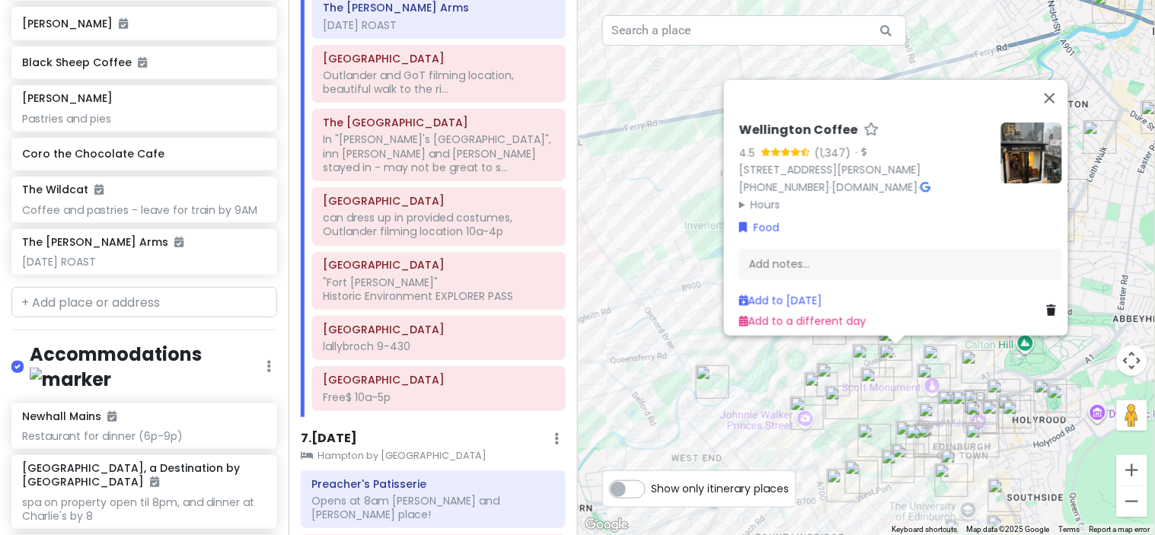
click at [867, 356] on img "The Queens Arms" at bounding box center [870, 361] width 34 height 34
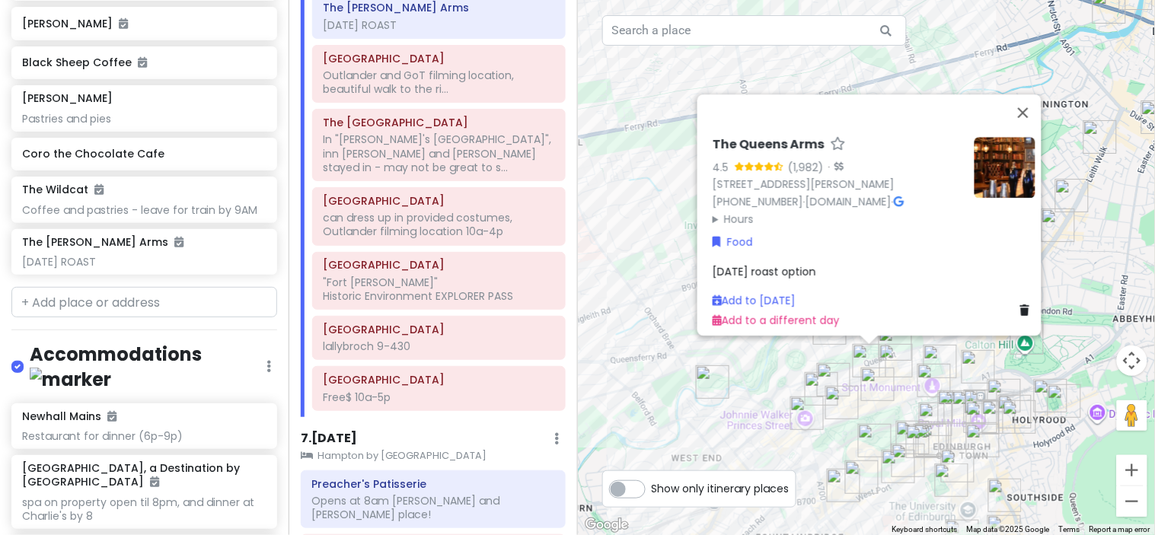
click at [879, 379] on img "Coro the Chocolate Cafe" at bounding box center [878, 385] width 34 height 34
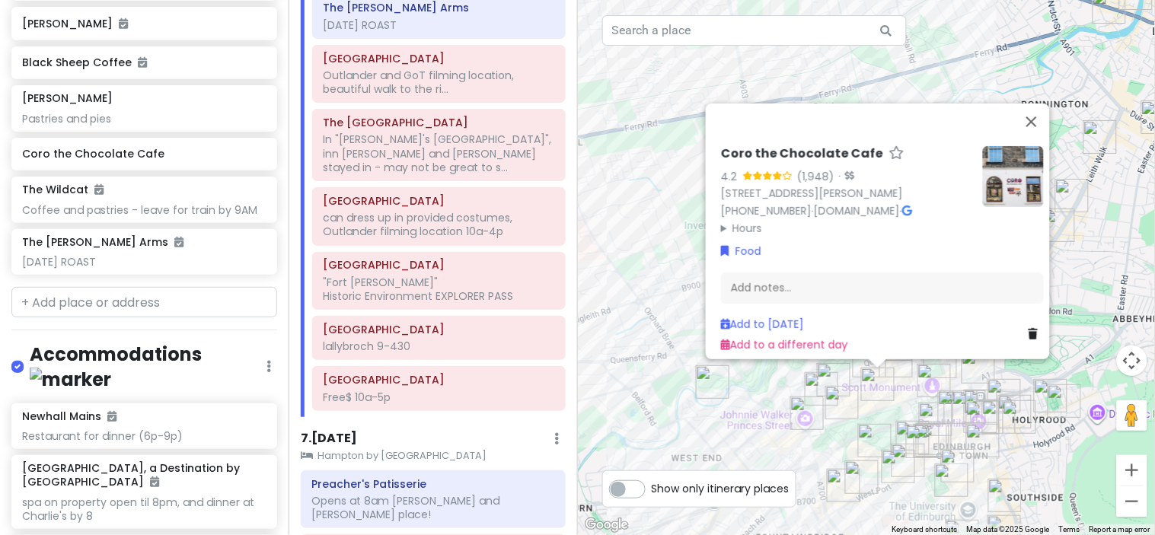
click at [879, 379] on img "Coro the Chocolate Cafe" at bounding box center [878, 385] width 34 height 34
click at [844, 405] on img "The Willow Tea Rooms" at bounding box center [843, 403] width 34 height 34
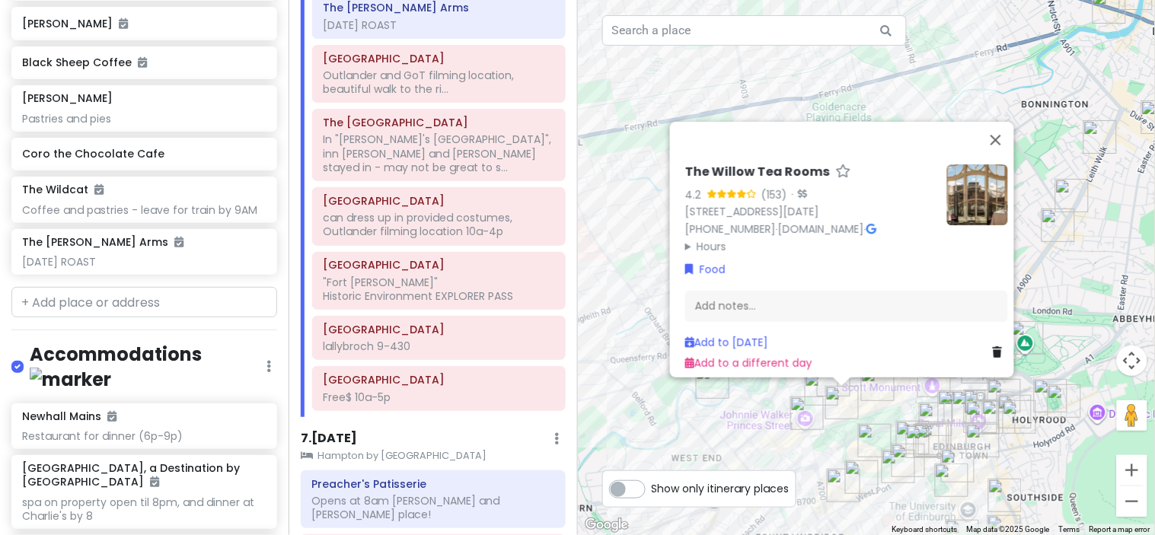
click at [817, 385] on img "BABA" at bounding box center [822, 389] width 34 height 34
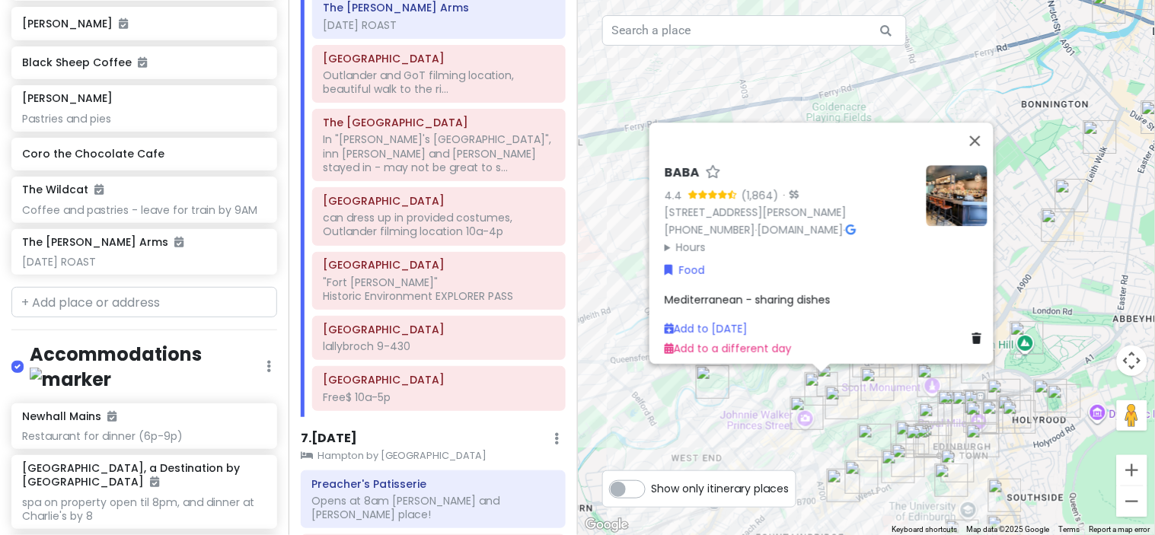
click at [686, 239] on summary "Hours" at bounding box center [790, 247] width 250 height 17
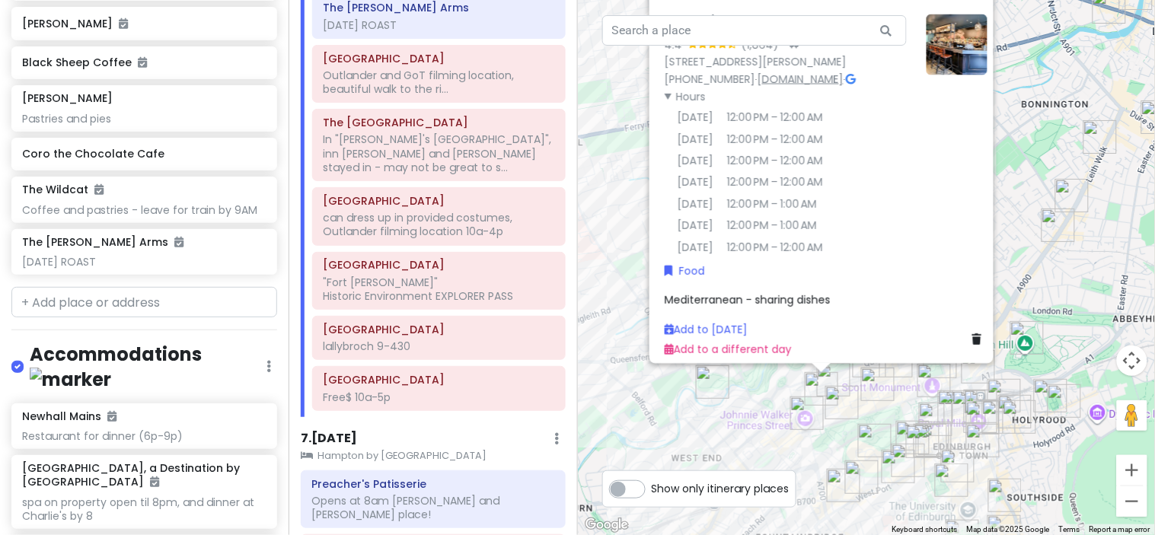
click at [812, 71] on link "[DOMAIN_NAME]" at bounding box center [801, 78] width 86 height 15
click at [726, 321] on link "Add to [DATE]" at bounding box center [706, 328] width 83 height 15
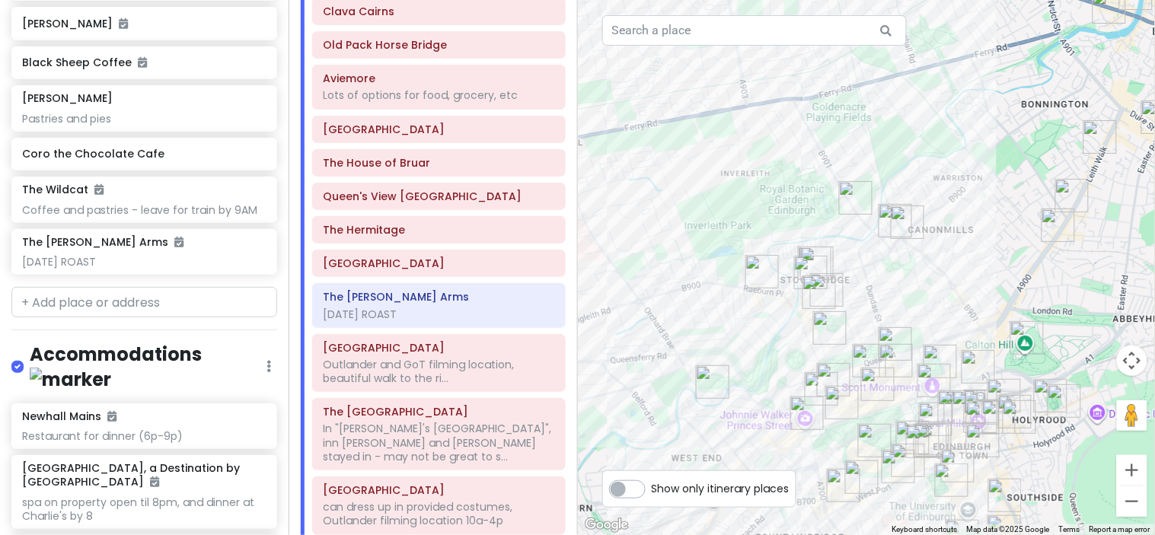
scroll to position [2327, 0]
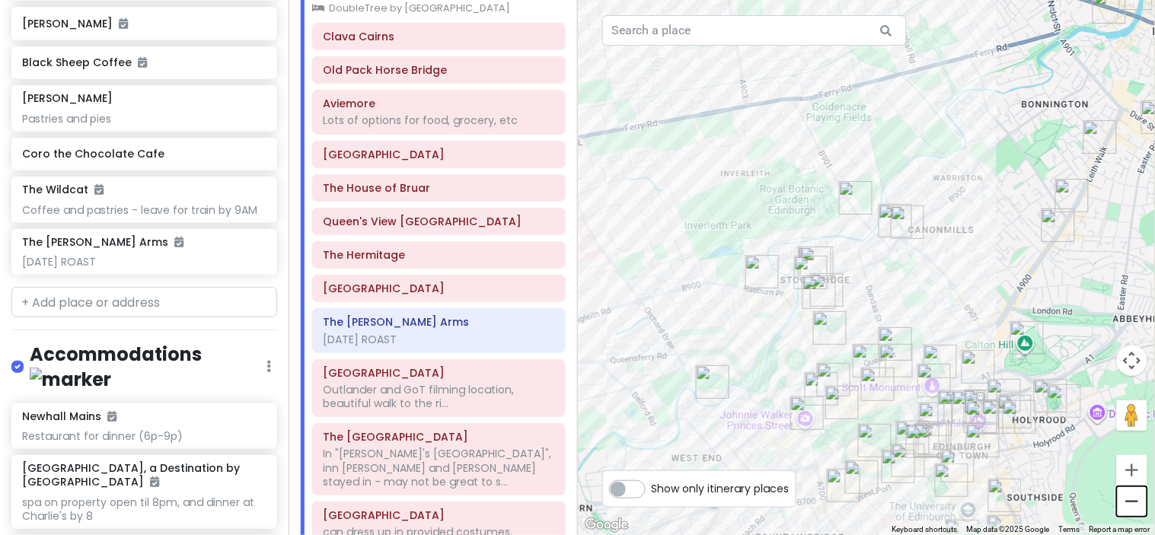
click at [1141, 503] on button "Zoom out" at bounding box center [1132, 502] width 30 height 30
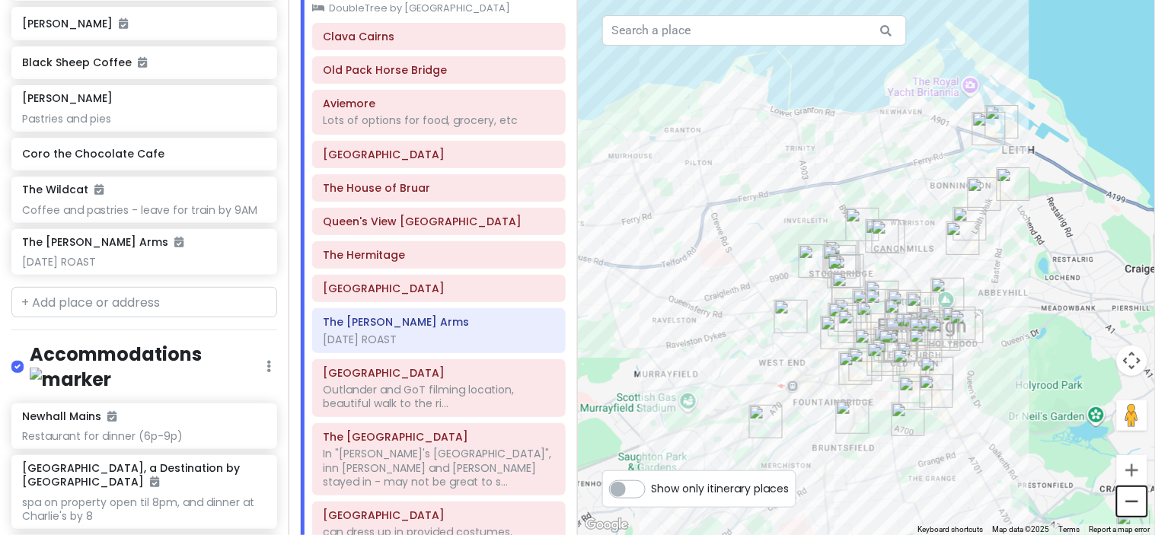
click at [1141, 503] on button "Zoom out" at bounding box center [1132, 502] width 30 height 30
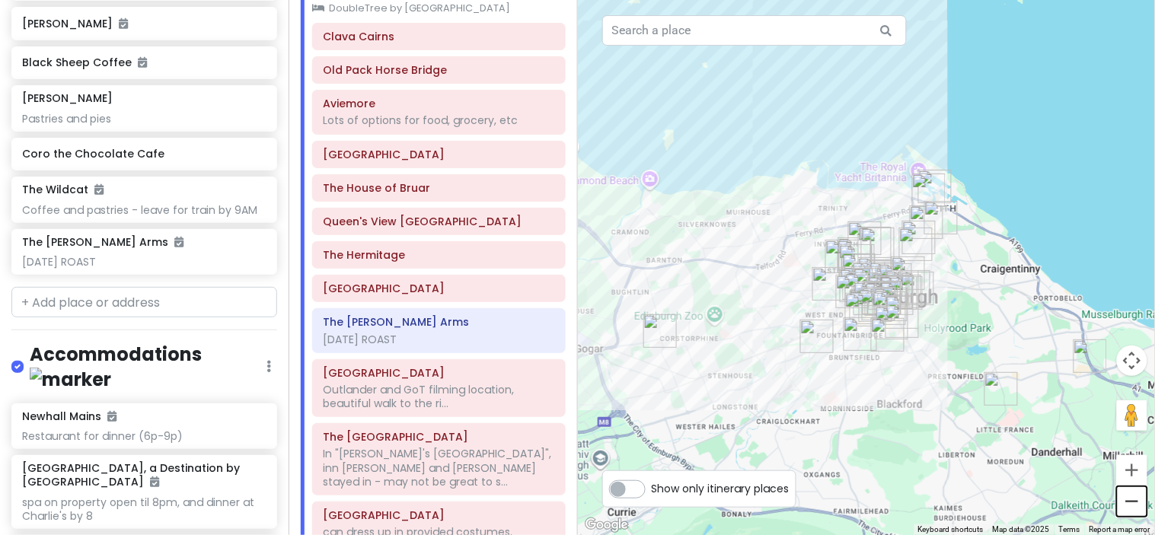
click at [1141, 503] on button "Zoom out" at bounding box center [1132, 502] width 30 height 30
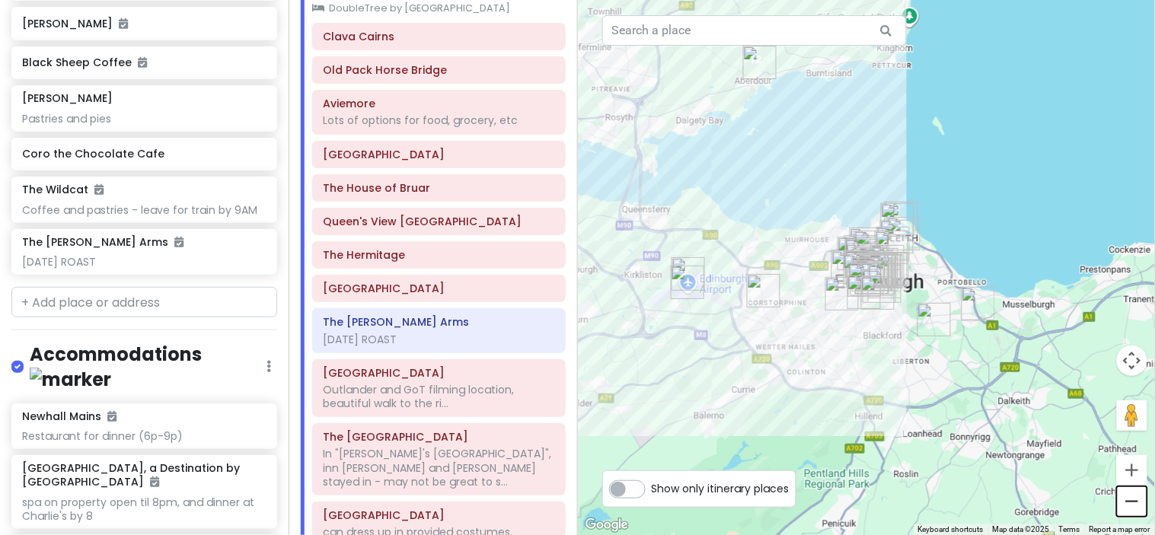
click at [1141, 503] on button "Zoom out" at bounding box center [1132, 502] width 30 height 30
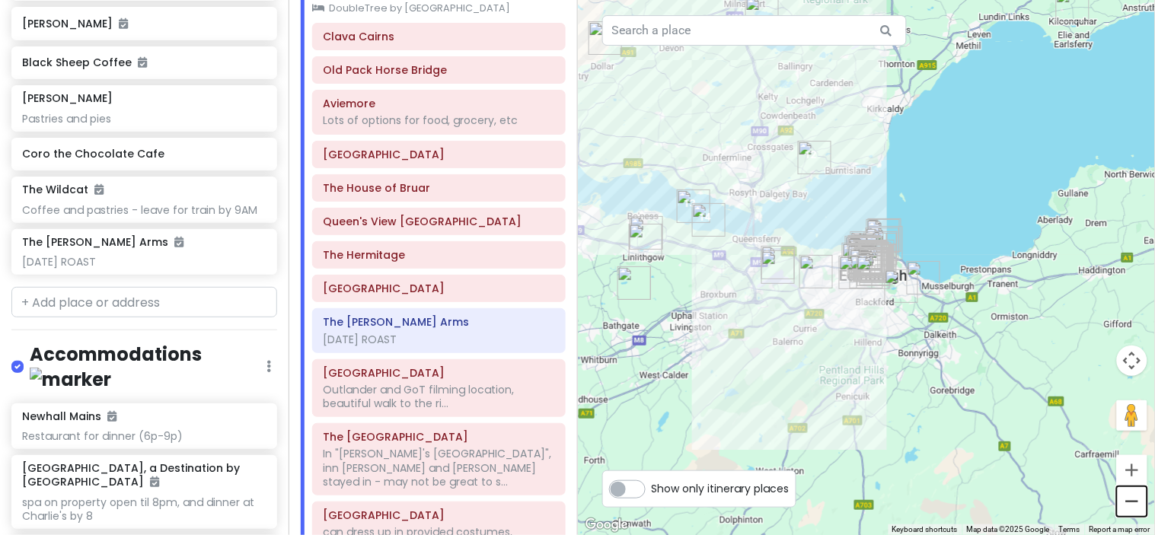
click at [1141, 503] on button "Zoom out" at bounding box center [1132, 502] width 30 height 30
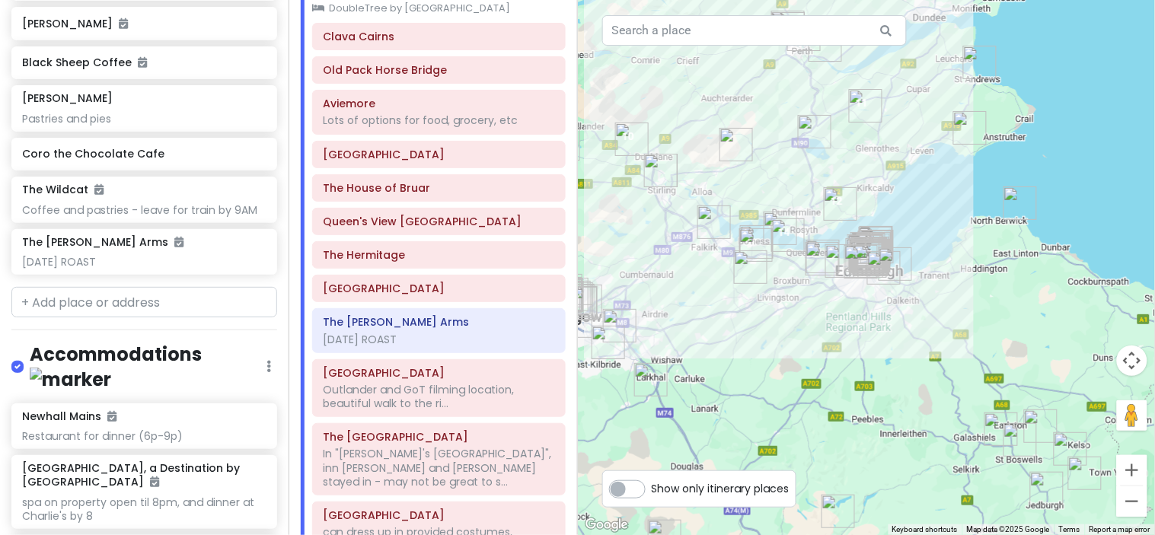
click at [858, 101] on img "The Covenanter Hotel" at bounding box center [866, 106] width 34 height 34
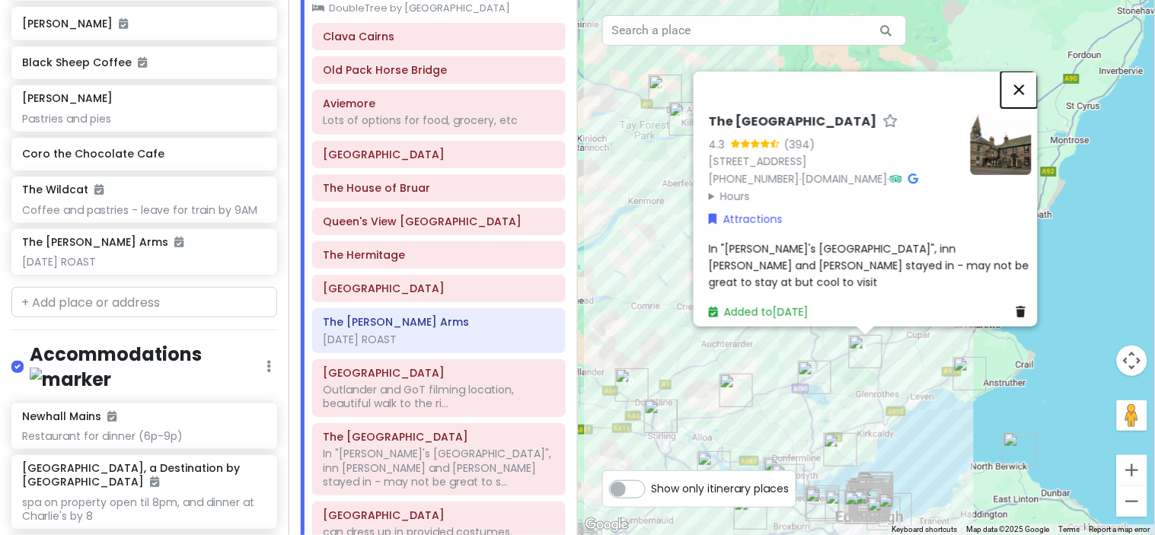
click at [1028, 71] on button "Close" at bounding box center [1020, 89] width 37 height 37
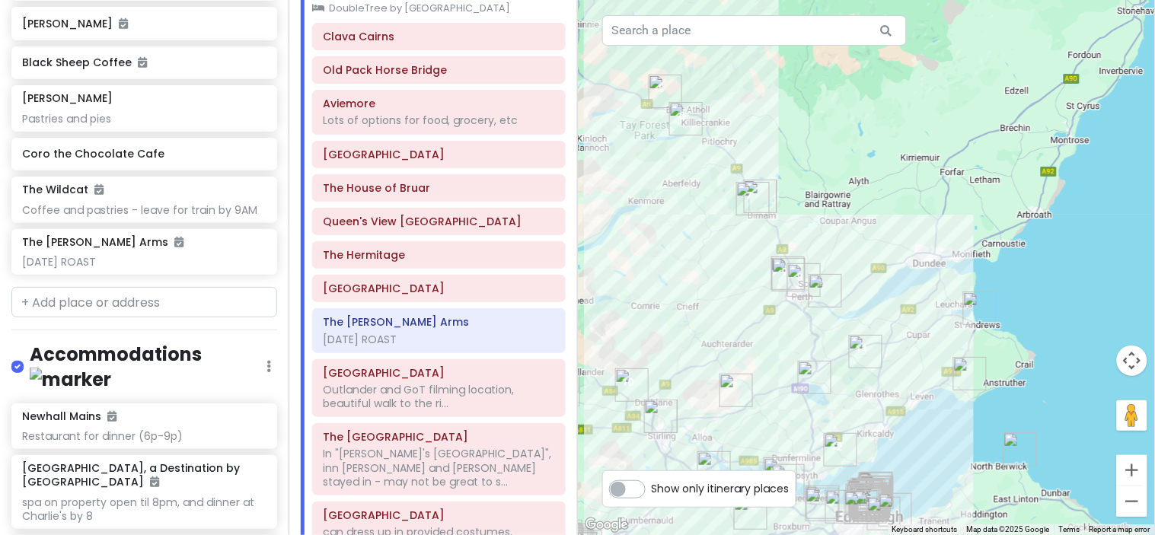
click at [831, 451] on img "Aberdour Castle and Gardens" at bounding box center [841, 450] width 34 height 34
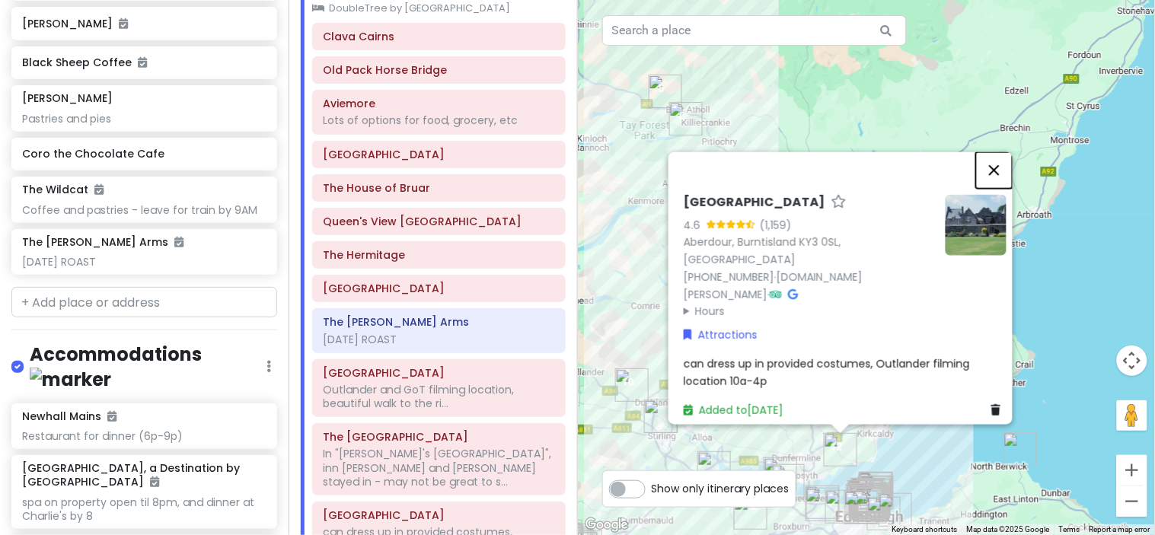
click at [993, 180] on button "Close" at bounding box center [994, 170] width 37 height 37
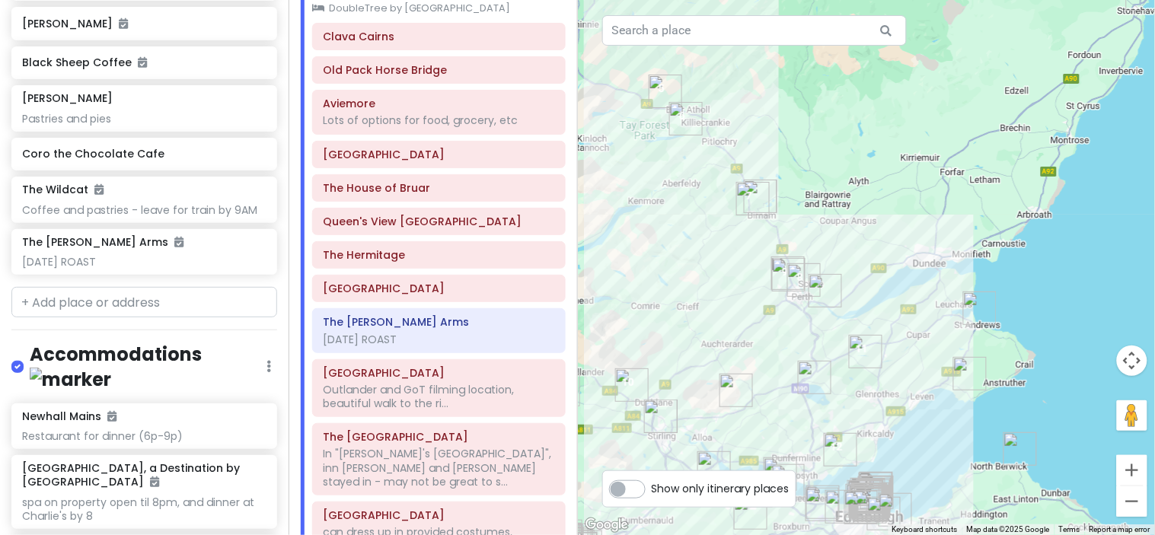
click at [632, 379] on img "Doune Castle" at bounding box center [632, 386] width 34 height 34
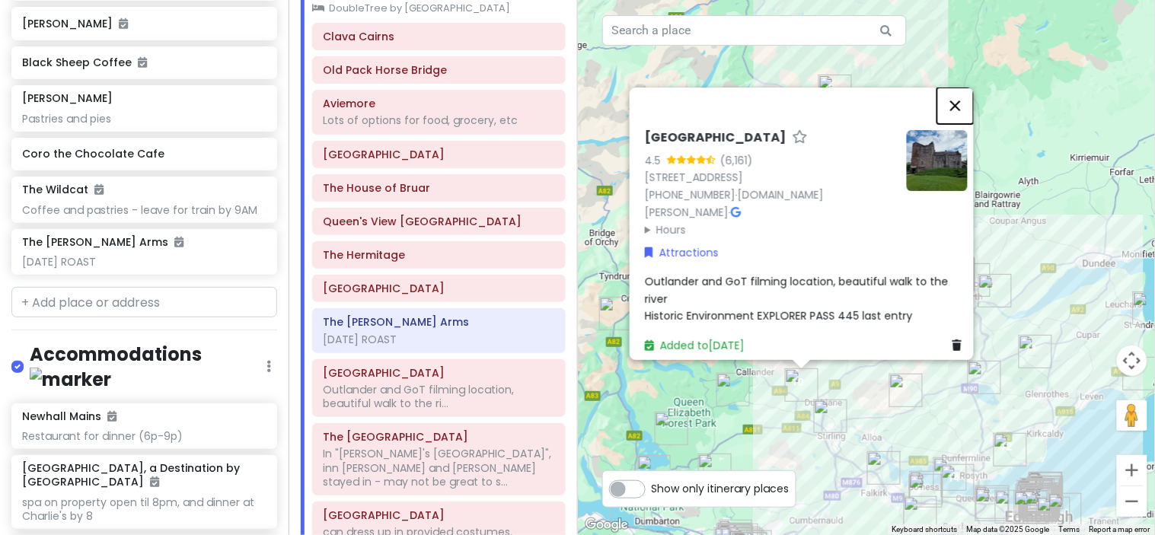
click at [962, 101] on button "Close" at bounding box center [956, 106] width 37 height 37
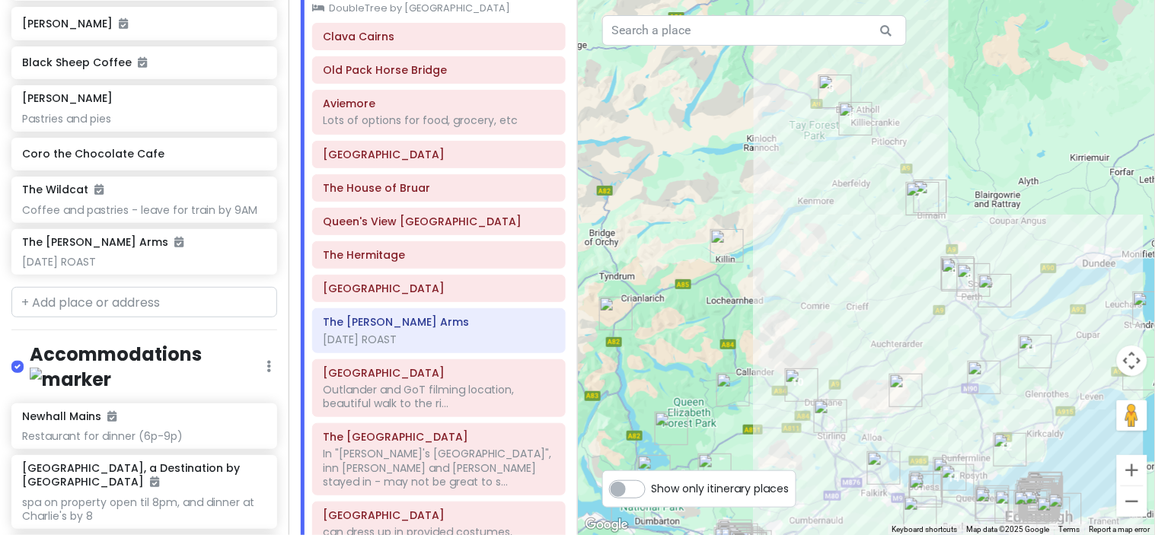
click at [726, 239] on img "Bridge End Mill" at bounding box center [728, 246] width 34 height 34
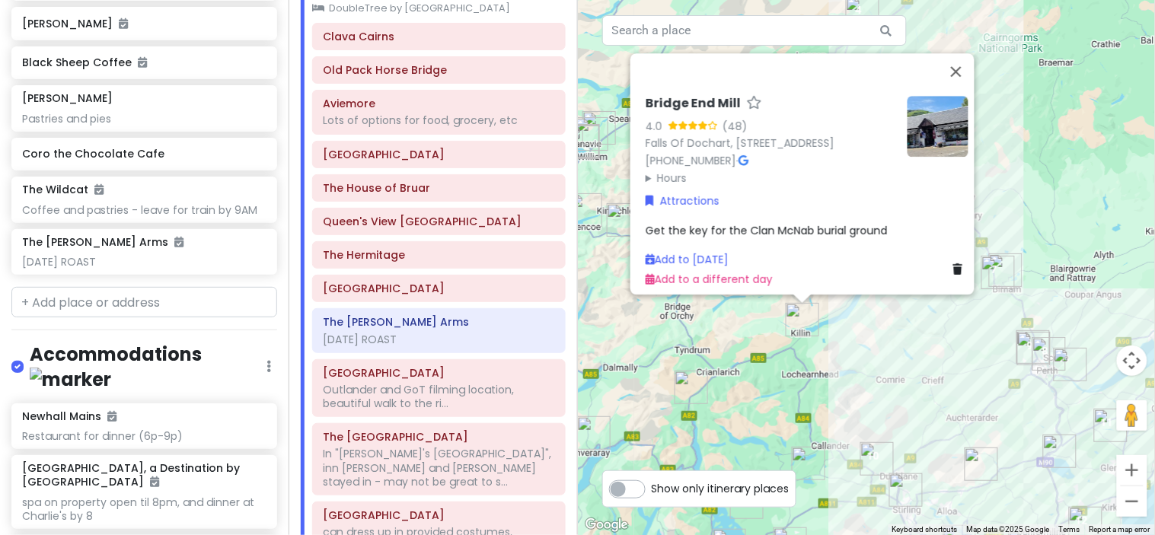
click at [694, 385] on img "The Drovers Inn" at bounding box center [692, 388] width 34 height 34
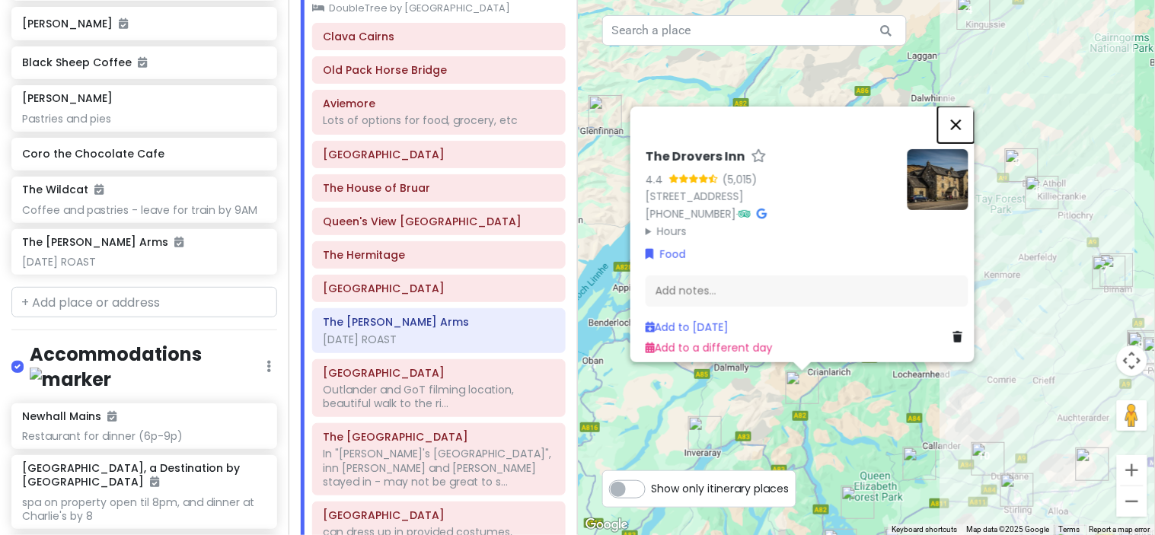
click at [966, 107] on button "Close" at bounding box center [956, 125] width 37 height 37
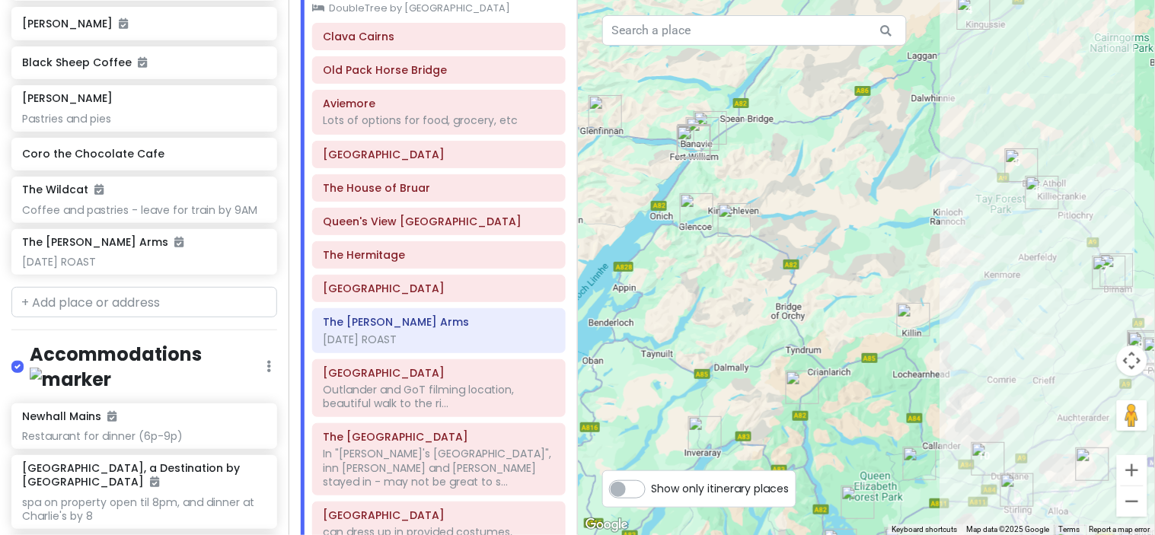
click at [1120, 265] on img "The Hermitage" at bounding box center [1110, 273] width 34 height 34
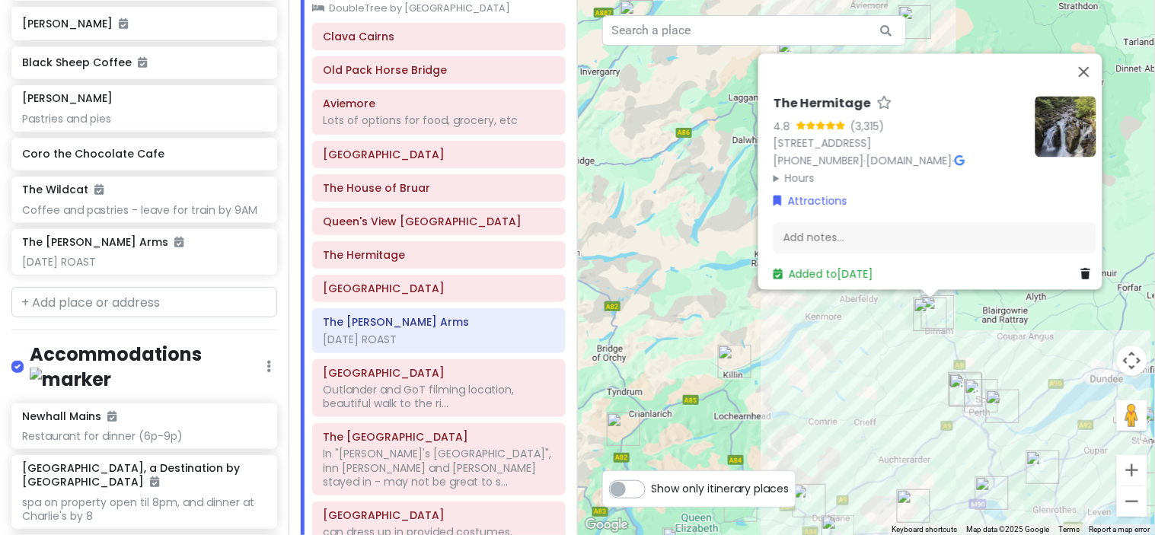
click at [934, 313] on img "The Hermitage" at bounding box center [931, 315] width 34 height 34
click at [1092, 61] on button "Close" at bounding box center [1084, 71] width 37 height 37
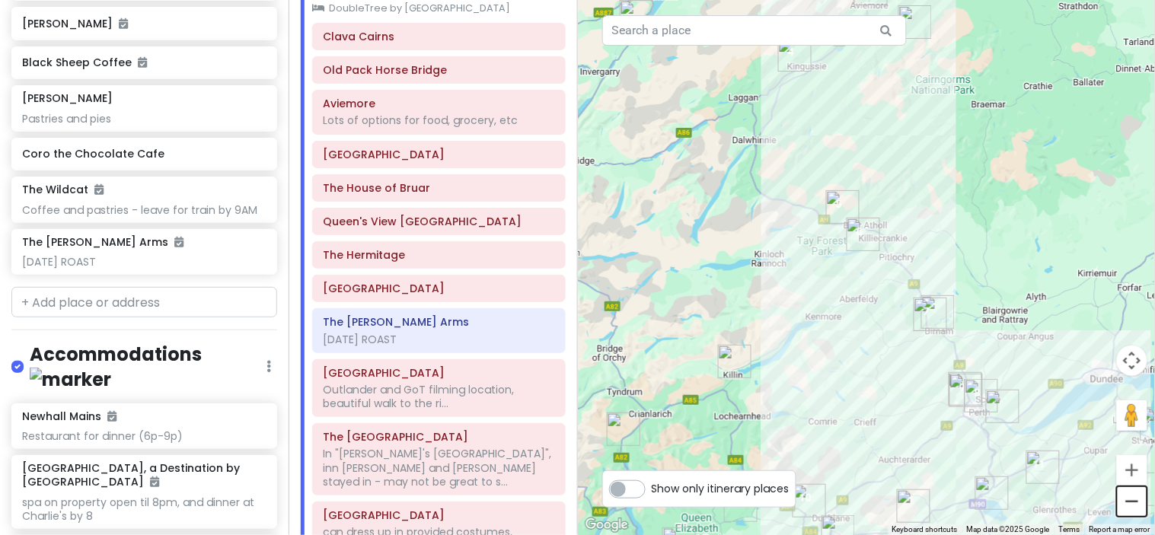
click at [1131, 504] on button "Zoom out" at bounding box center [1132, 502] width 30 height 30
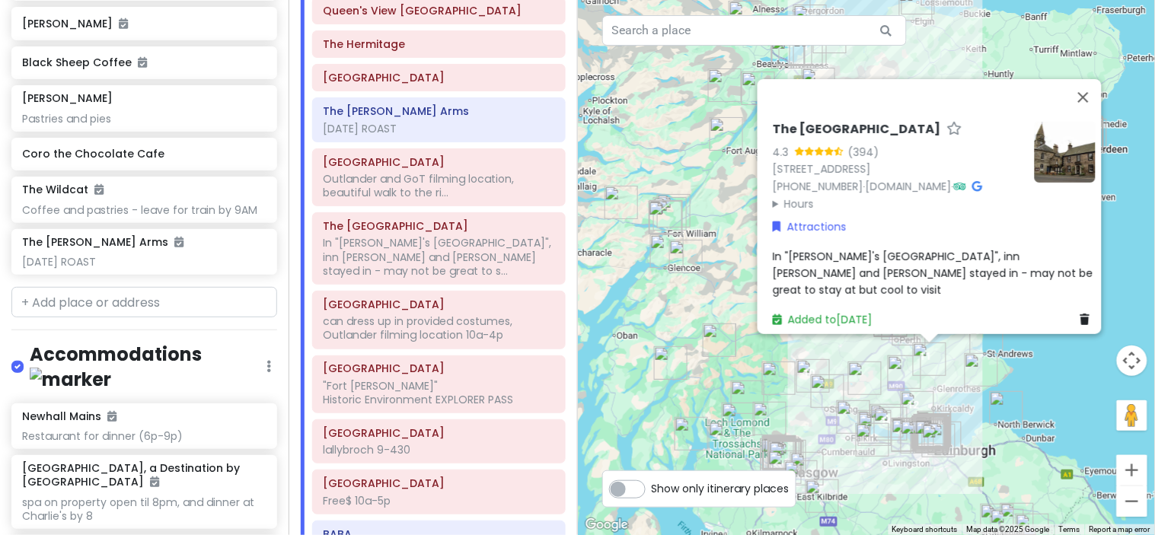
scroll to position [2556, 0]
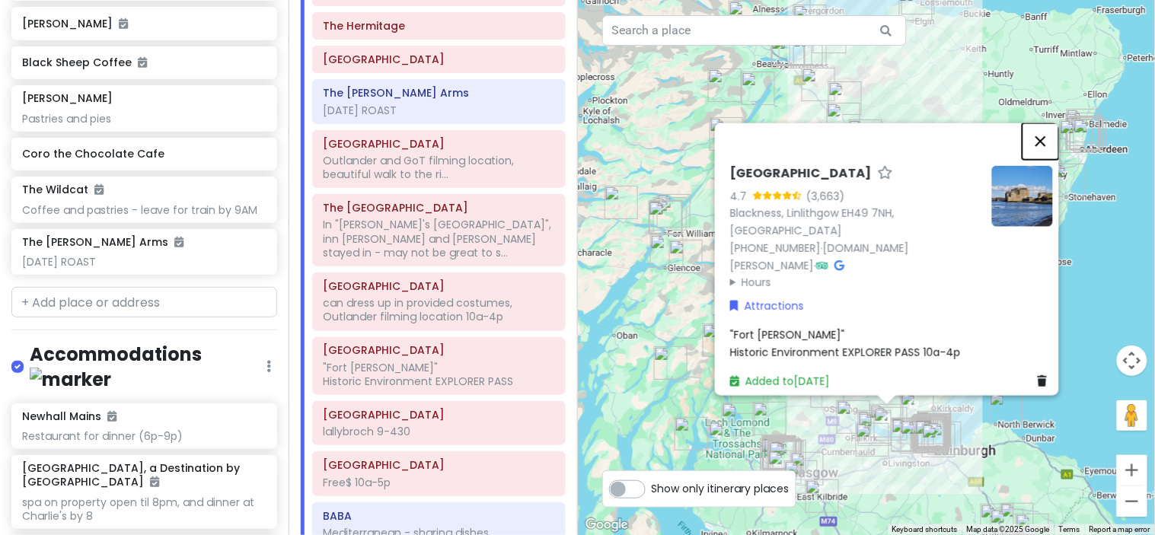
click at [1046, 151] on button "Close" at bounding box center [1041, 141] width 37 height 37
